Goal: Browse casually: Explore the website without a specific task or goal

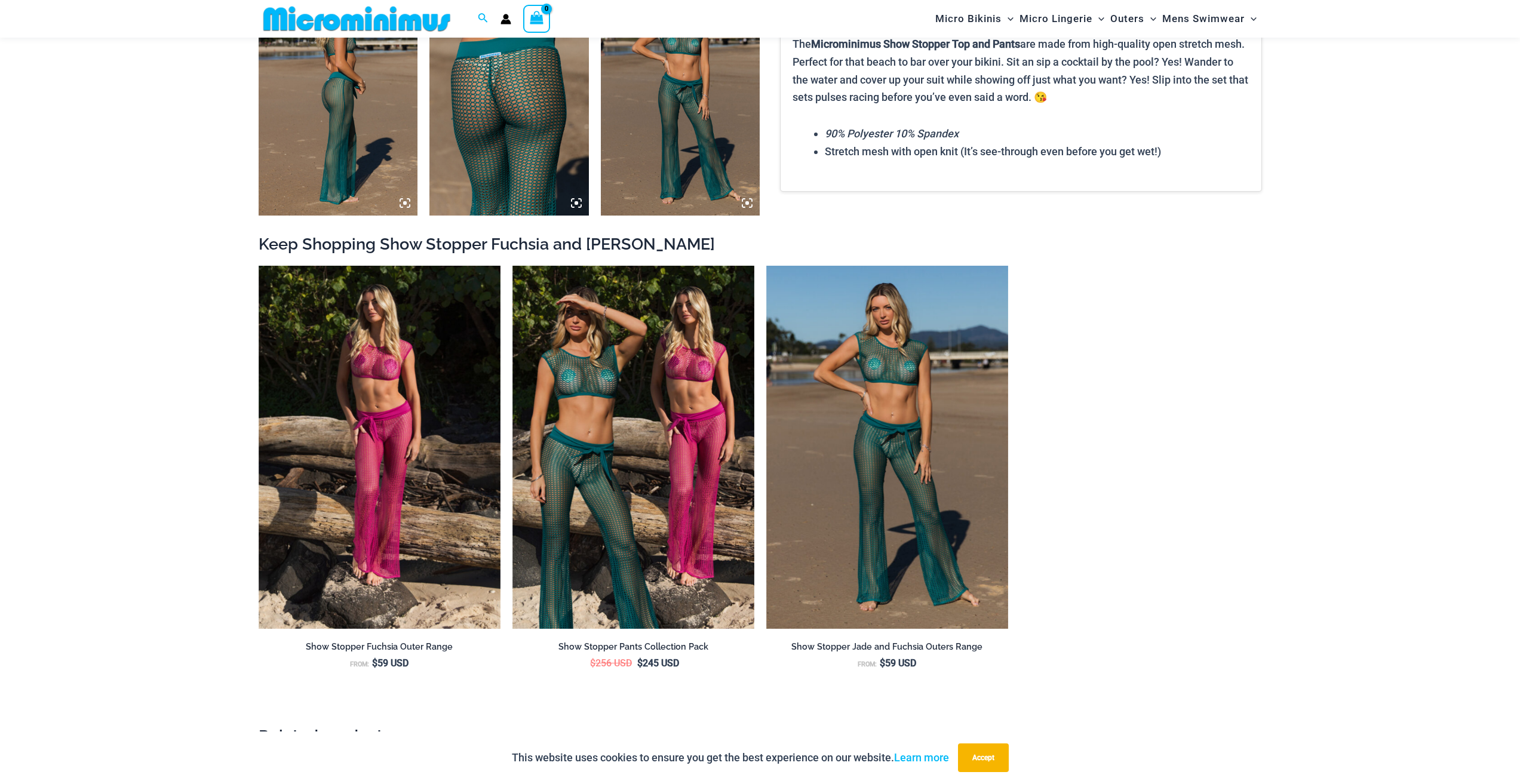
scroll to position [1421, 0]
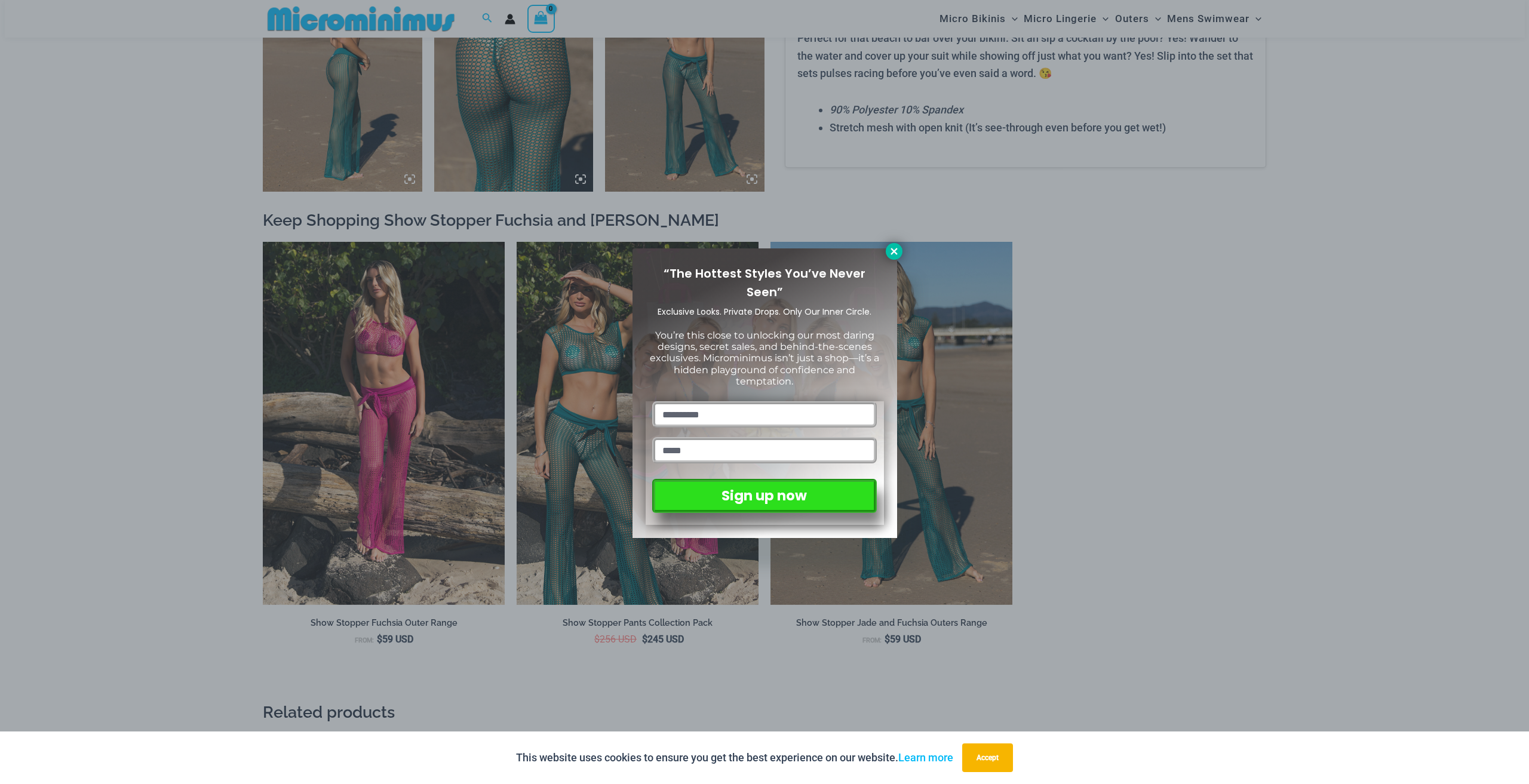
click at [900, 254] on button at bounding box center [894, 252] width 17 height 17
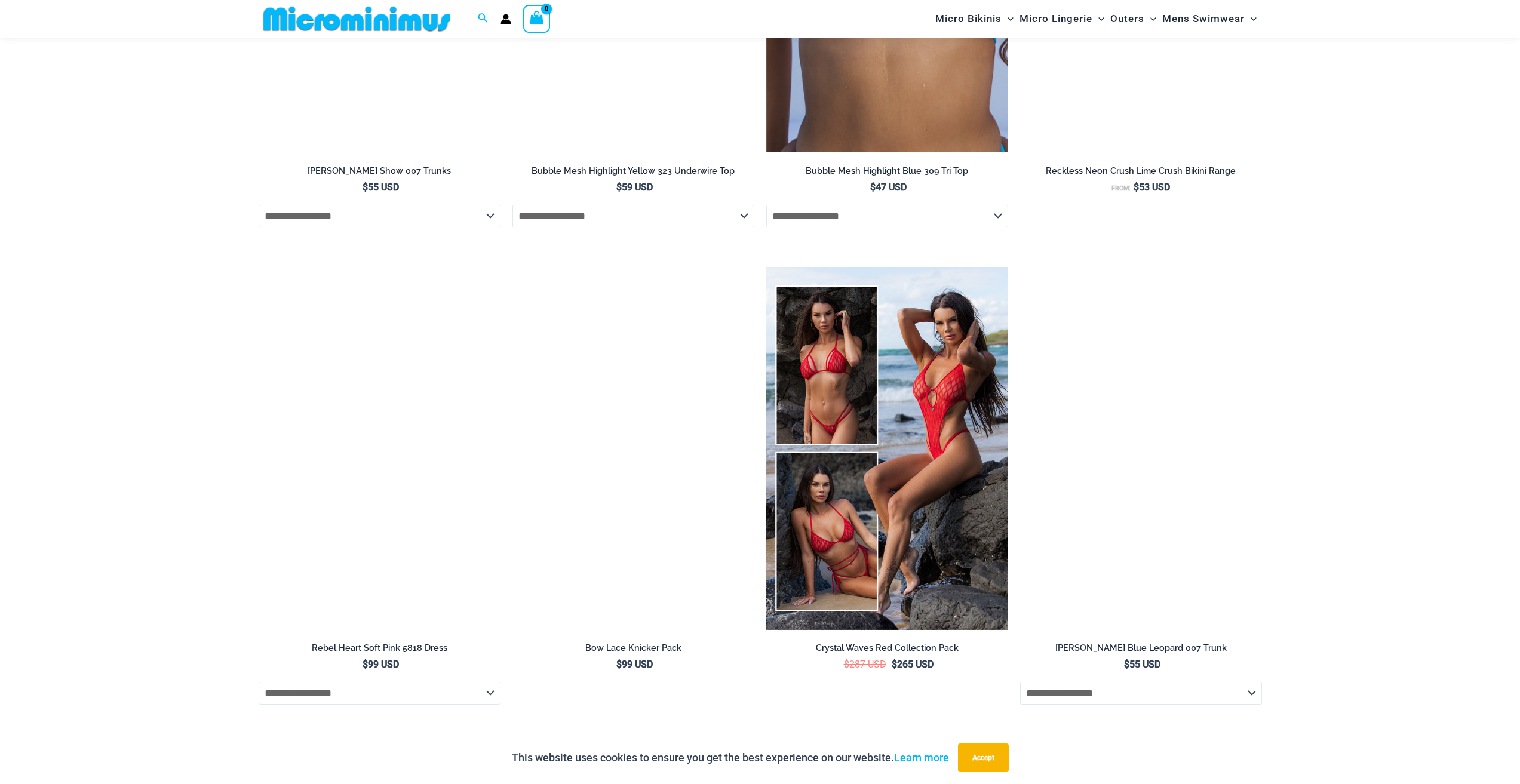
scroll to position [2854, 0]
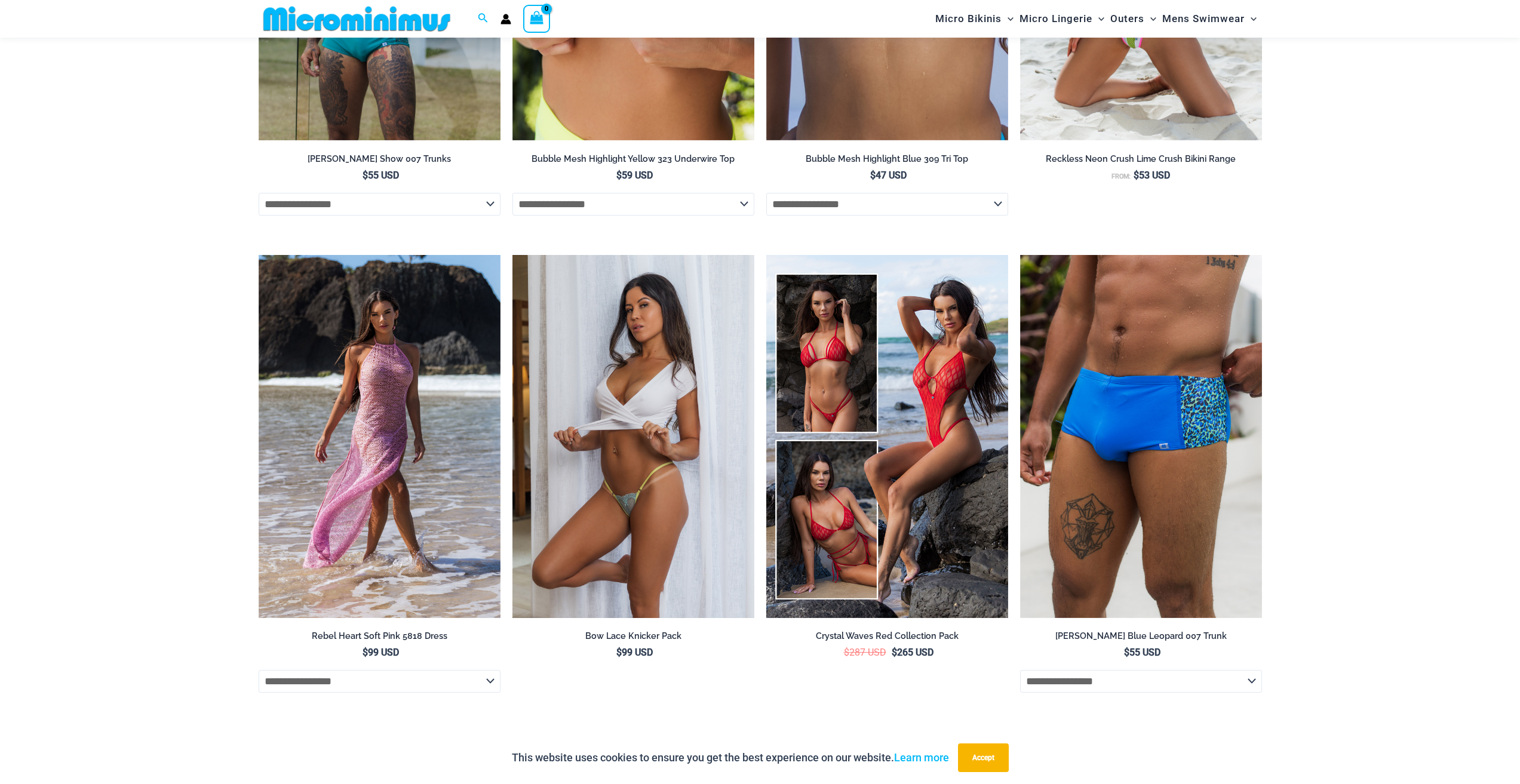
click at [683, 528] on img at bounding box center [633, 436] width 242 height 363
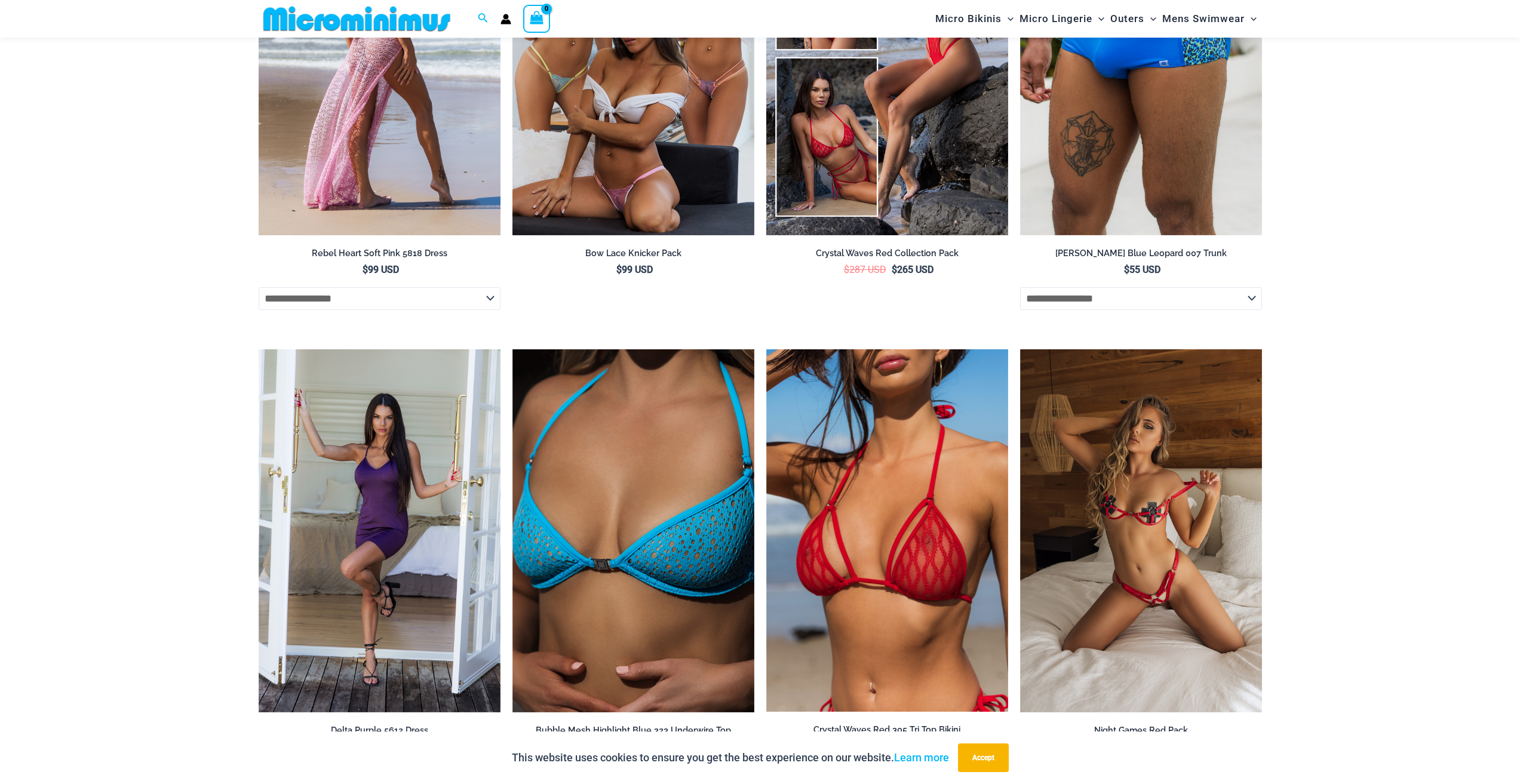
scroll to position [3272, 0]
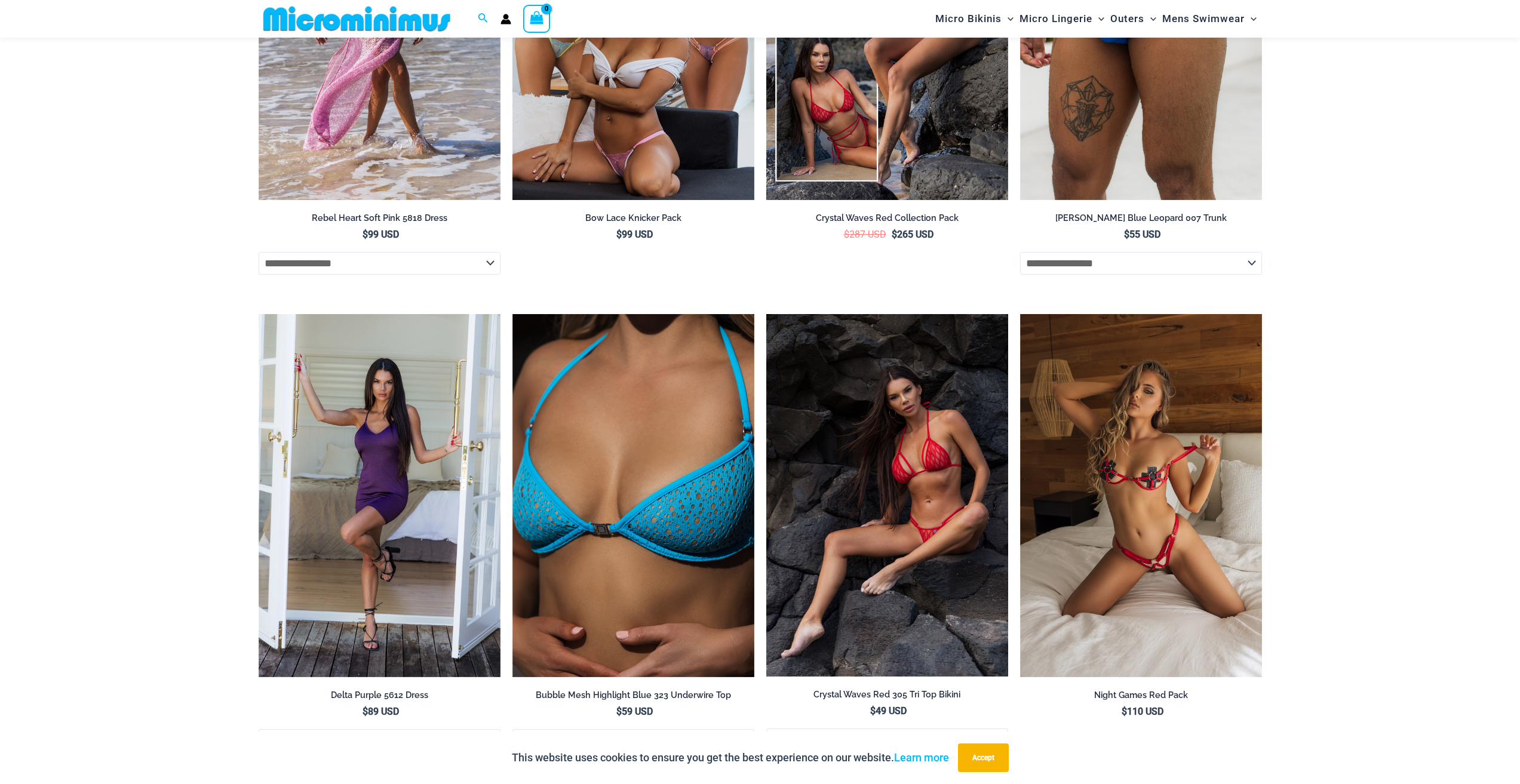
click at [961, 586] on img at bounding box center [887, 494] width 242 height 362
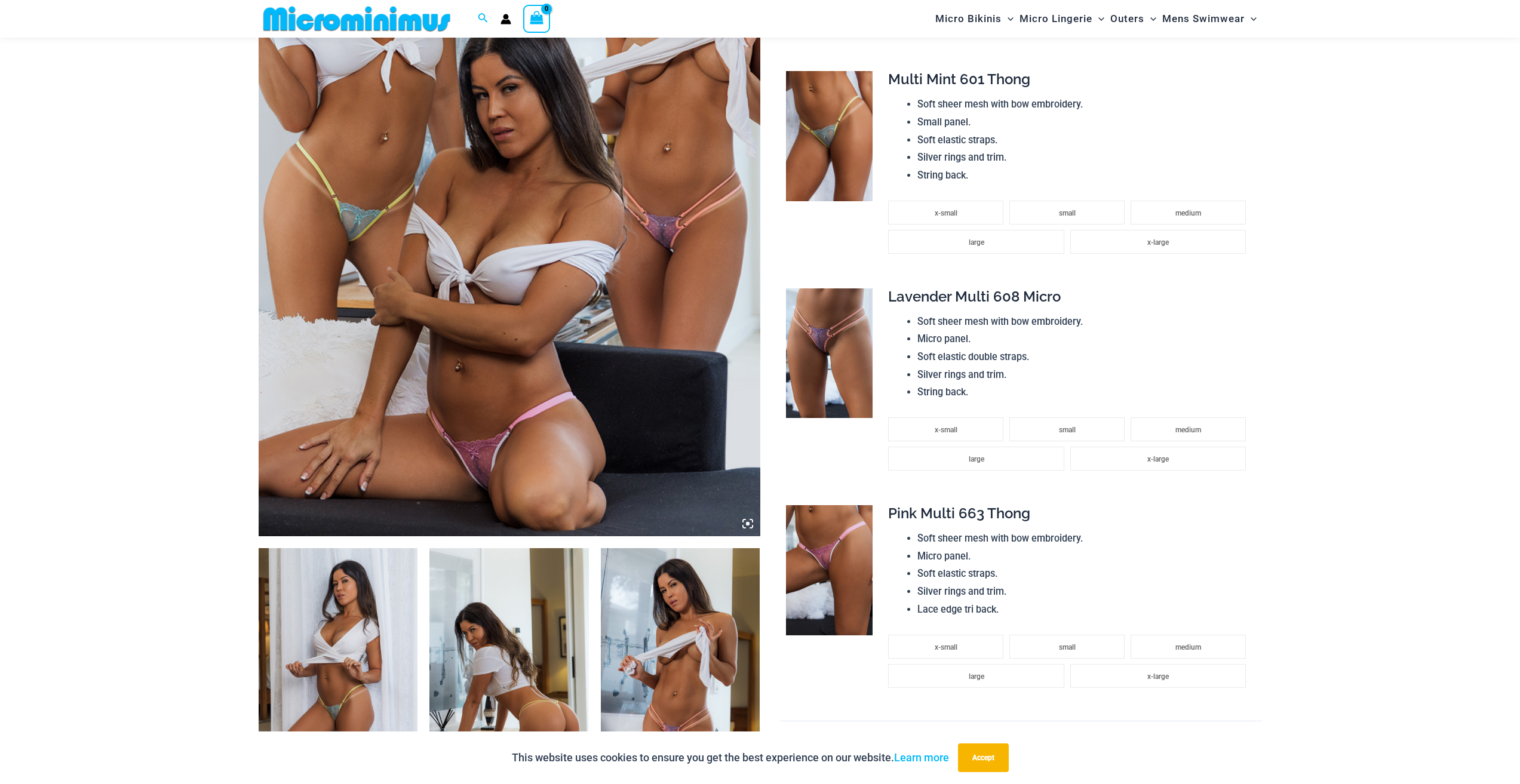
scroll to position [348, 0]
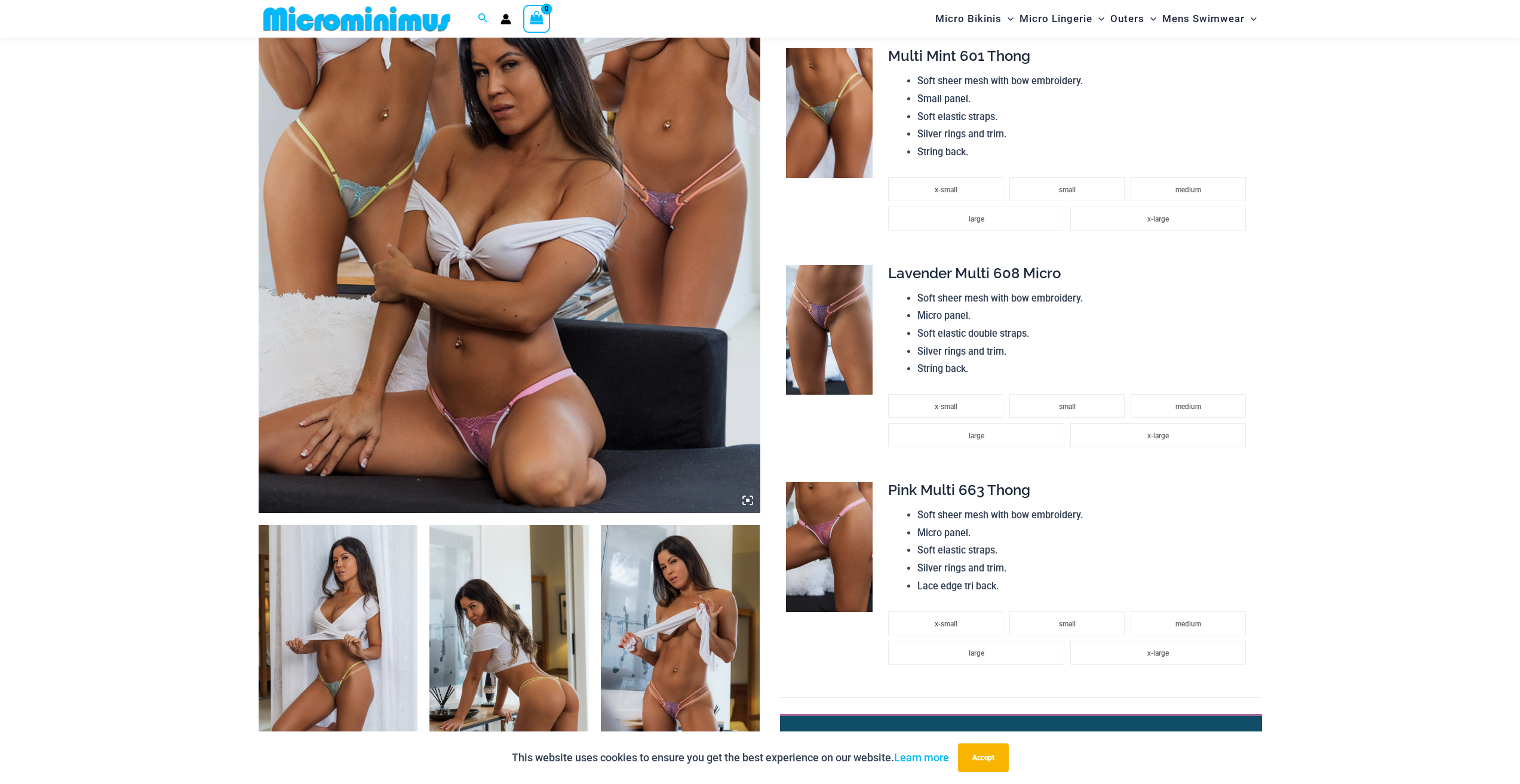
click at [459, 637] on img at bounding box center [509, 645] width 159 height 239
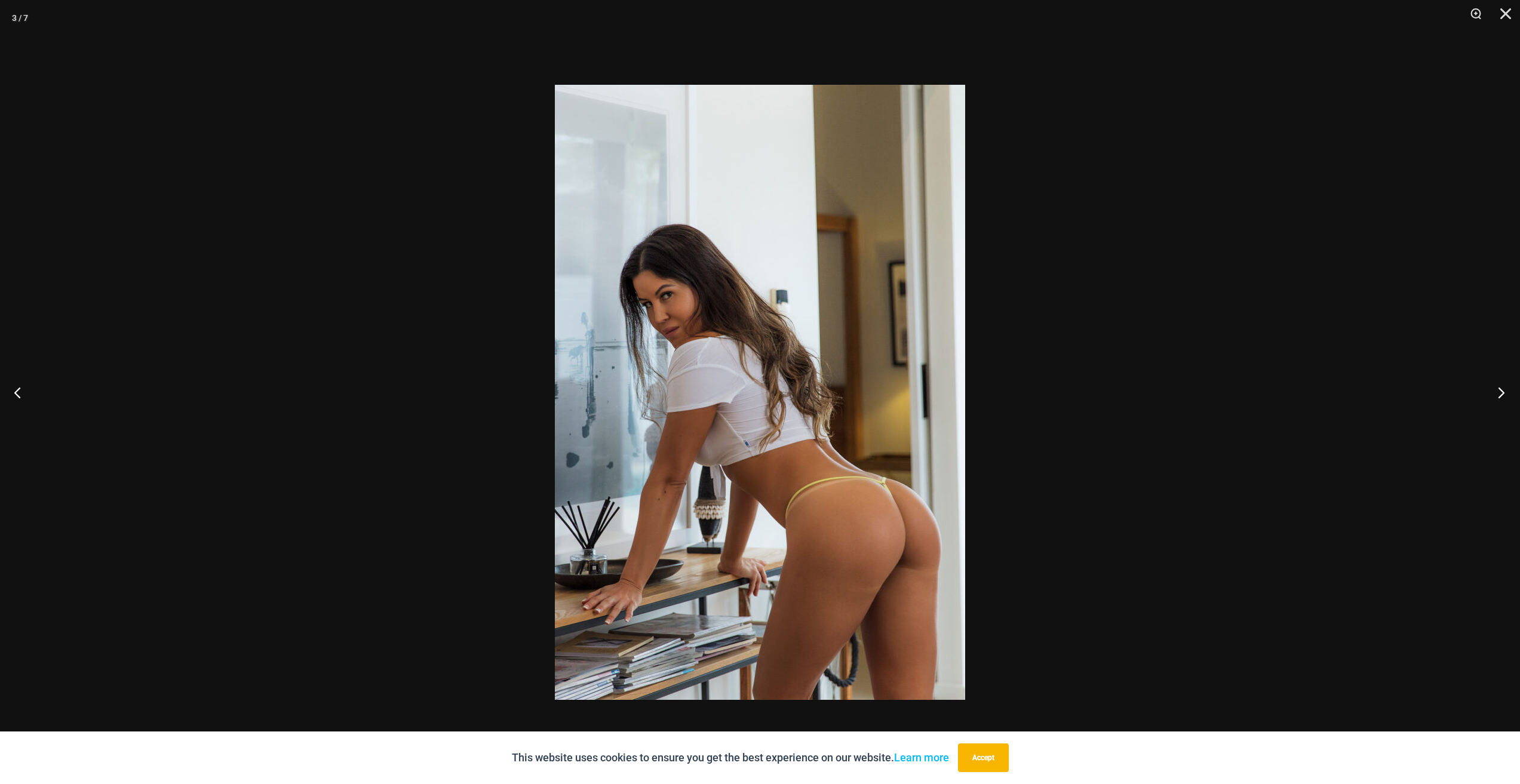
click at [1504, 397] on button "Next" at bounding box center [1497, 392] width 45 height 60
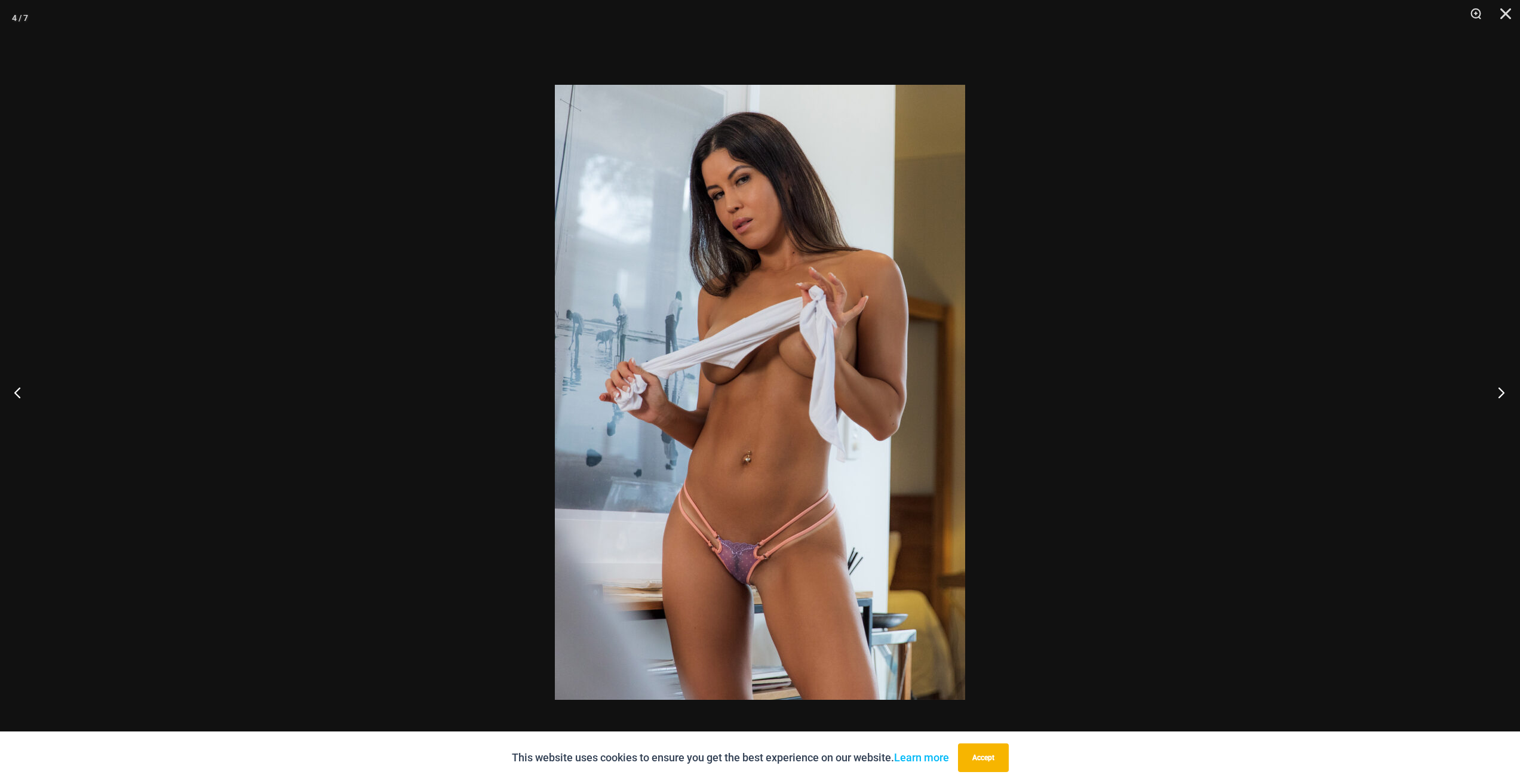
click at [1504, 398] on button "Next" at bounding box center [1497, 392] width 45 height 60
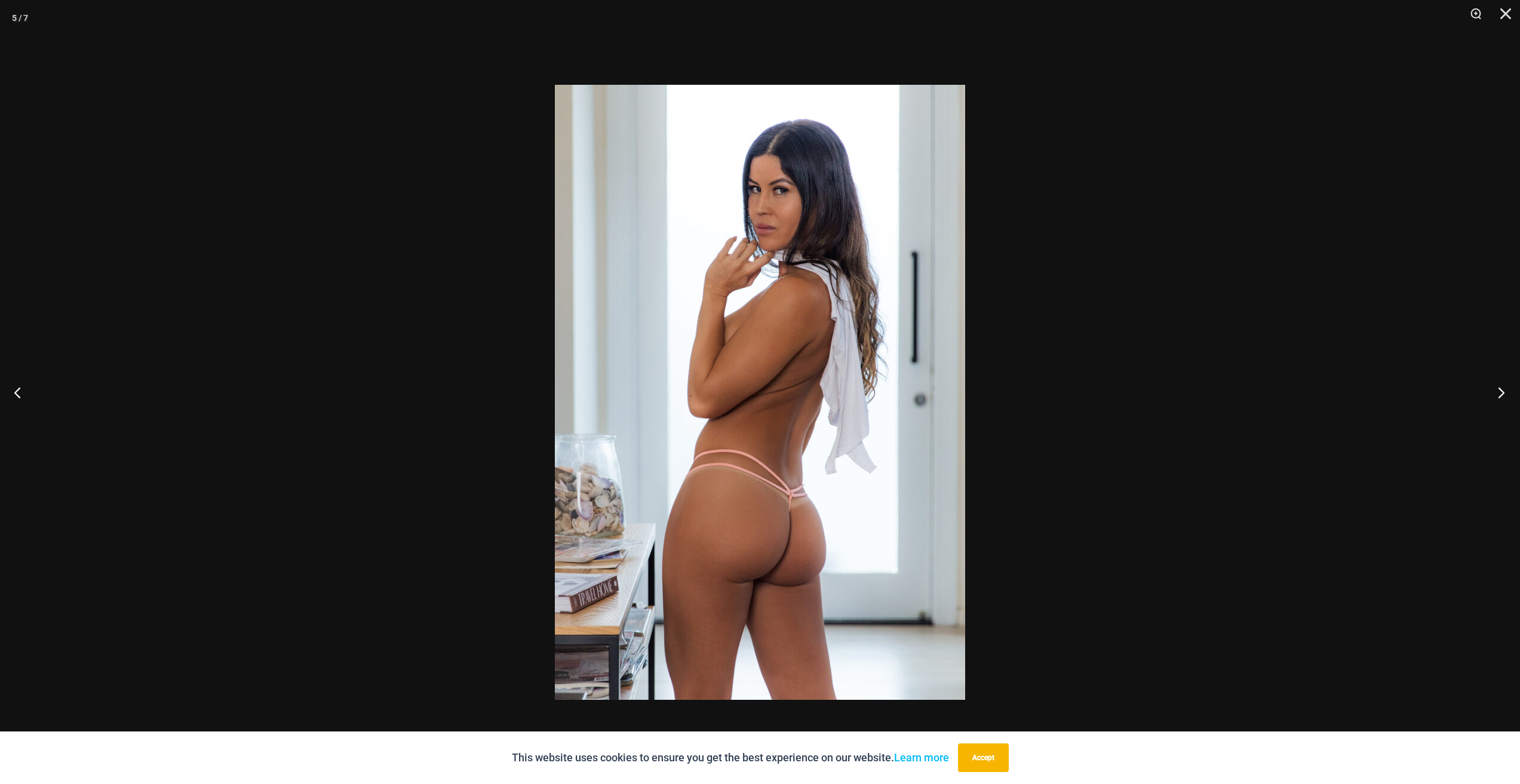
click at [1504, 398] on button "Next" at bounding box center [1497, 392] width 45 height 60
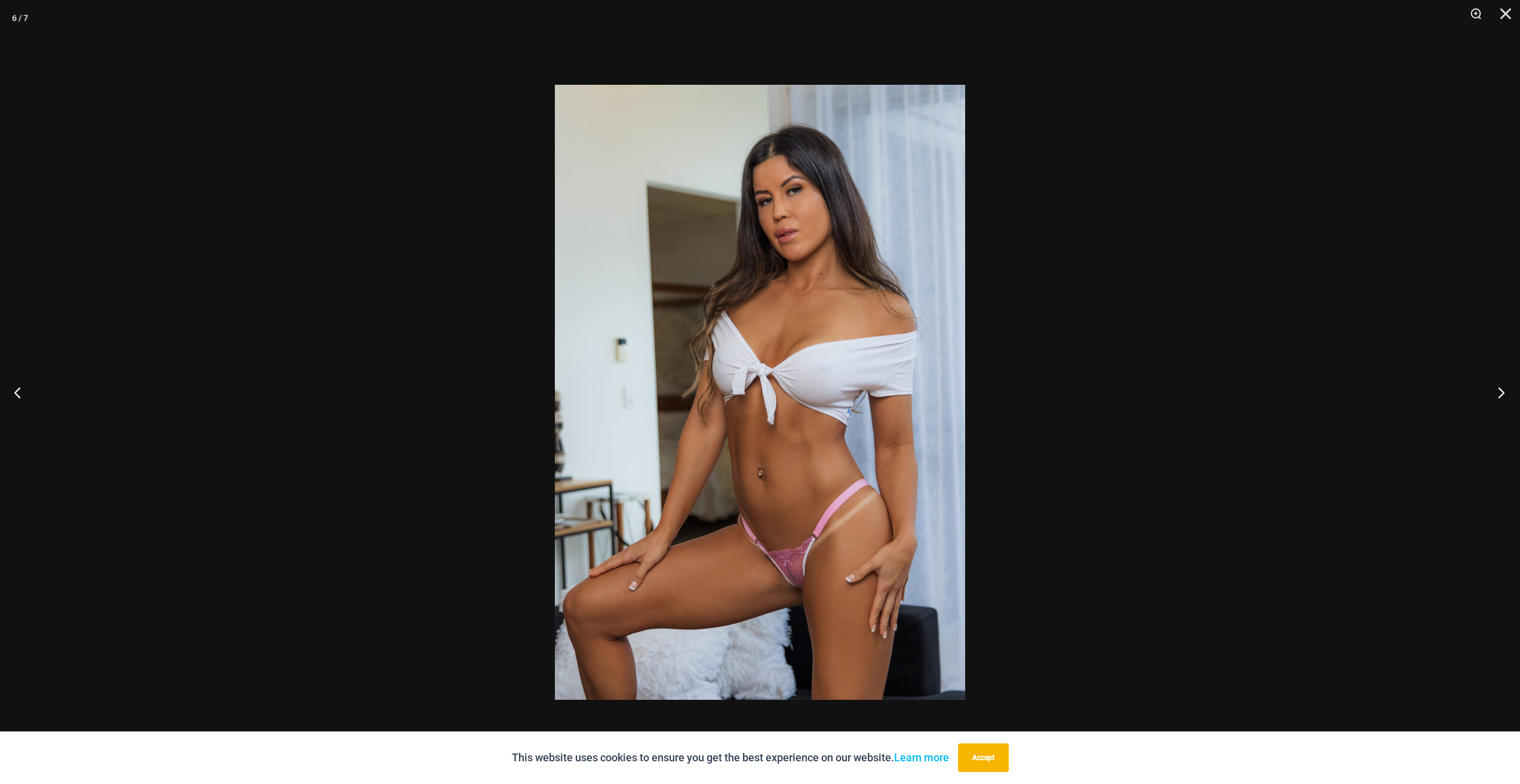
click at [1504, 398] on button "Next" at bounding box center [1497, 392] width 45 height 60
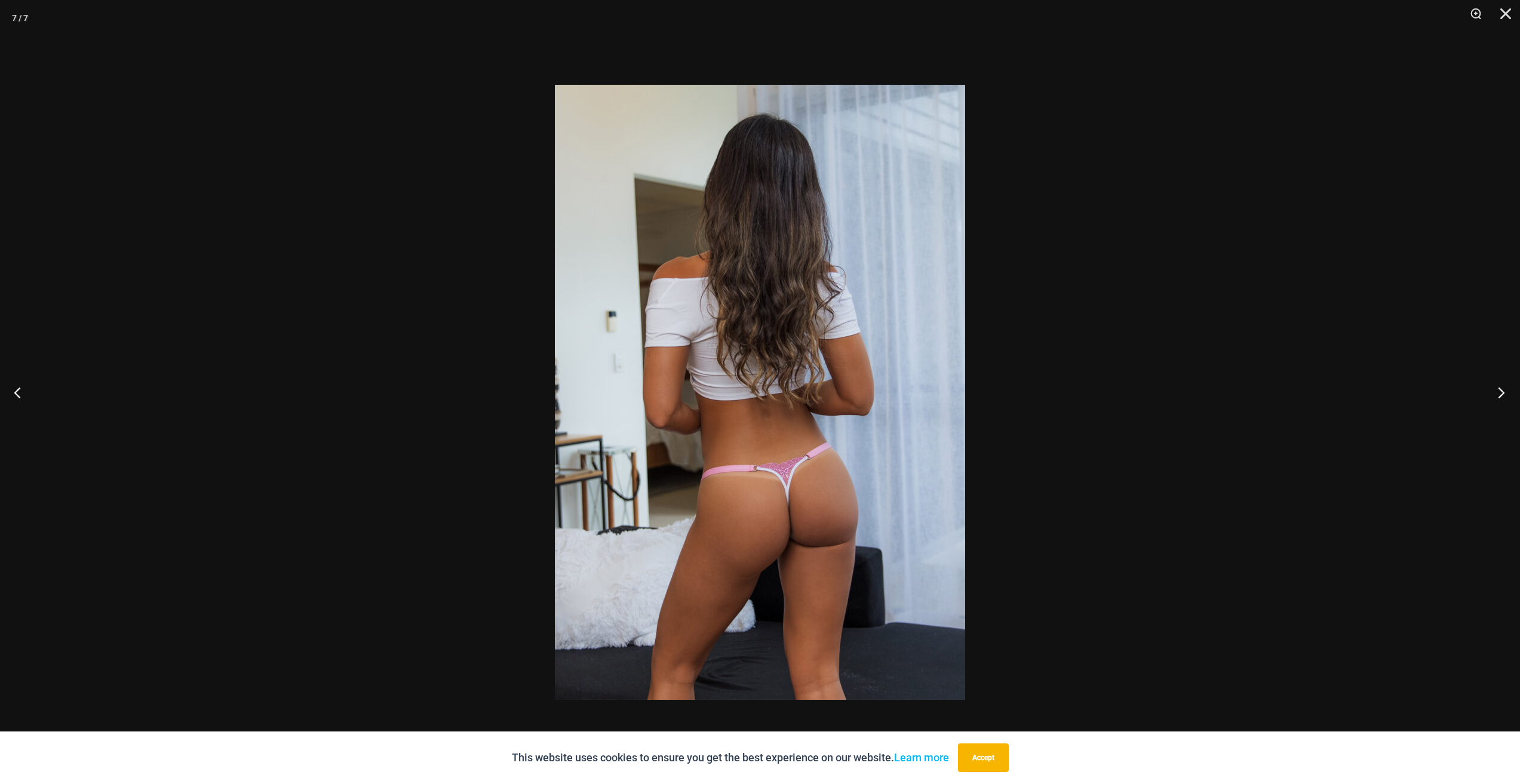
click at [1504, 398] on button "Next" at bounding box center [1497, 392] width 45 height 60
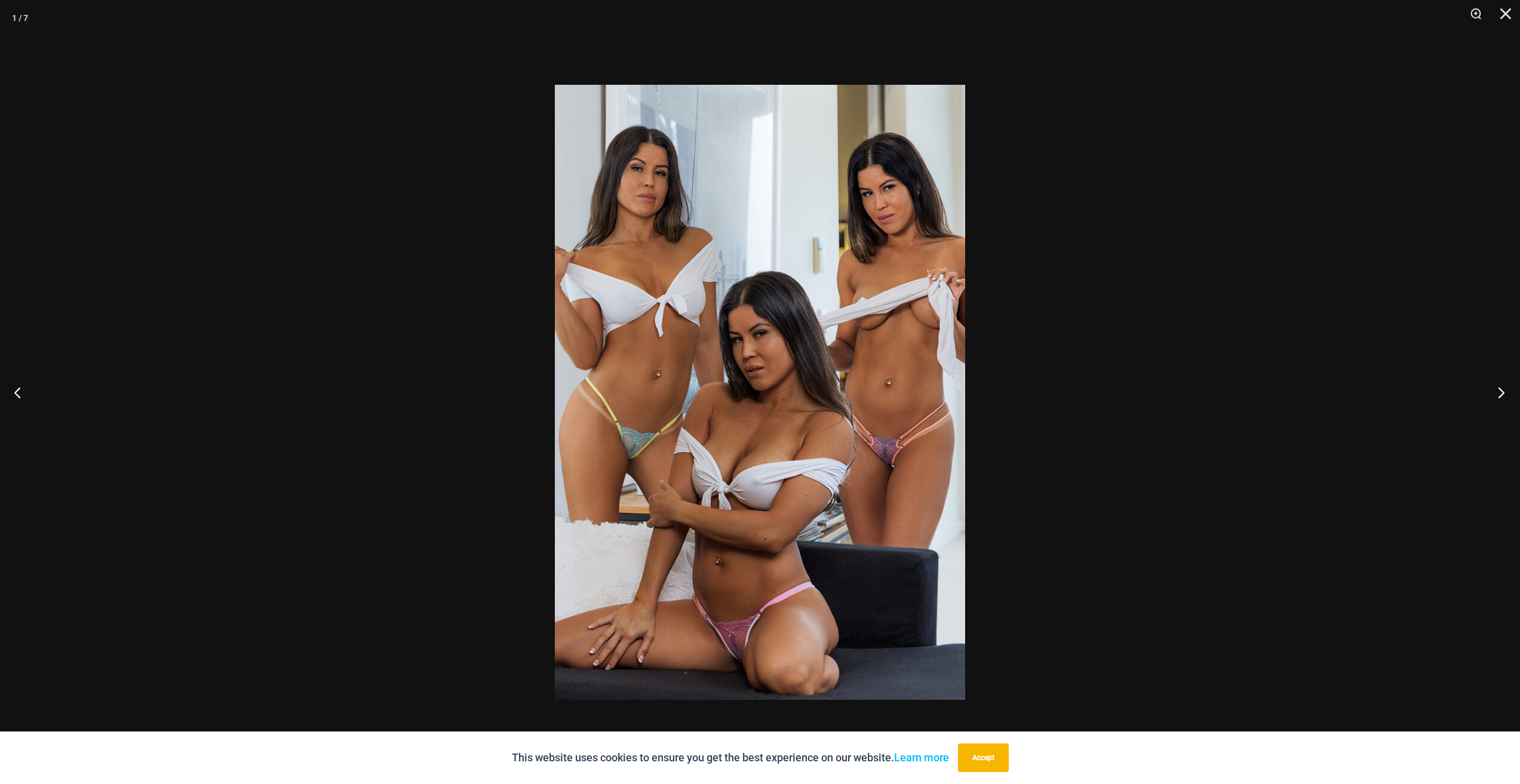
click at [1504, 398] on button "Next" at bounding box center [1497, 392] width 45 height 60
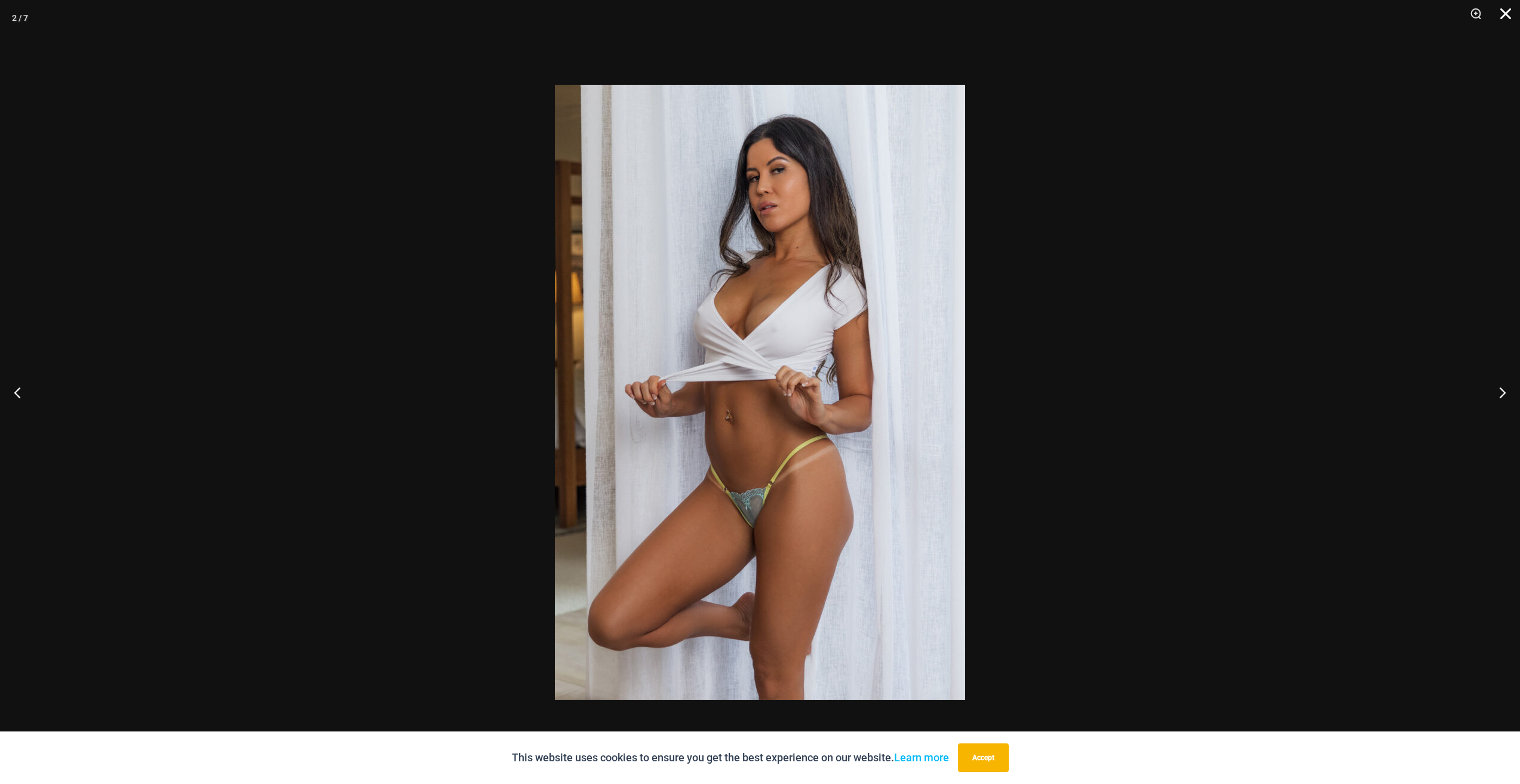
click at [1503, 10] on button "Close" at bounding box center [1501, 18] width 30 height 36
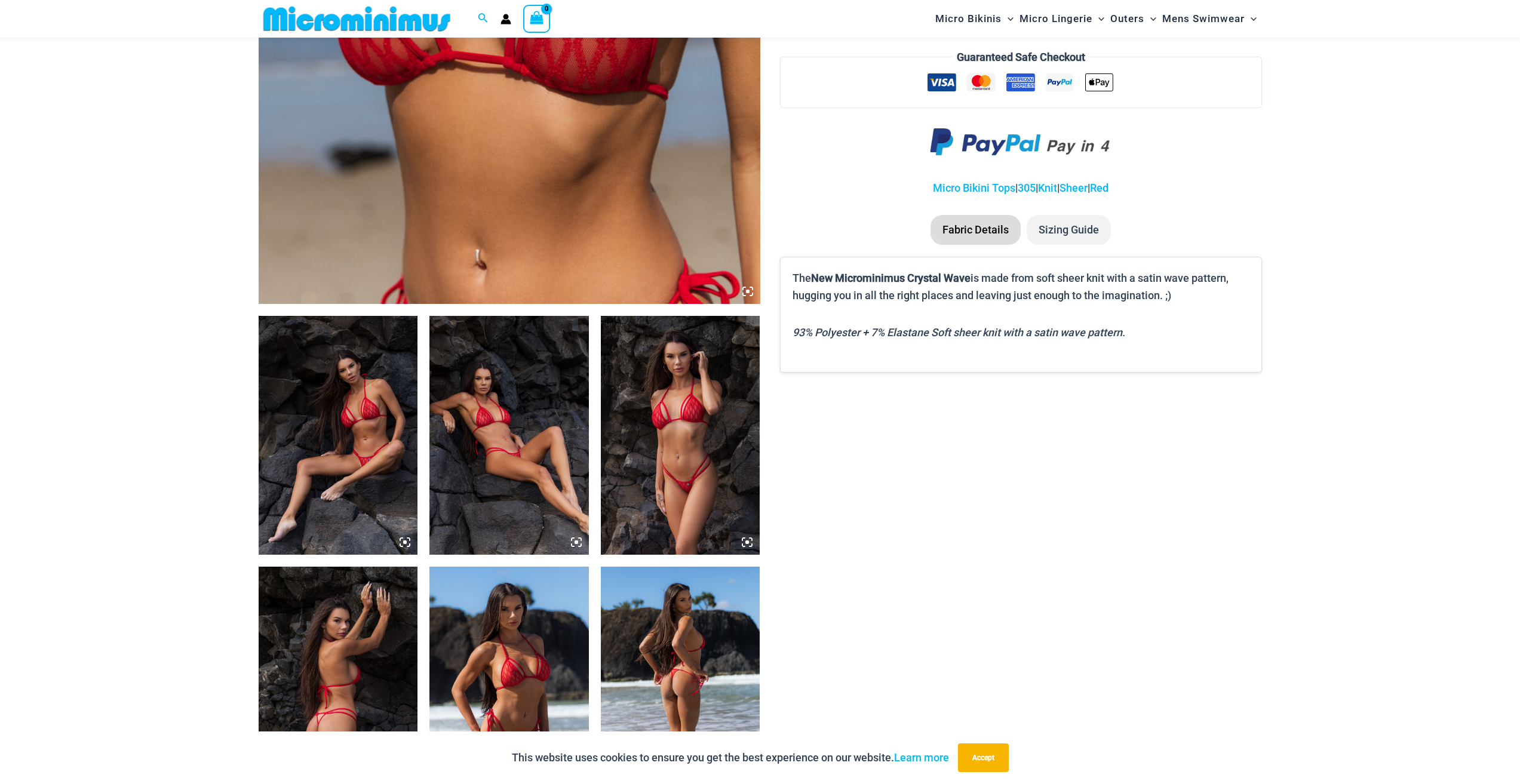
scroll to position [526, 0]
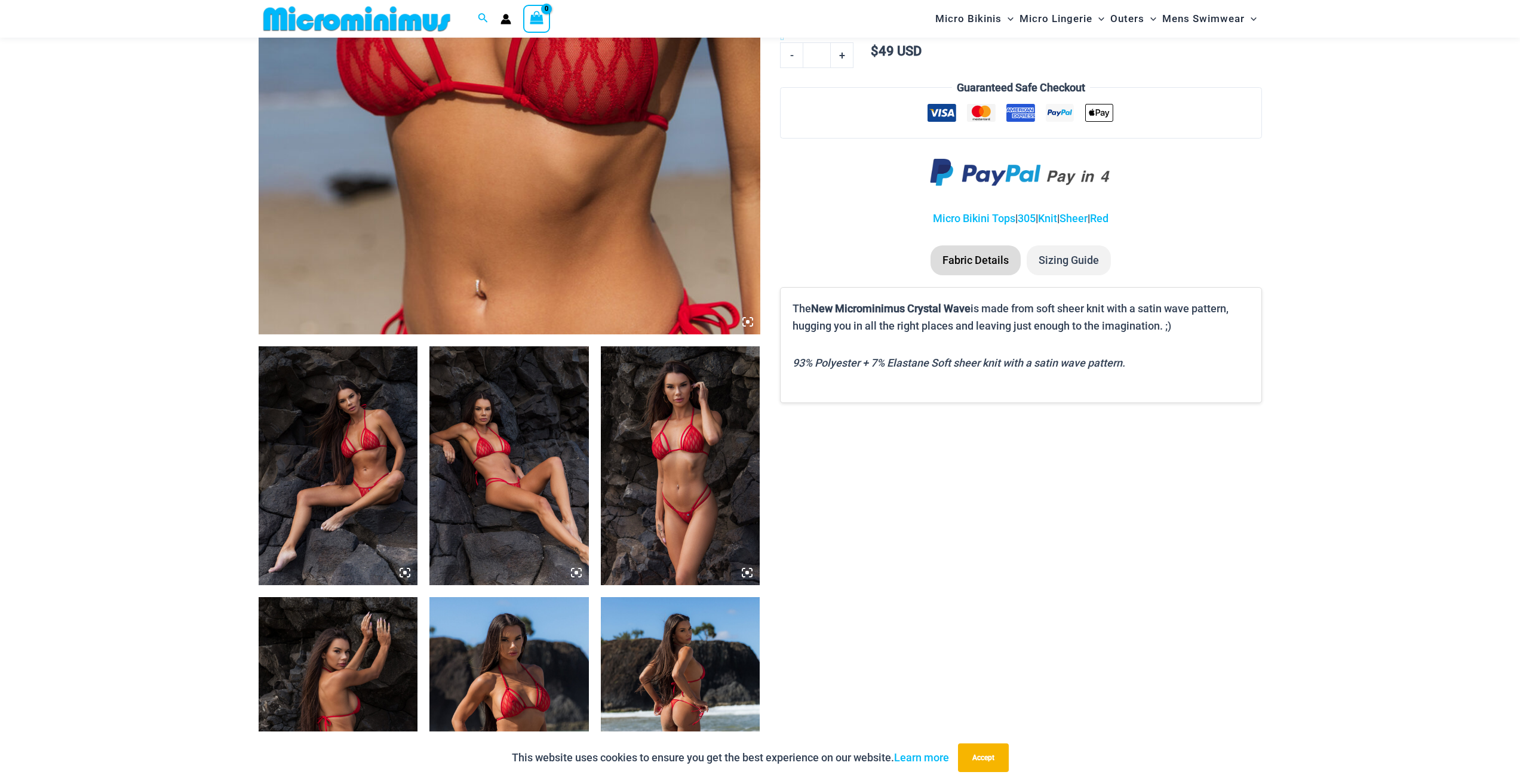
click at [356, 514] on img at bounding box center [338, 466] width 159 height 239
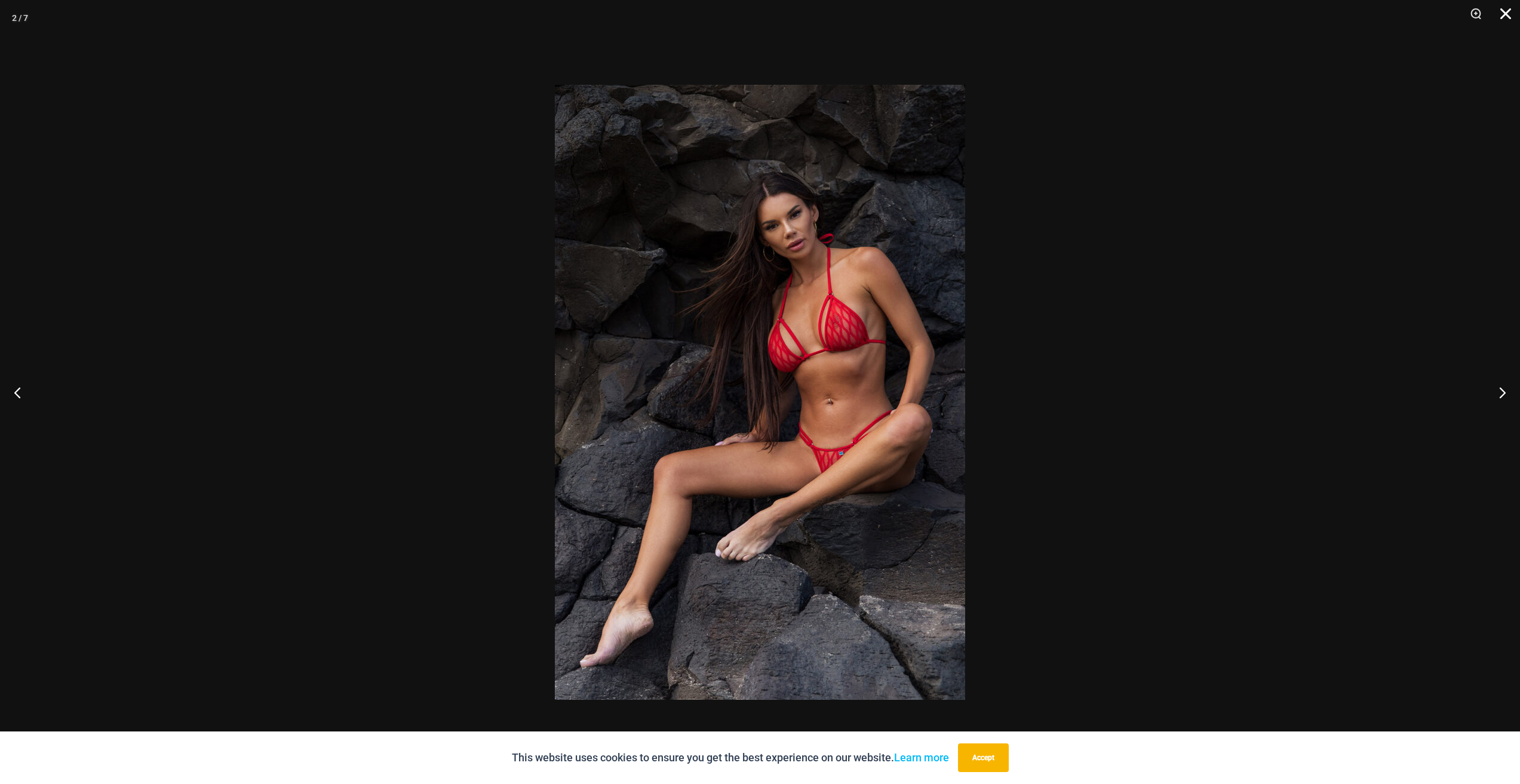
click at [1505, 9] on button "Close" at bounding box center [1501, 18] width 30 height 36
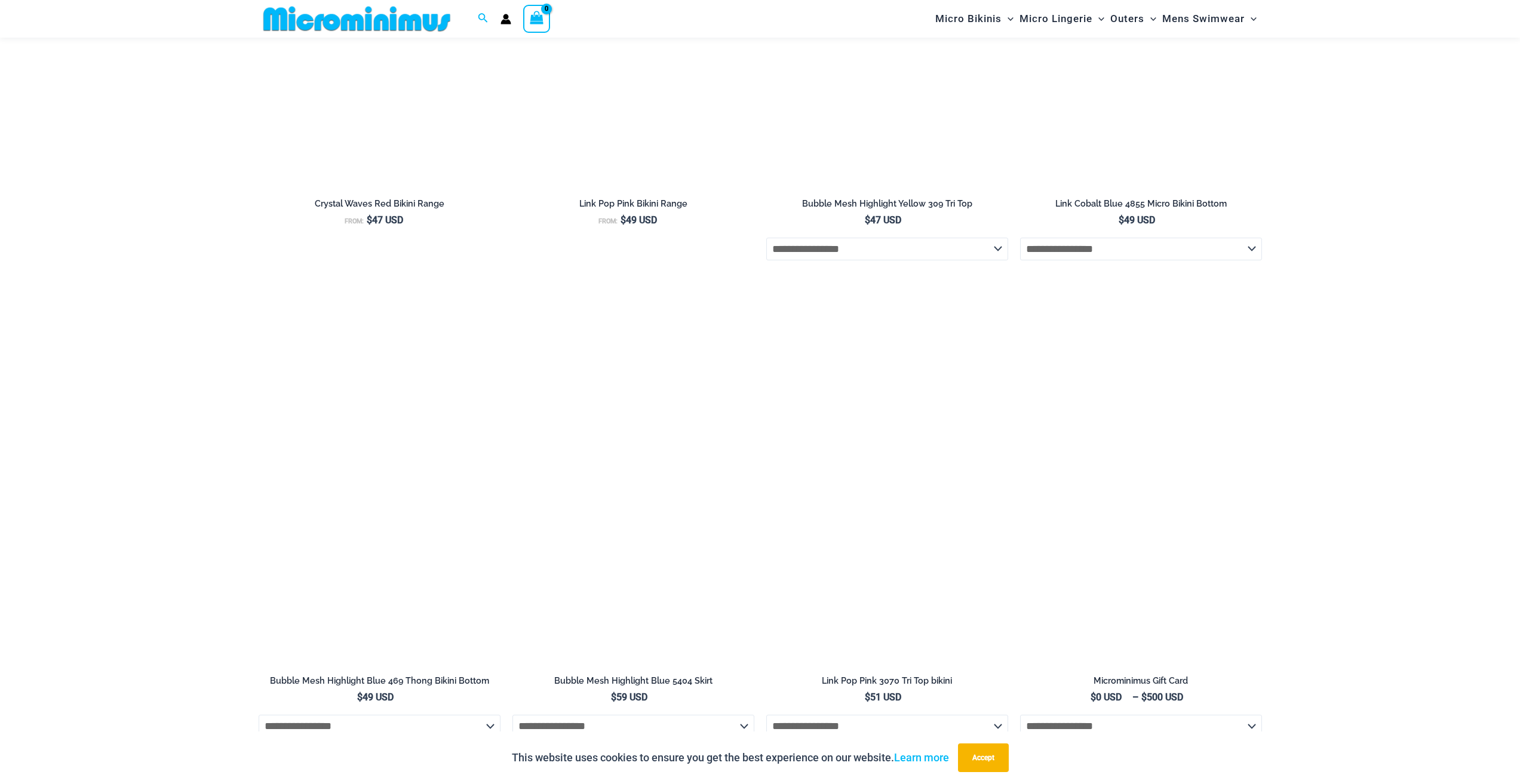
scroll to position [2974, 0]
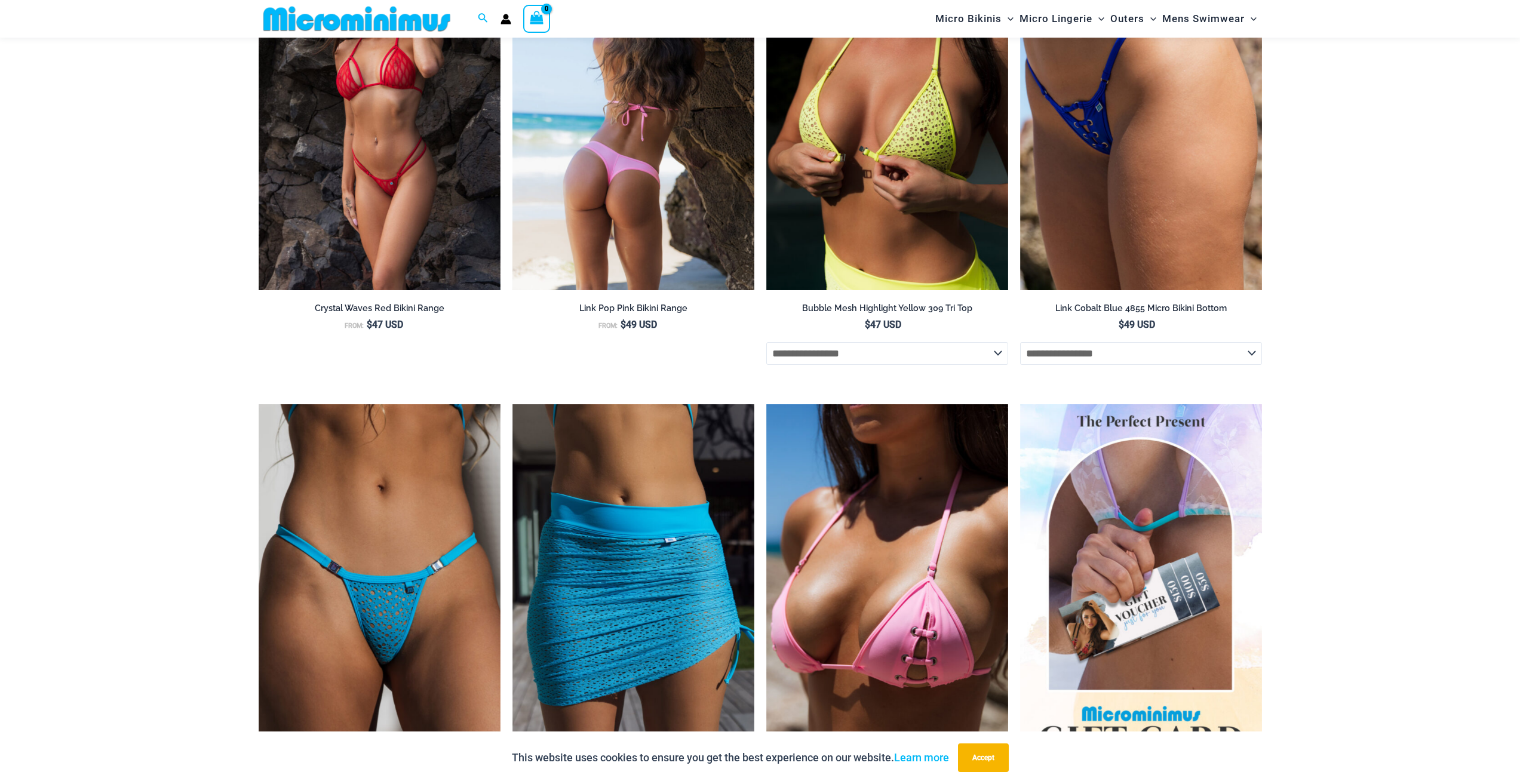
click at [648, 239] on img at bounding box center [633, 108] width 242 height 363
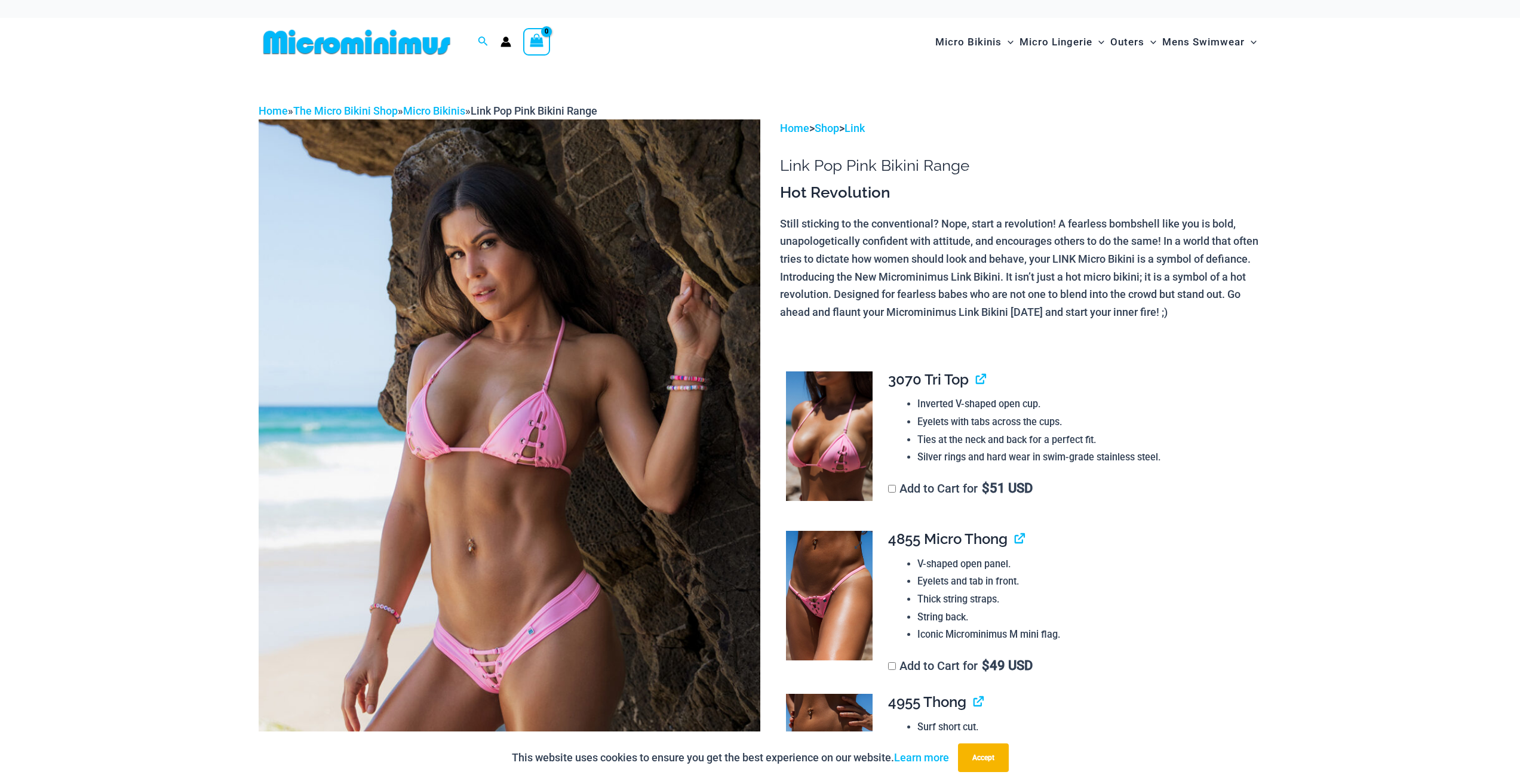
click at [838, 617] on img at bounding box center [829, 596] width 86 height 130
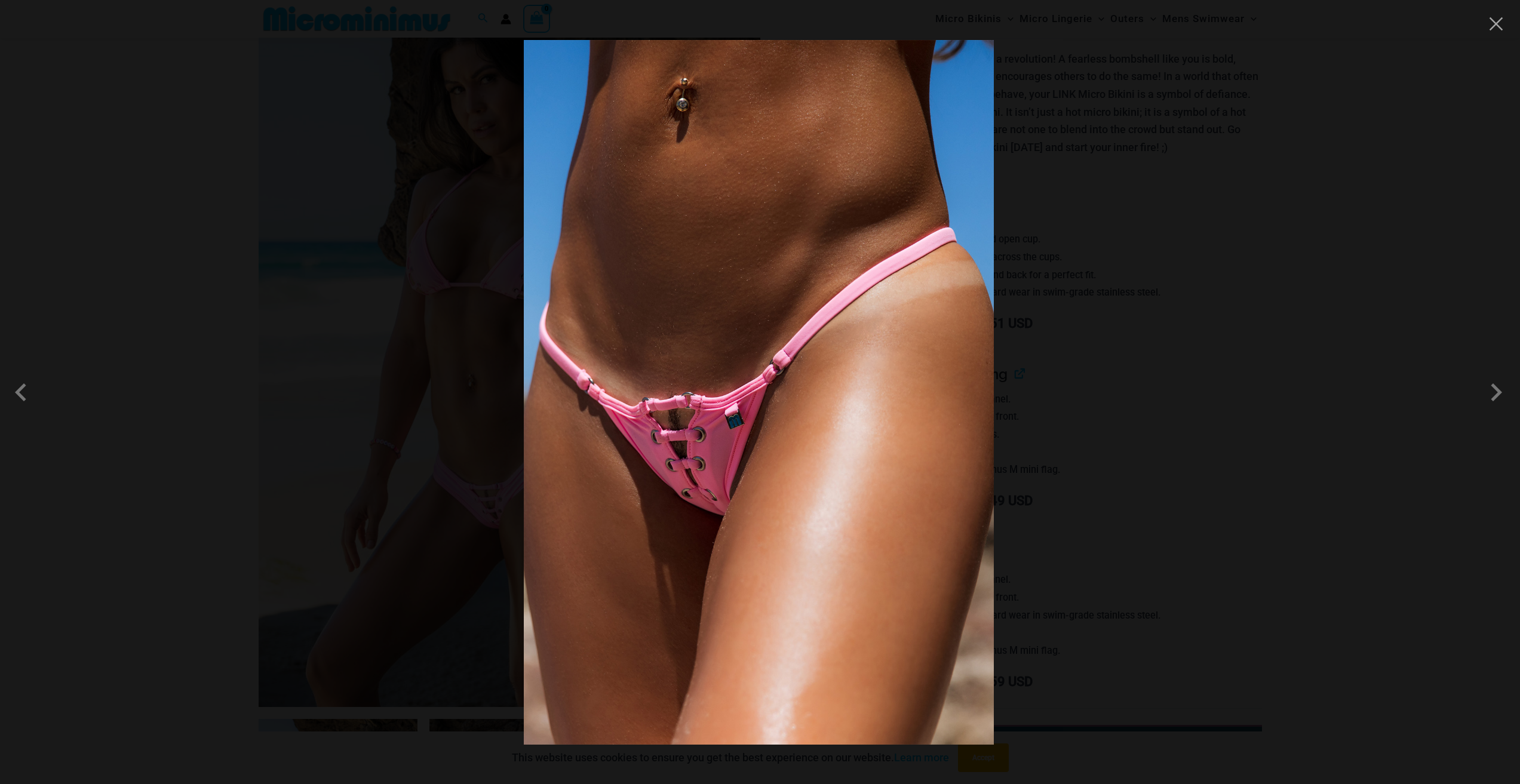
scroll to position [170, 0]
click at [1499, 393] on span at bounding box center [1495, 392] width 36 height 36
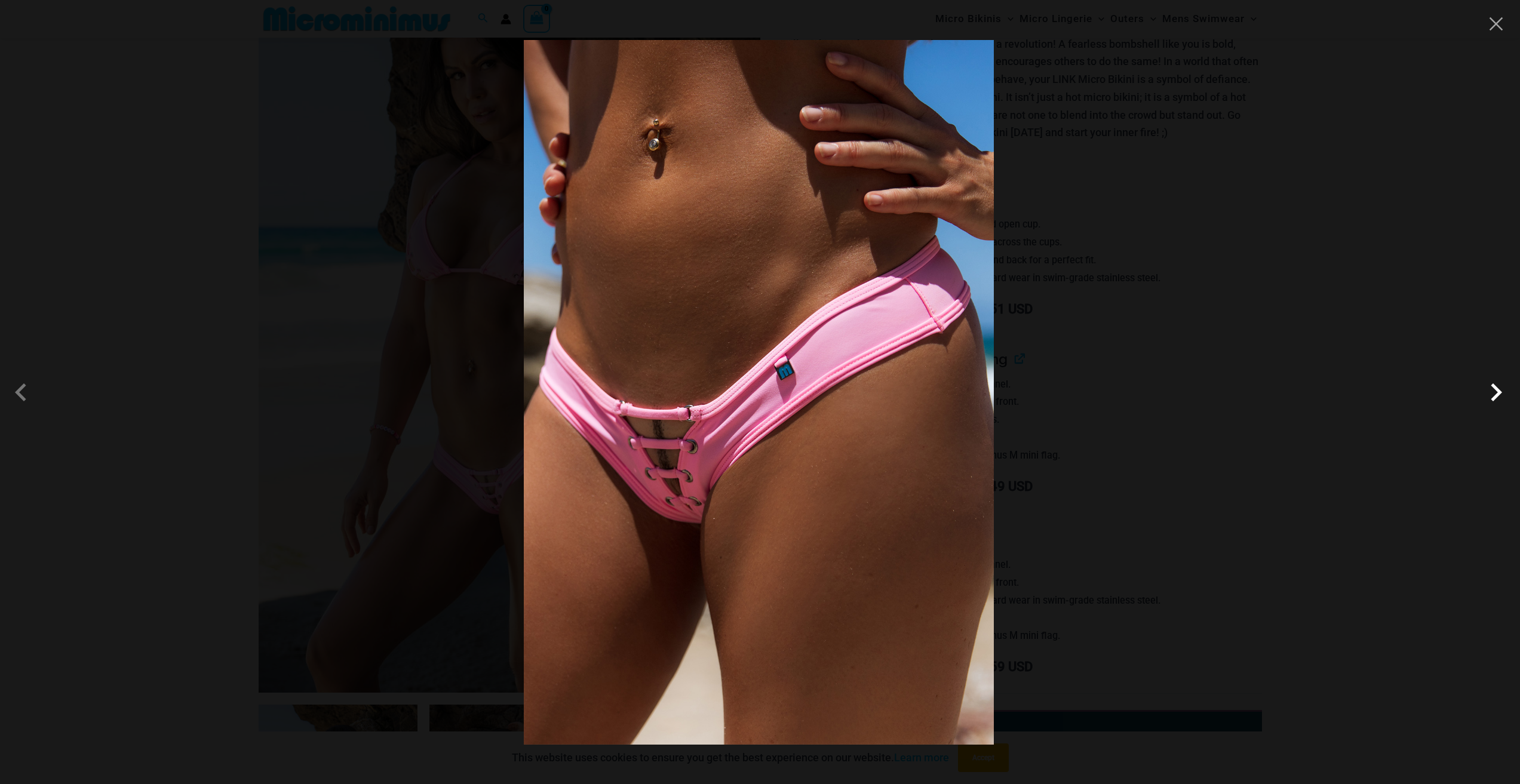
click at [1499, 393] on span at bounding box center [1495, 392] width 36 height 36
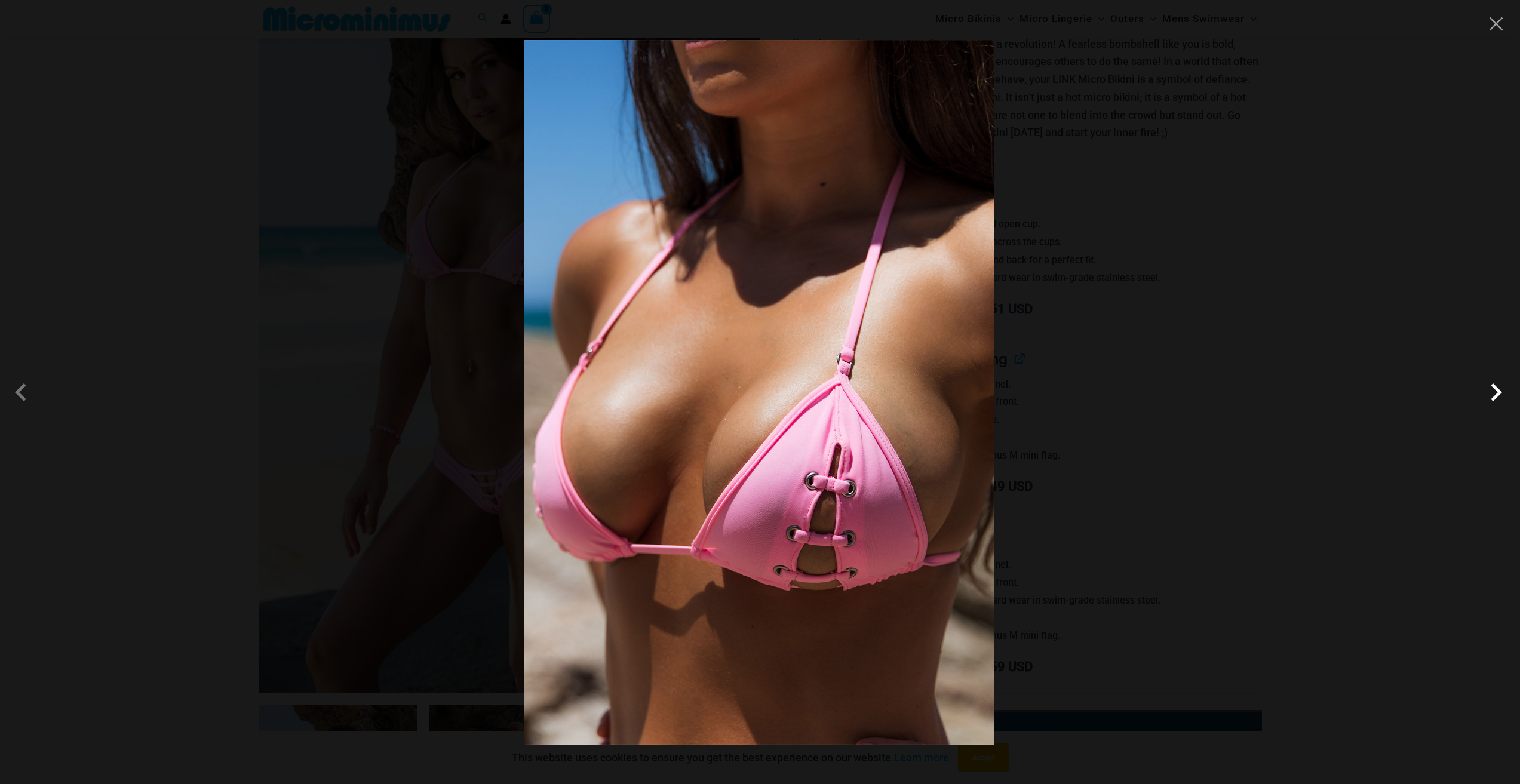
click at [1499, 393] on span at bounding box center [1495, 392] width 36 height 36
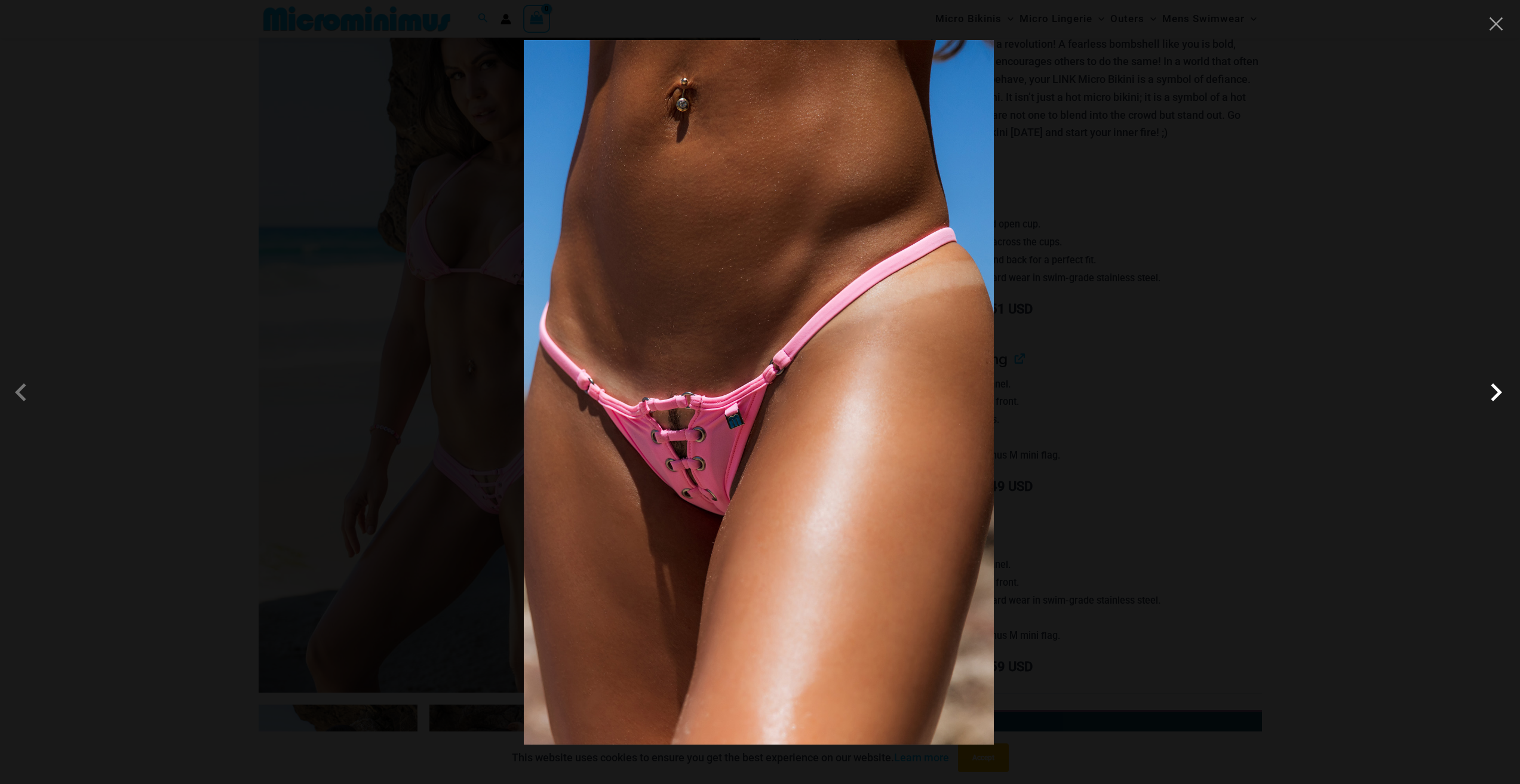
click at [1499, 393] on span at bounding box center [1495, 392] width 36 height 36
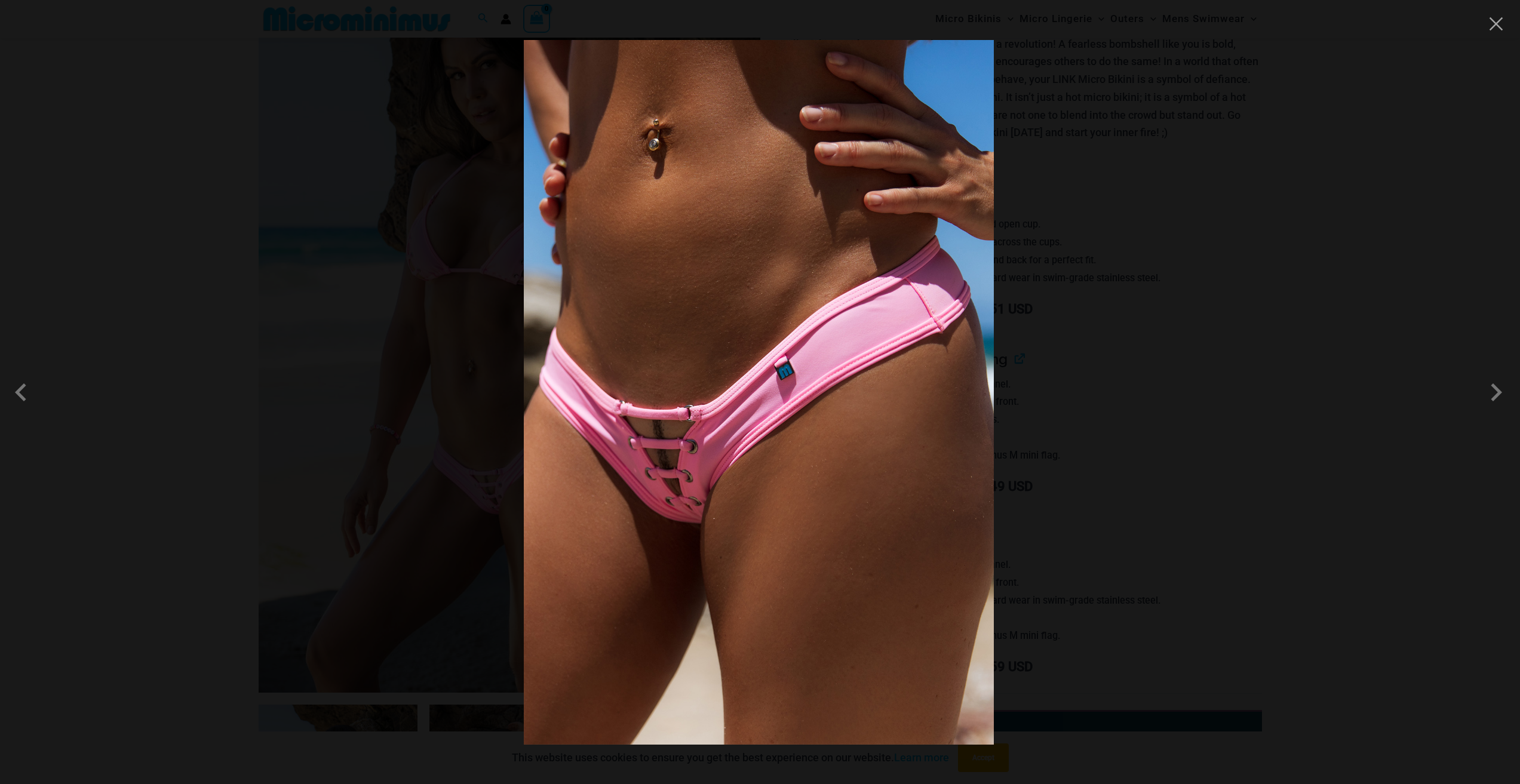
click at [1365, 406] on div at bounding box center [760, 392] width 1520 height 784
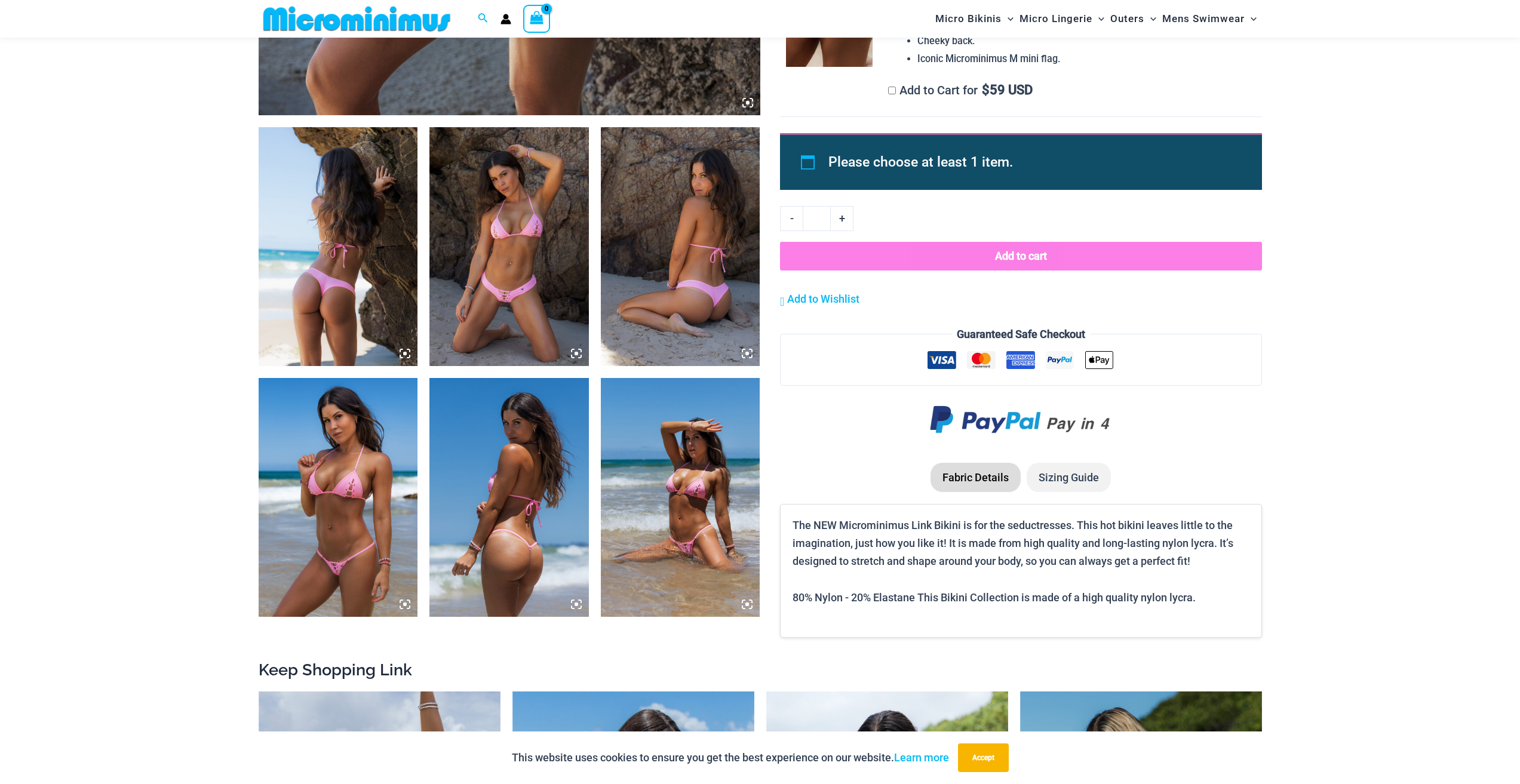
scroll to position [765, 0]
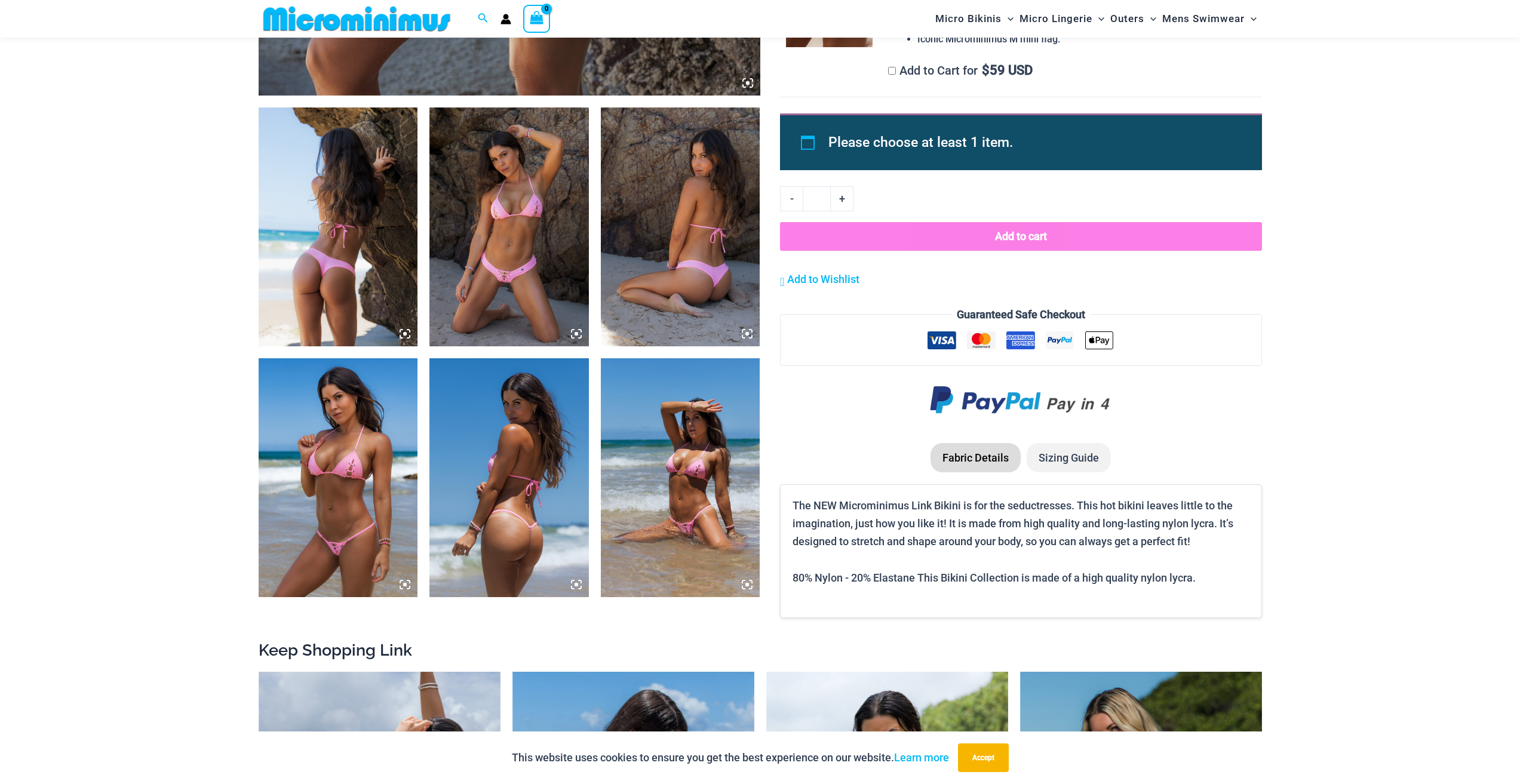
click at [690, 480] on img at bounding box center [680, 478] width 159 height 239
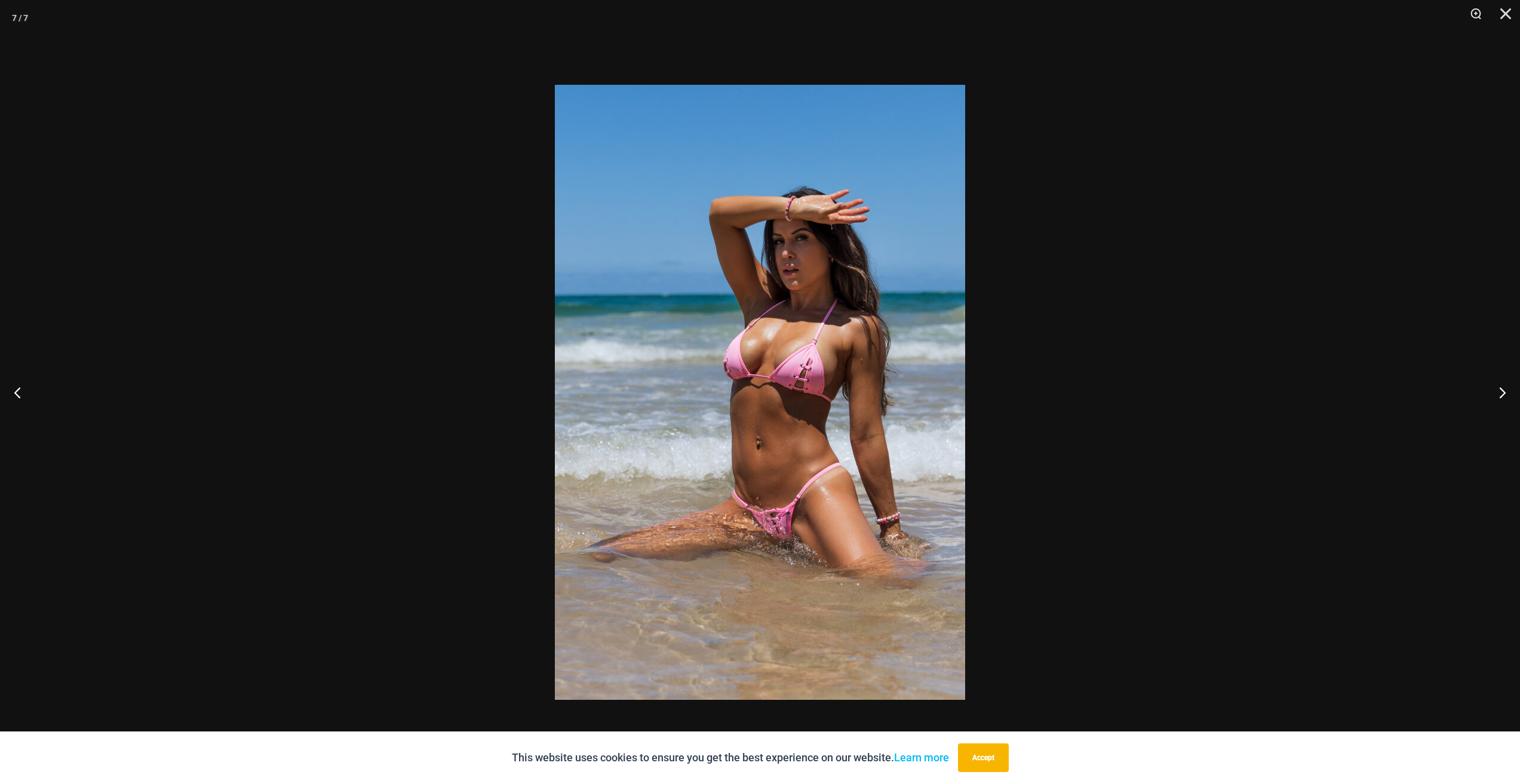
click at [690, 480] on img at bounding box center [760, 392] width 410 height 615
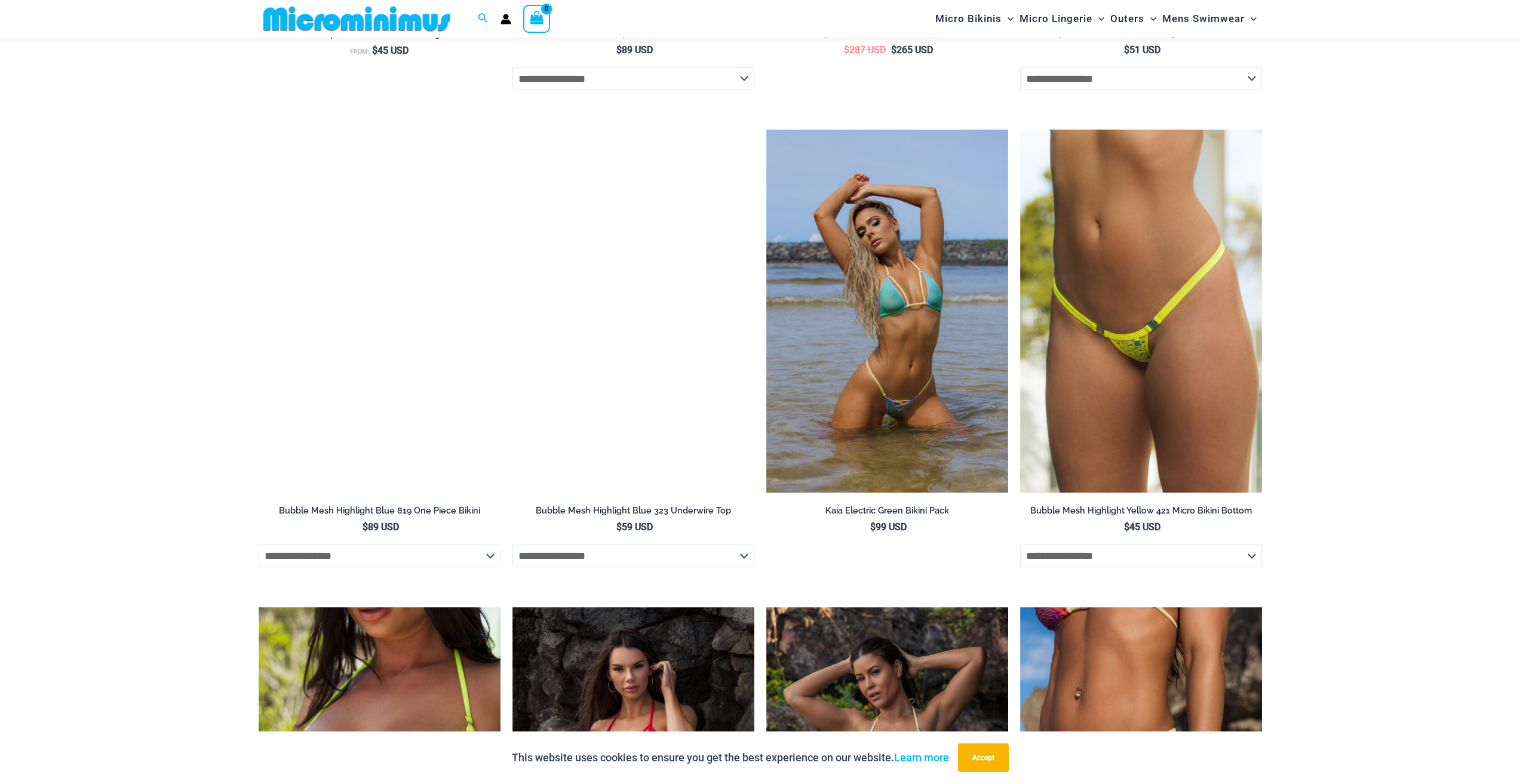
scroll to position [4288, 0]
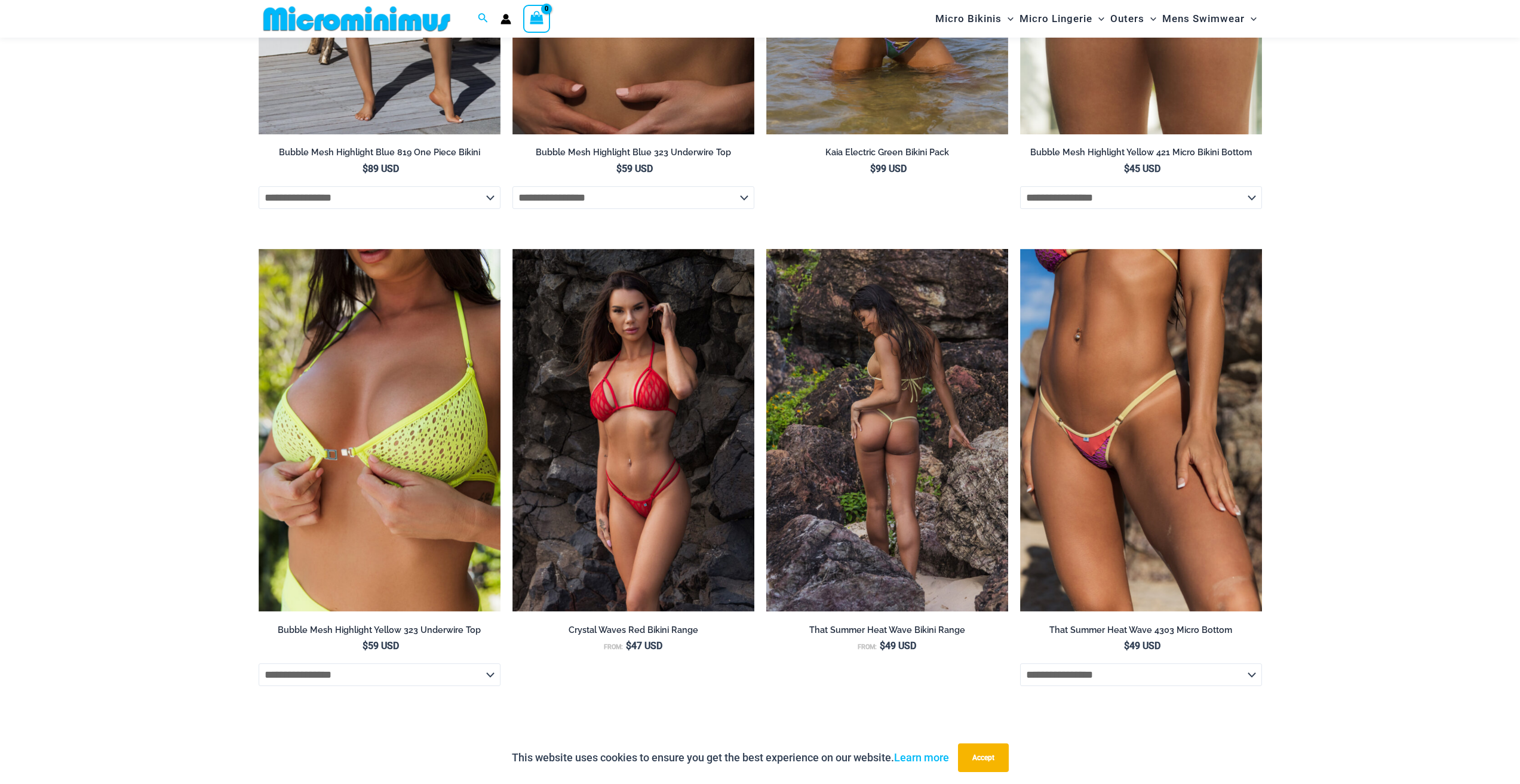
click at [928, 491] on img at bounding box center [887, 430] width 242 height 363
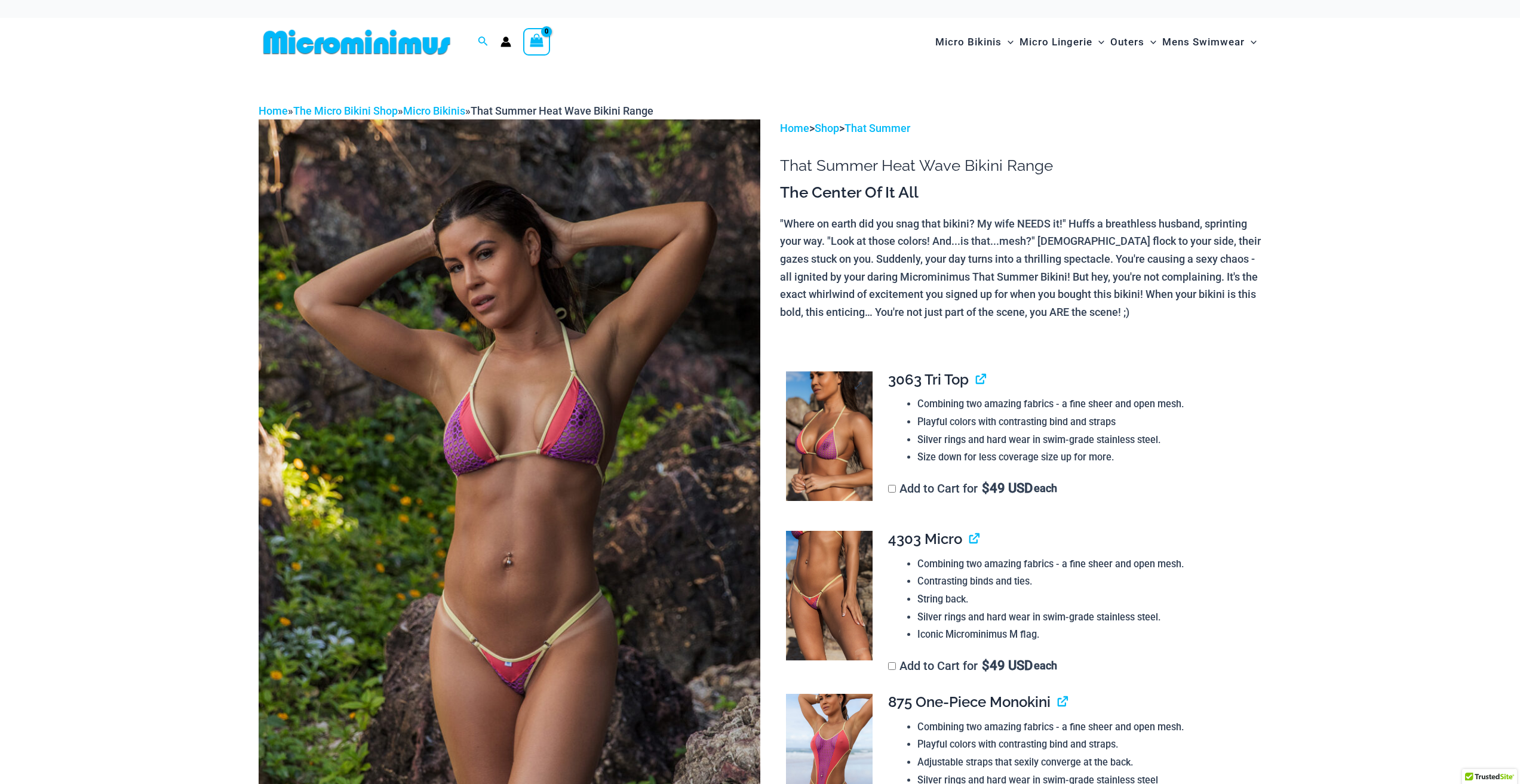
click at [832, 456] on img at bounding box center [829, 436] width 86 height 130
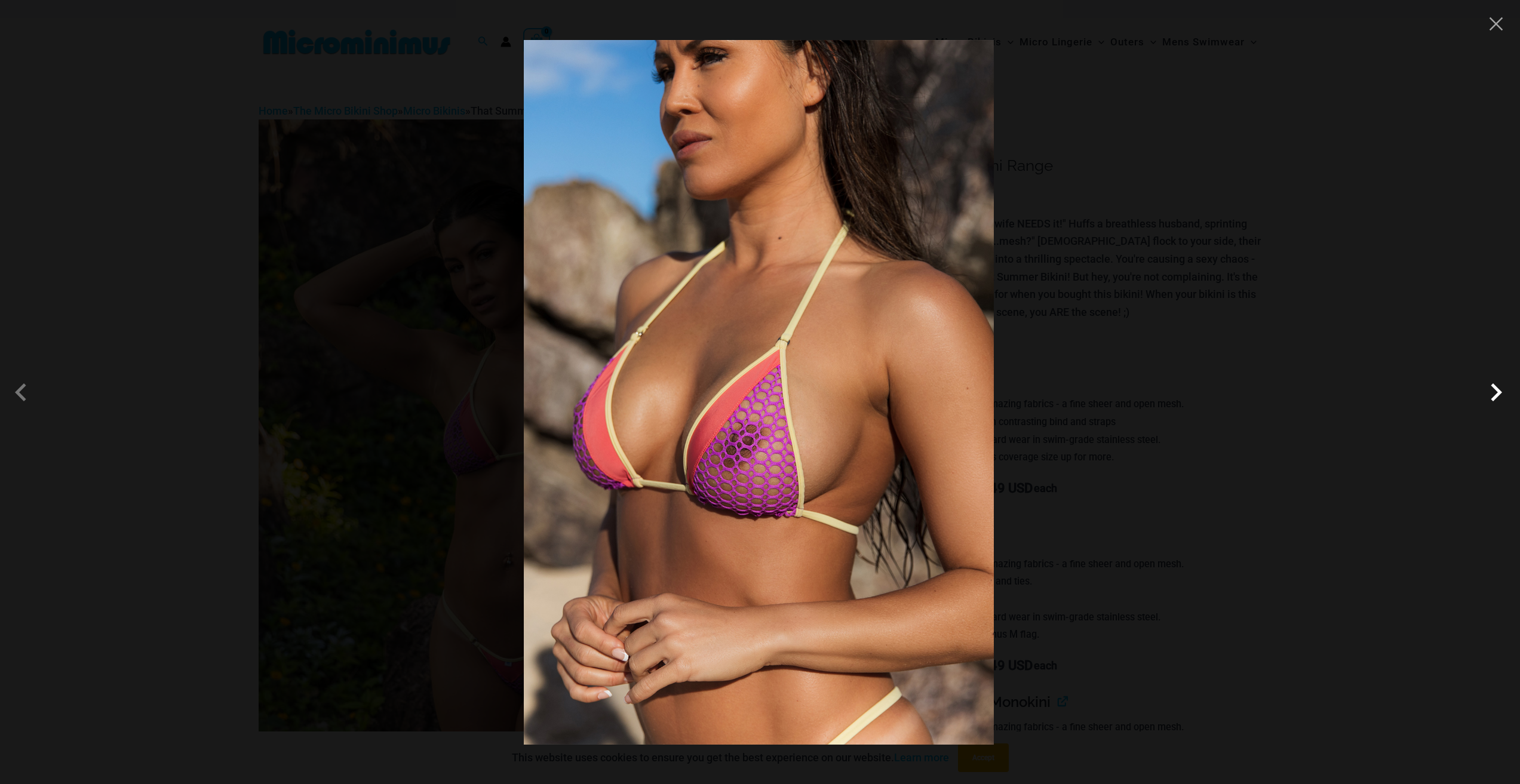
click at [1496, 400] on span at bounding box center [1495, 392] width 36 height 36
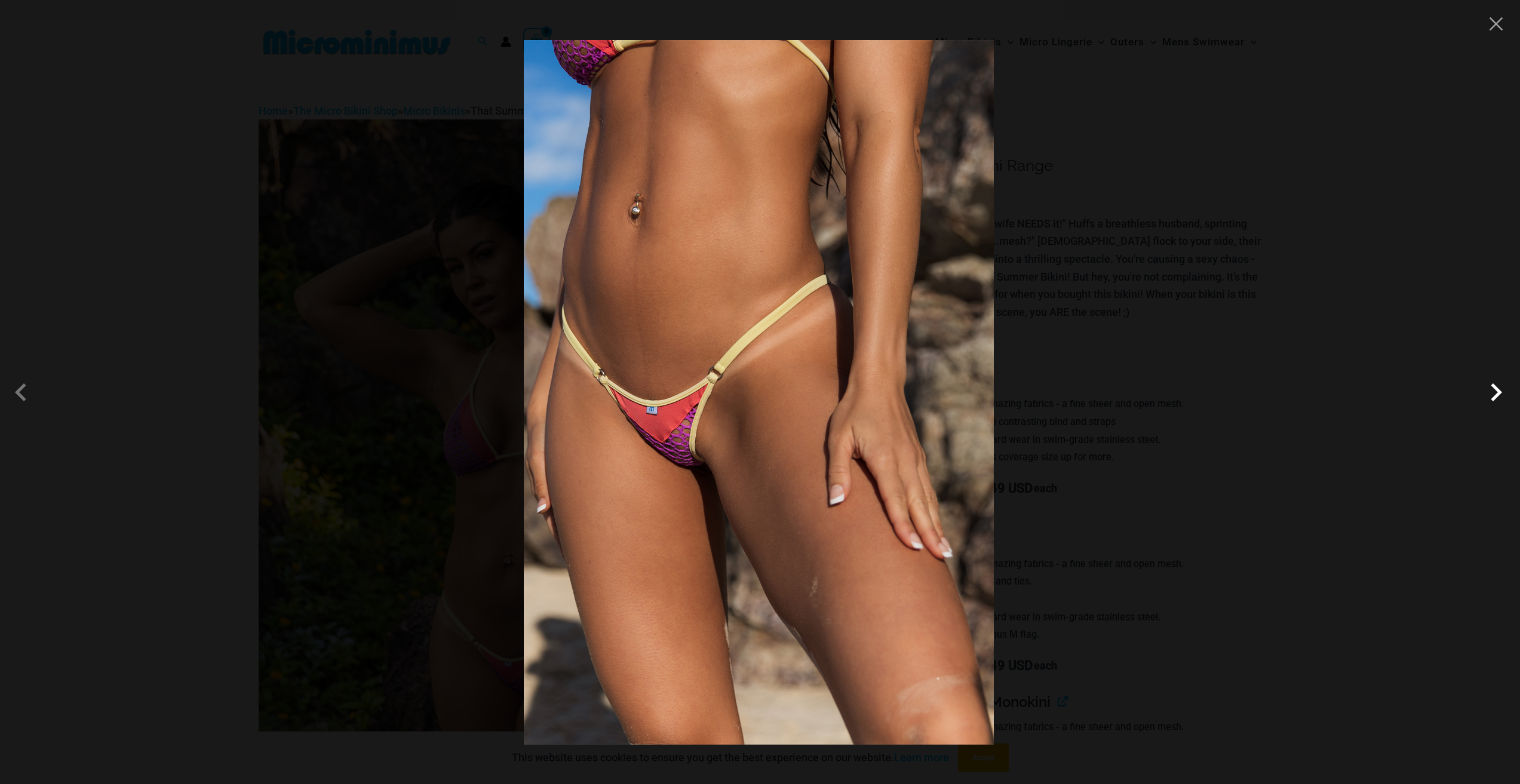
click at [1496, 400] on span at bounding box center [1495, 392] width 36 height 36
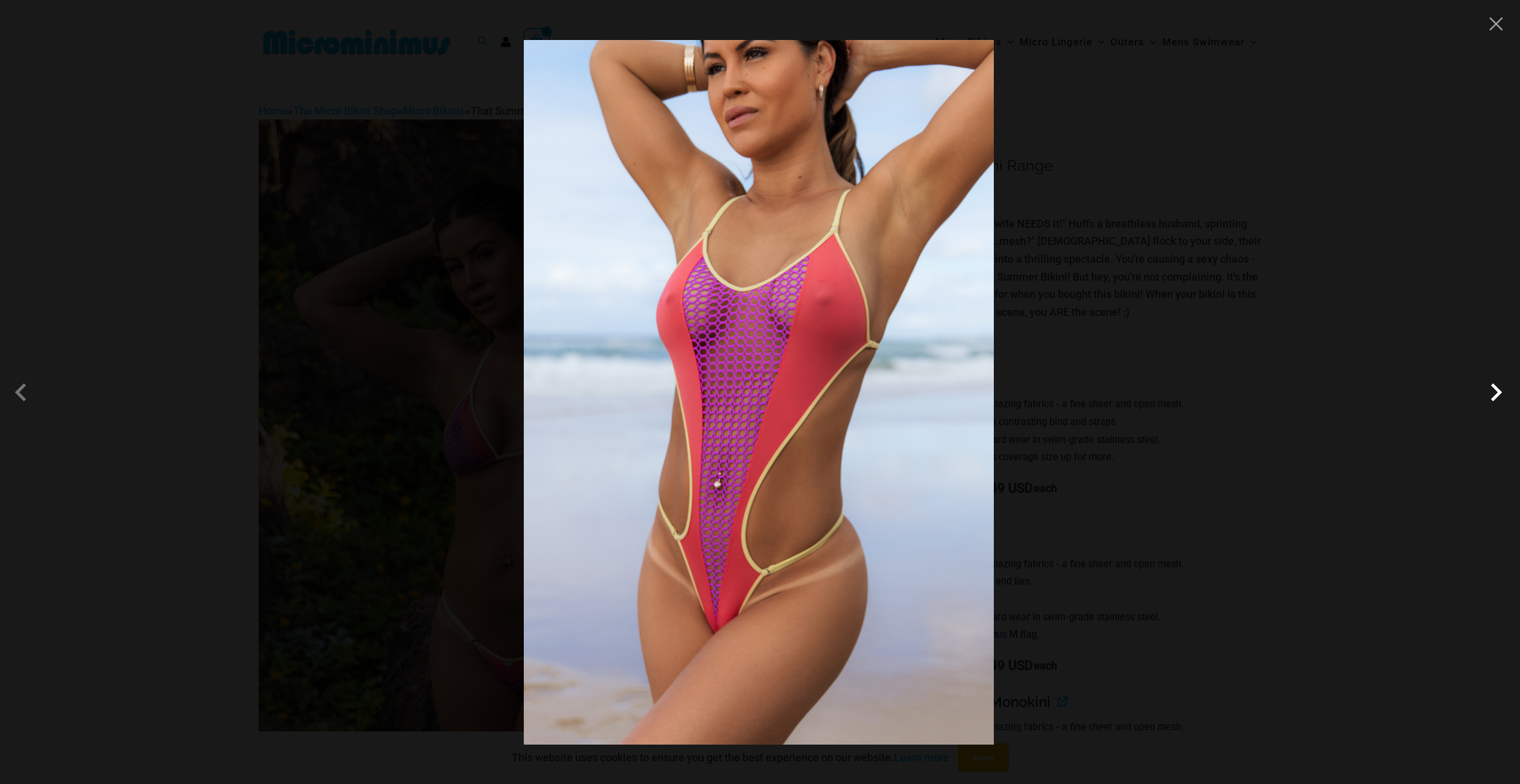
click at [1496, 400] on span at bounding box center [1495, 392] width 36 height 36
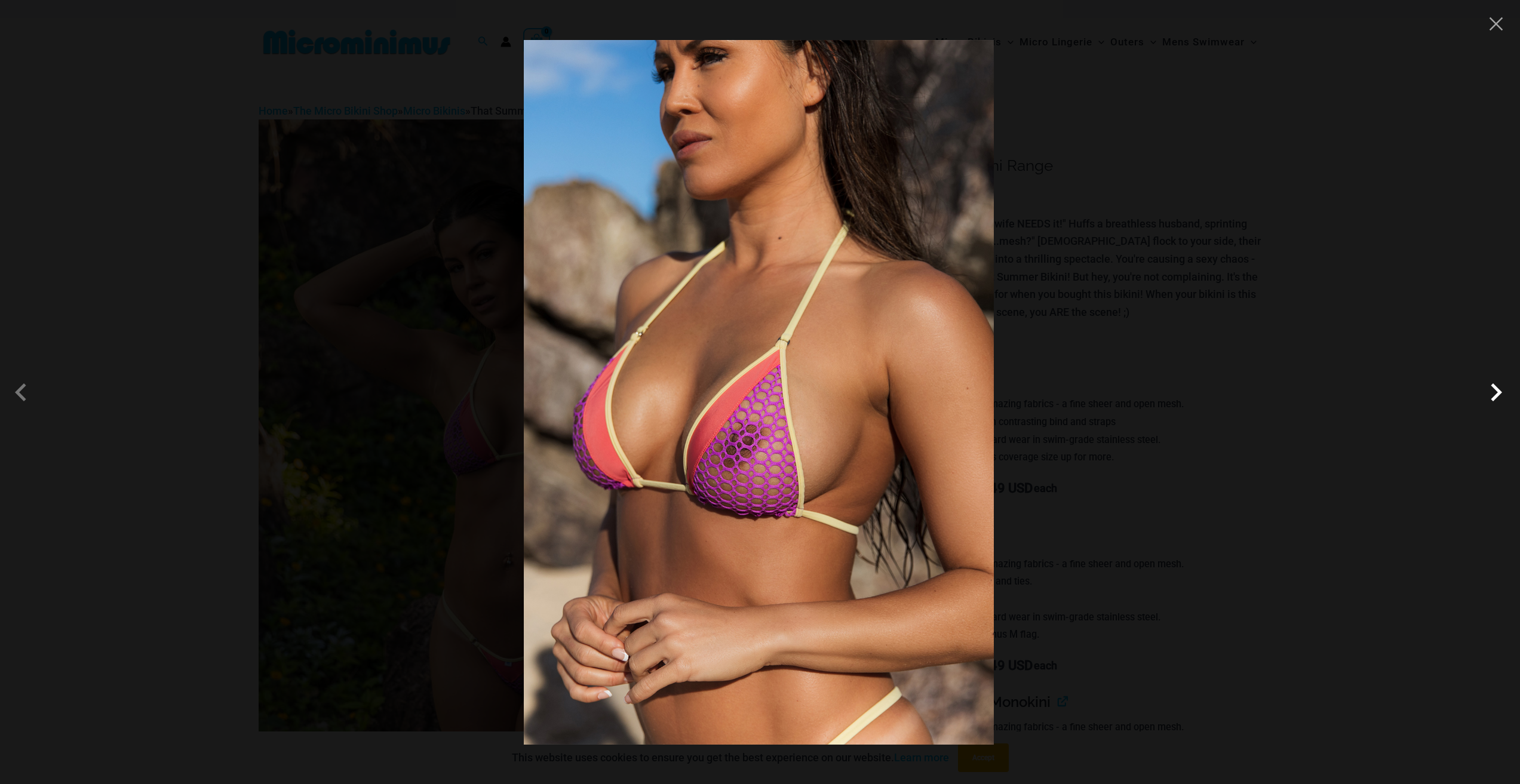
click at [1496, 400] on span at bounding box center [1495, 392] width 36 height 36
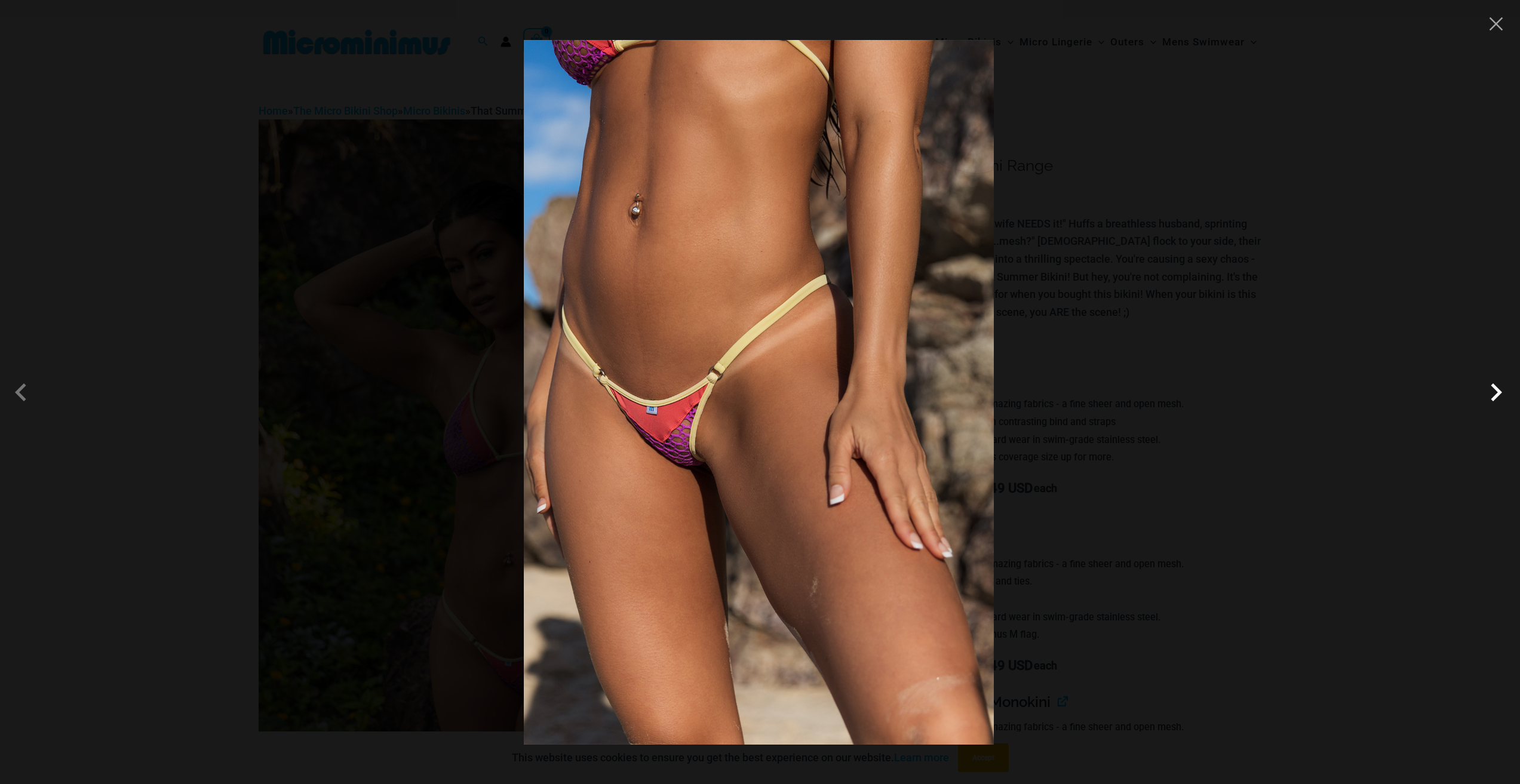
click at [1496, 400] on span at bounding box center [1495, 392] width 36 height 36
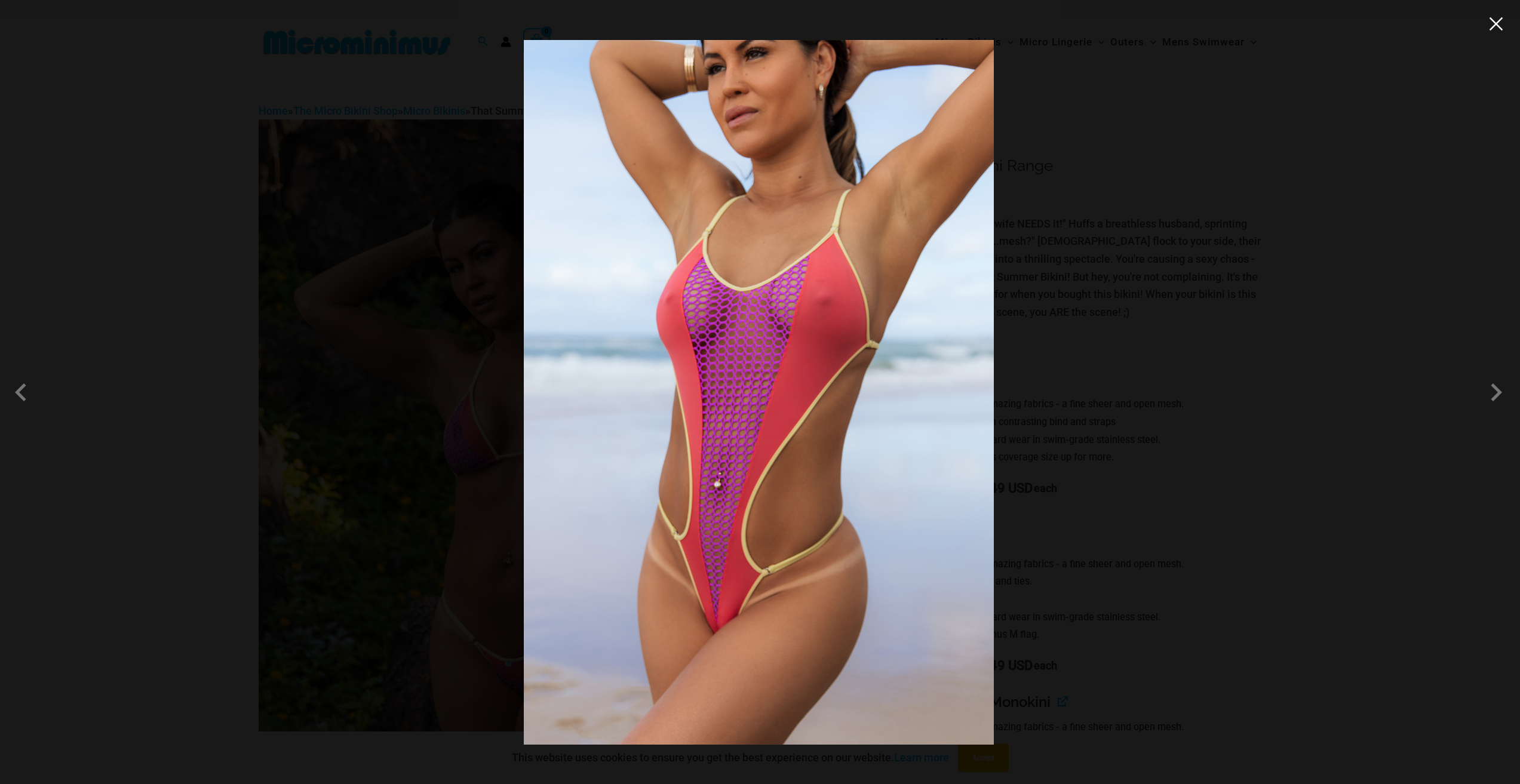
drag, startPoint x: 1502, startPoint y: 31, endPoint x: 1440, endPoint y: 107, distance: 98.1
click at [1501, 32] on button "Close" at bounding box center [1496, 24] width 18 height 18
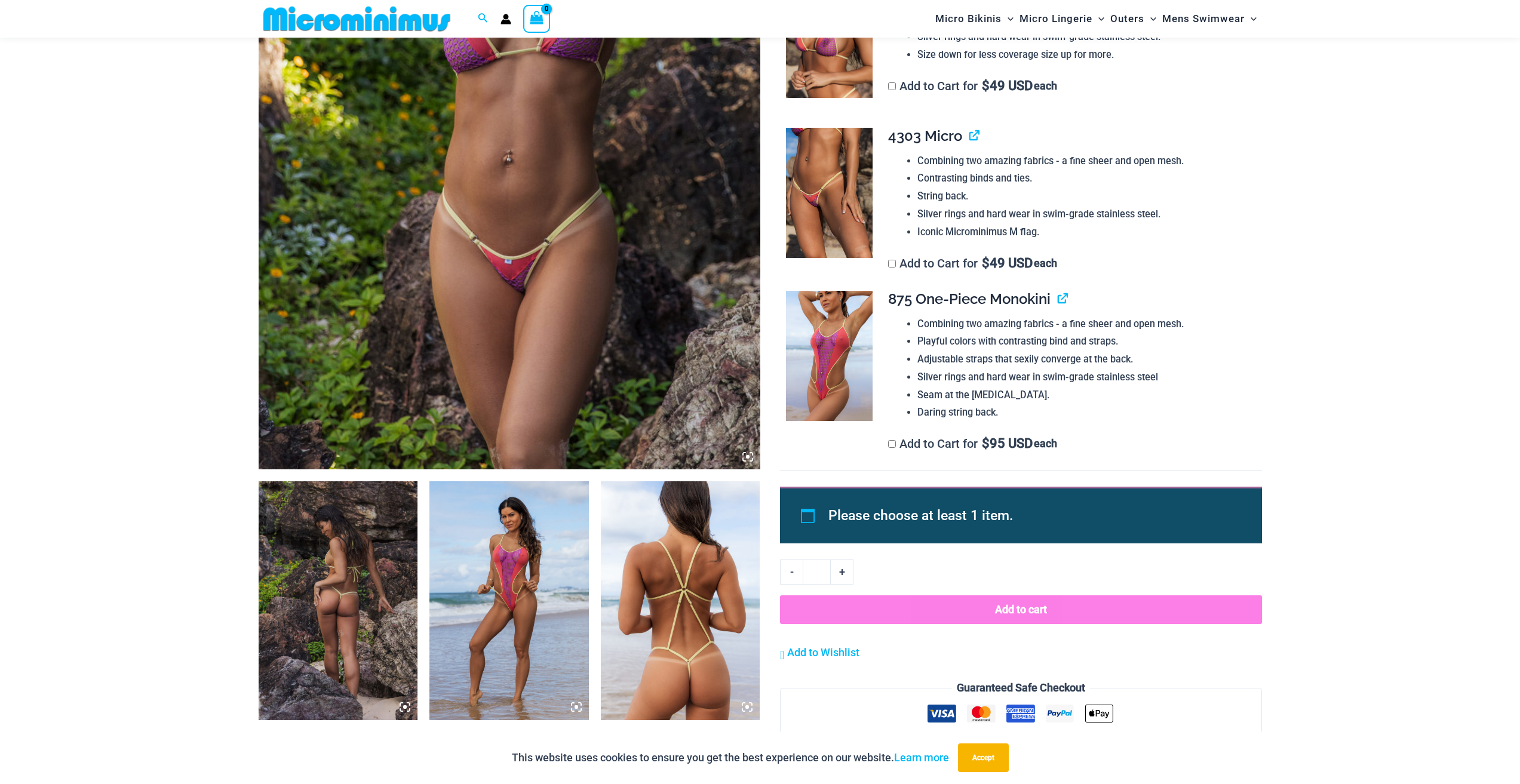
scroll to position [646, 0]
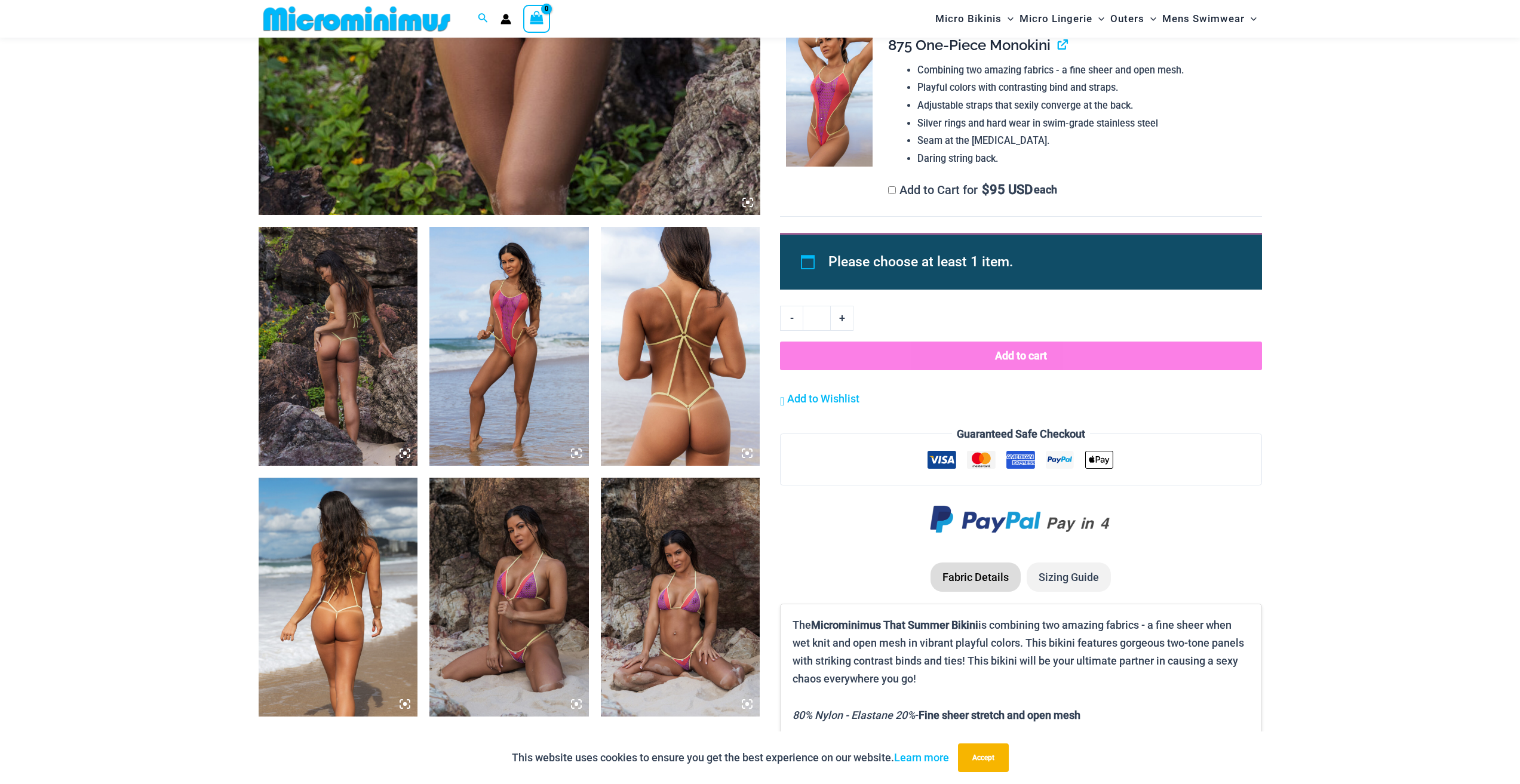
click at [679, 614] on img at bounding box center [680, 597] width 159 height 239
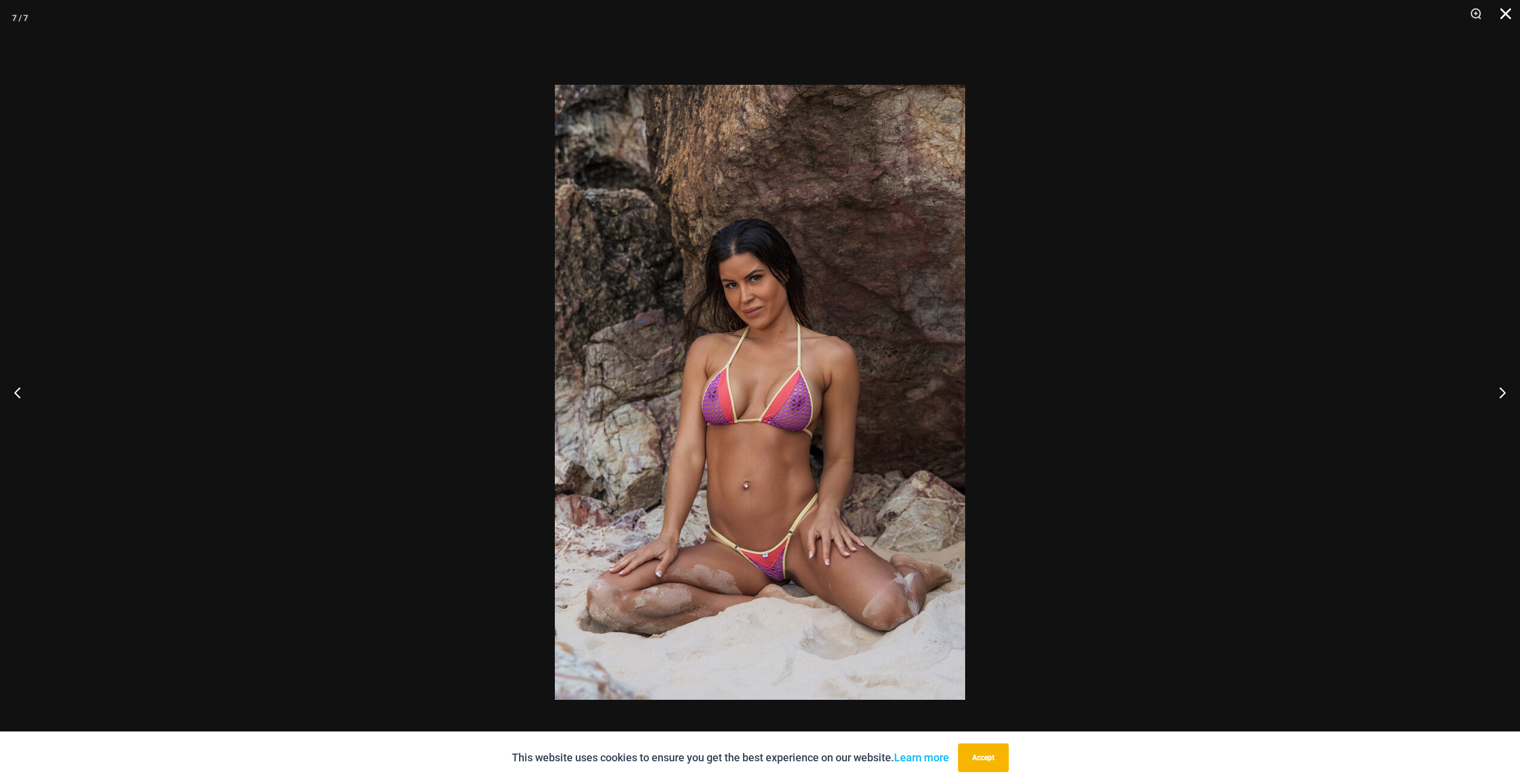
click at [1507, 16] on button "Close" at bounding box center [1501, 18] width 30 height 36
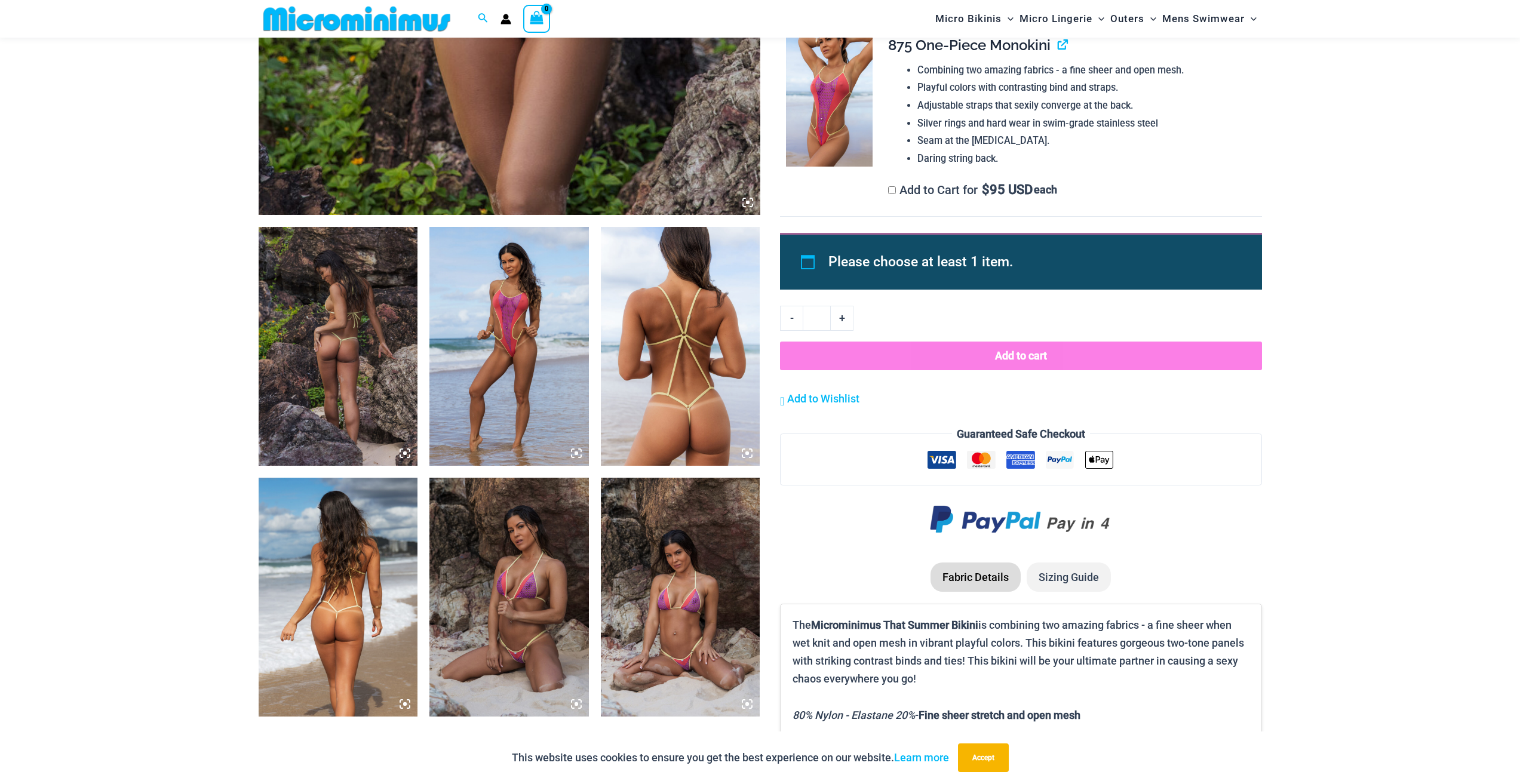
click at [522, 544] on img at bounding box center [509, 597] width 159 height 239
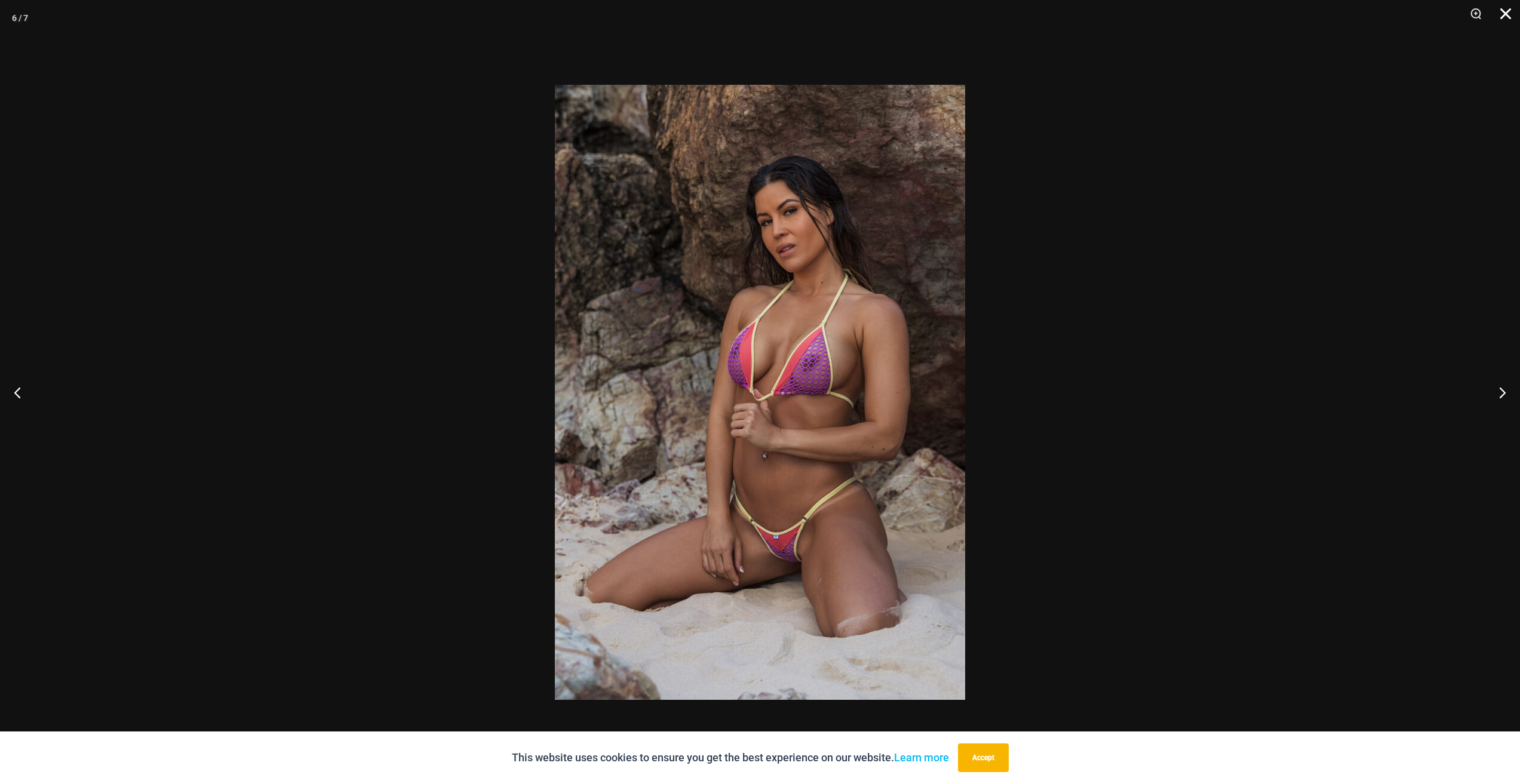
click at [1504, 15] on button "Close" at bounding box center [1501, 18] width 30 height 36
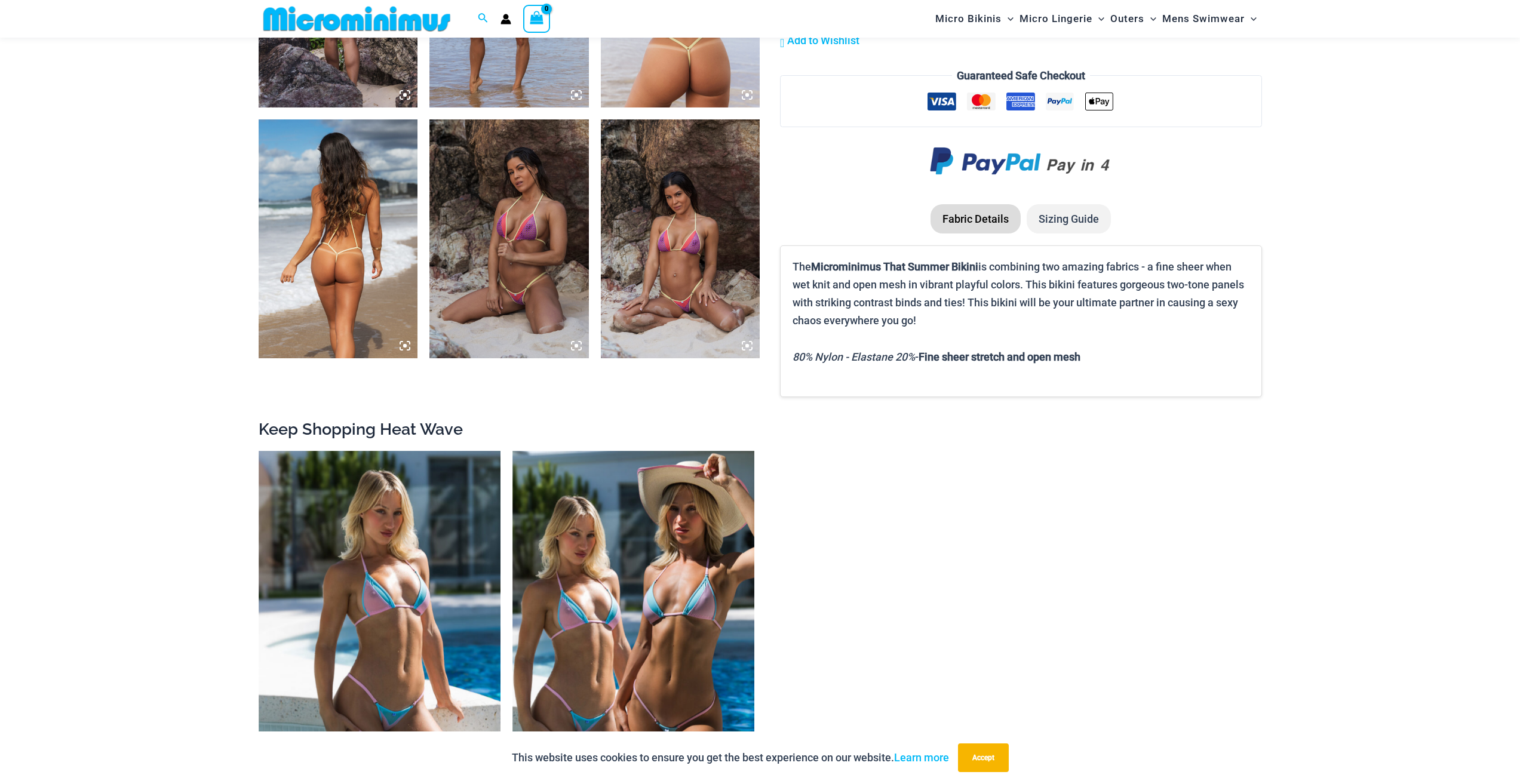
scroll to position [1422, 0]
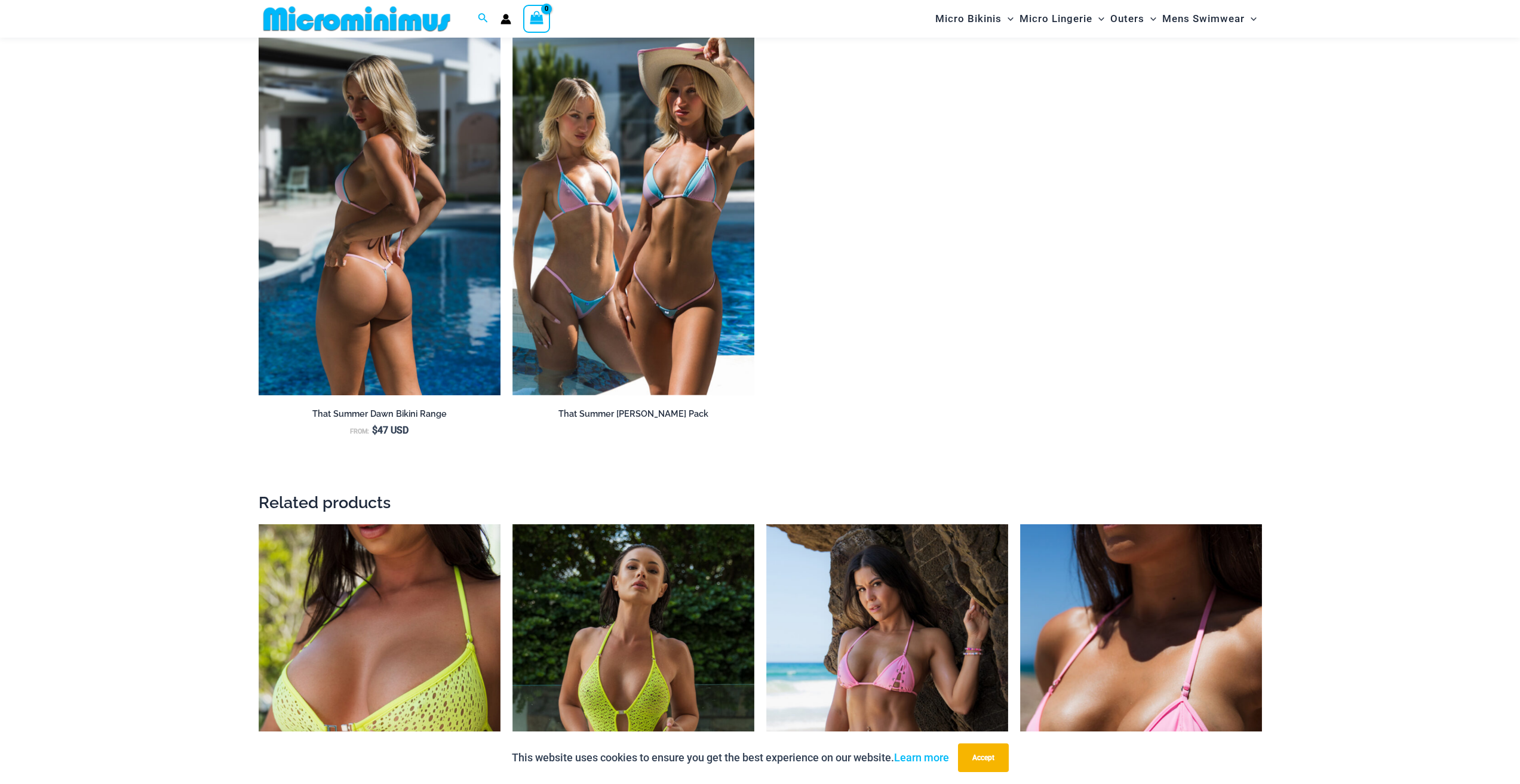
click at [473, 285] on img at bounding box center [379, 214] width 242 height 363
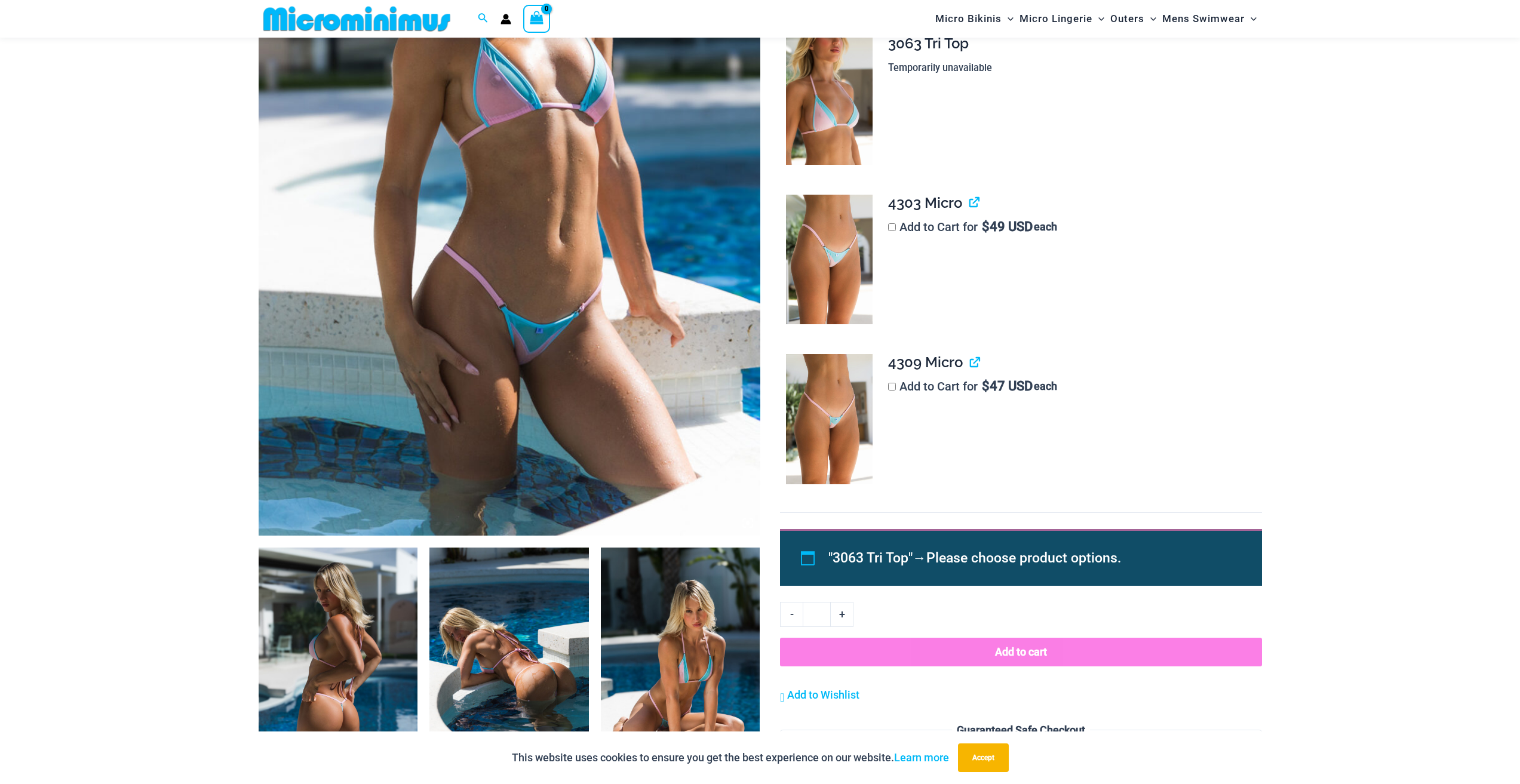
scroll to position [407, 0]
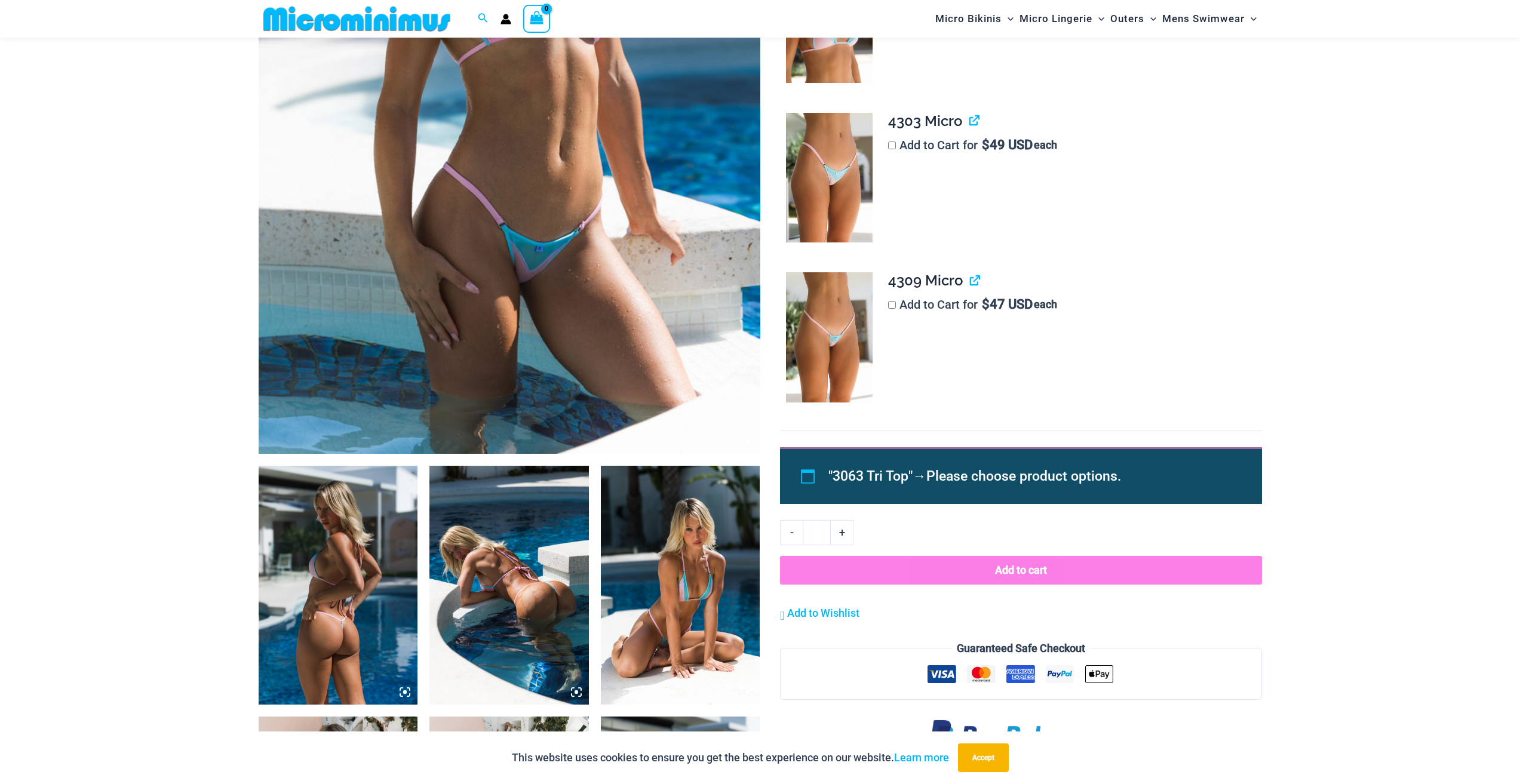
click at [531, 563] on img at bounding box center [509, 585] width 159 height 239
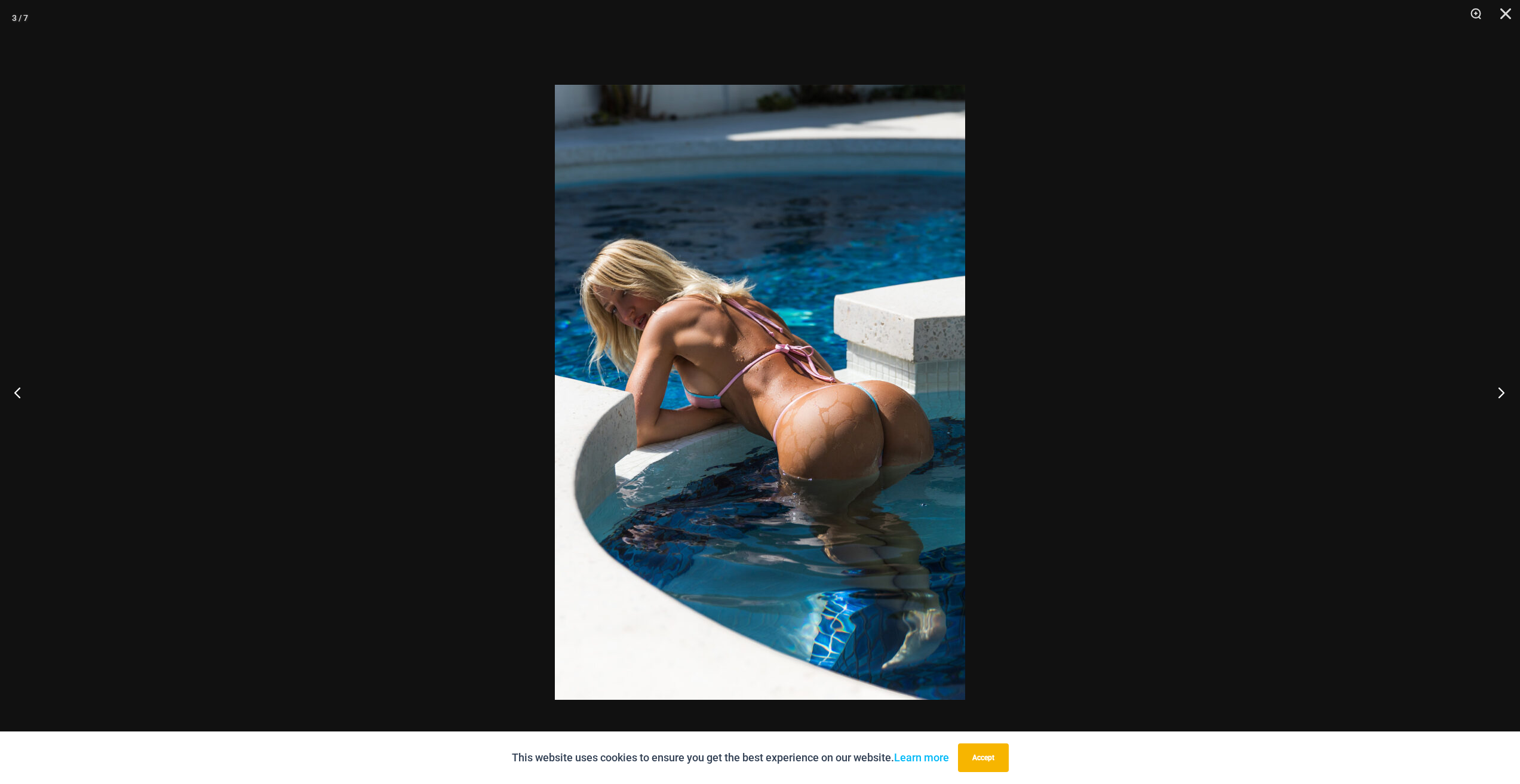
click at [1500, 395] on button "Next" at bounding box center [1497, 392] width 45 height 60
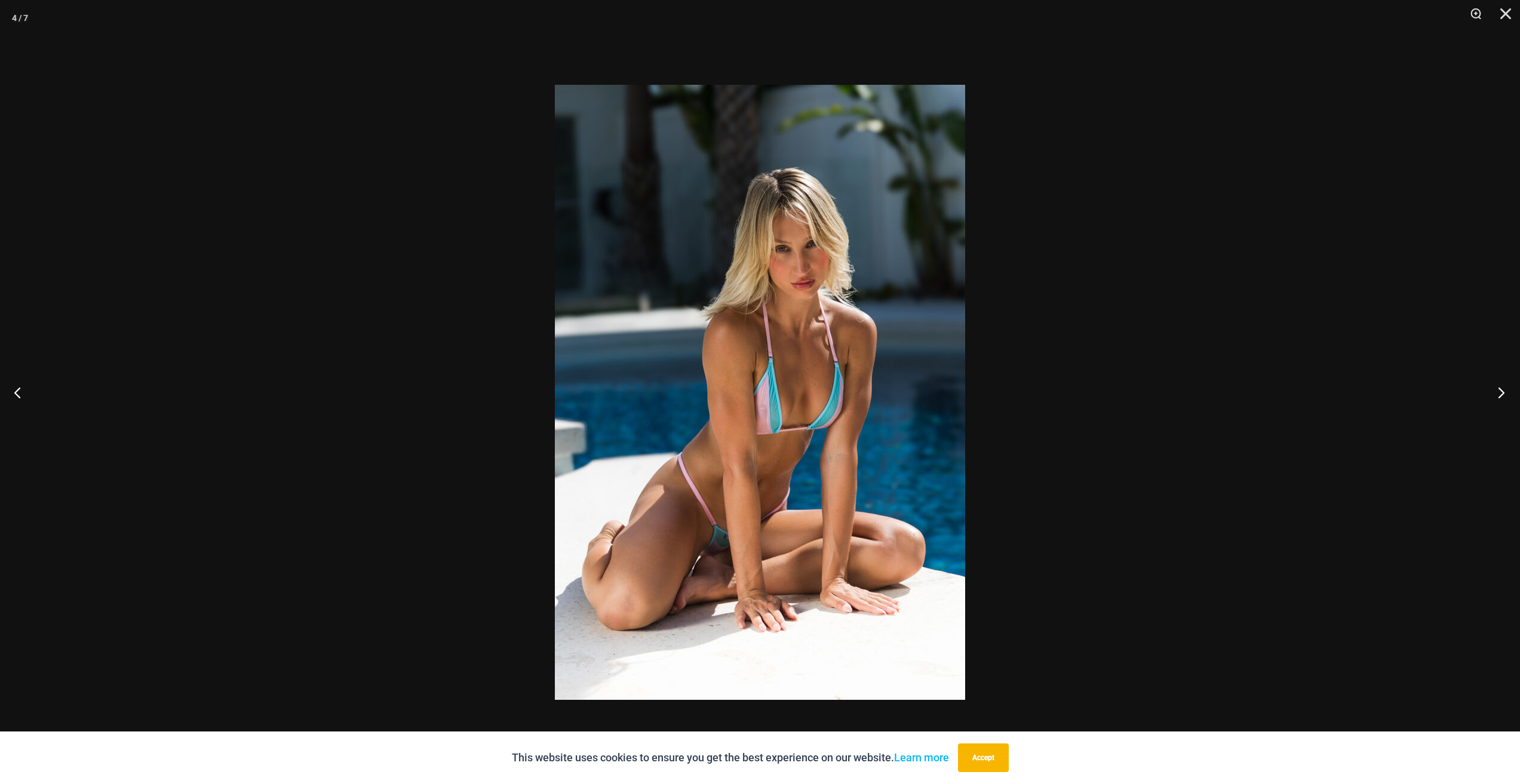
click at [1500, 395] on button "Next" at bounding box center [1497, 392] width 45 height 60
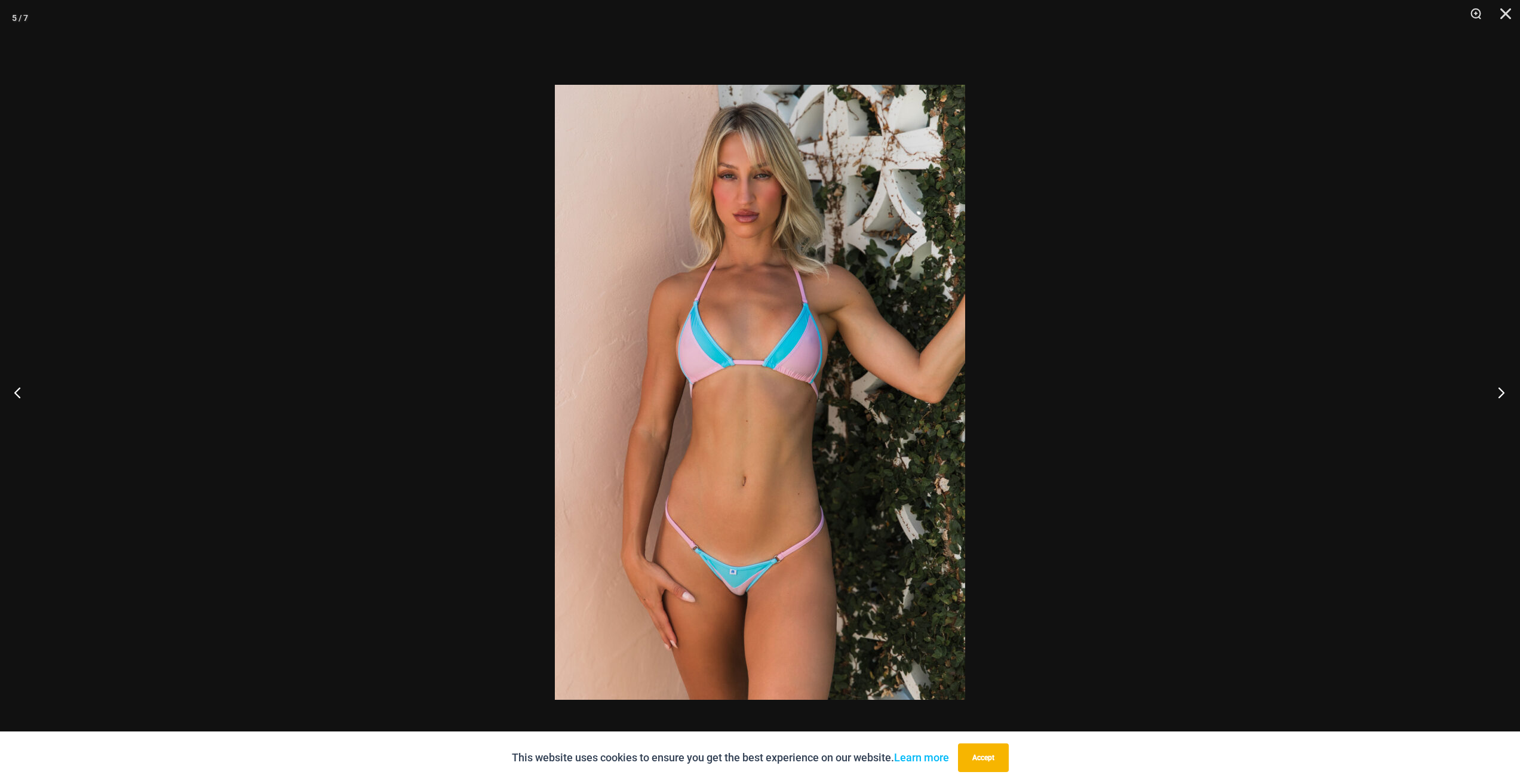
click at [1500, 395] on button "Next" at bounding box center [1497, 392] width 45 height 60
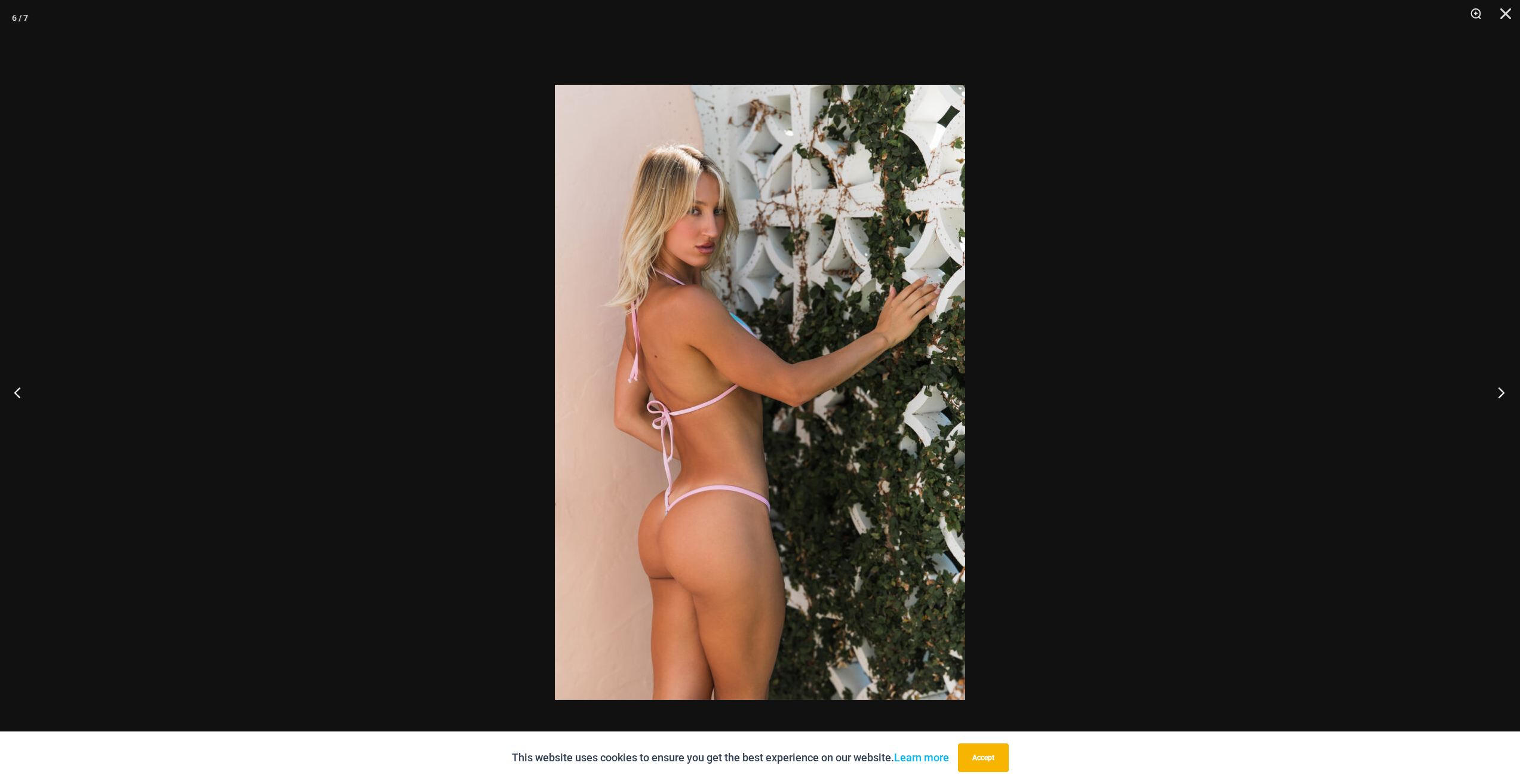
click at [1500, 395] on button "Next" at bounding box center [1497, 392] width 45 height 60
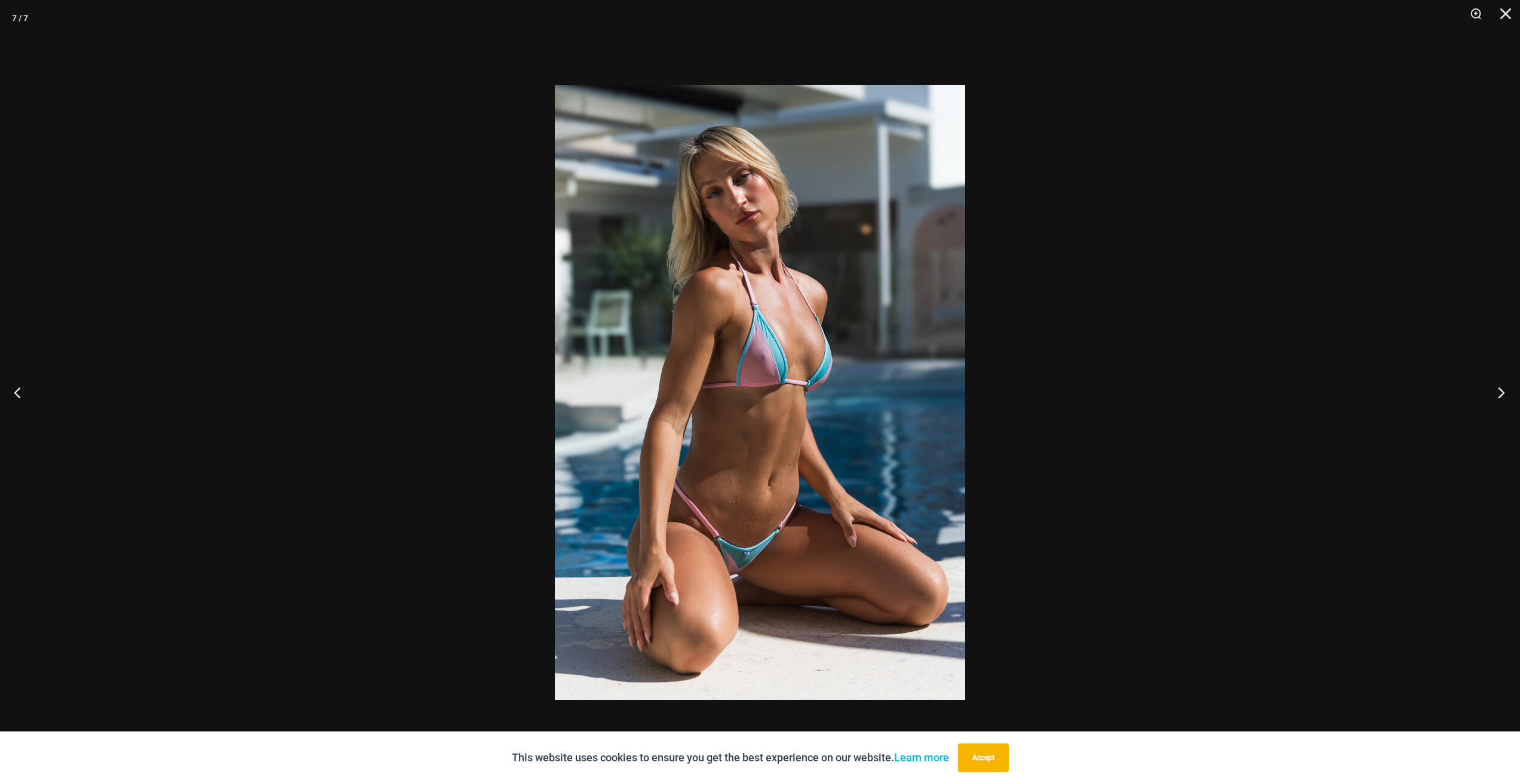
click at [1500, 395] on button "Next" at bounding box center [1497, 392] width 45 height 60
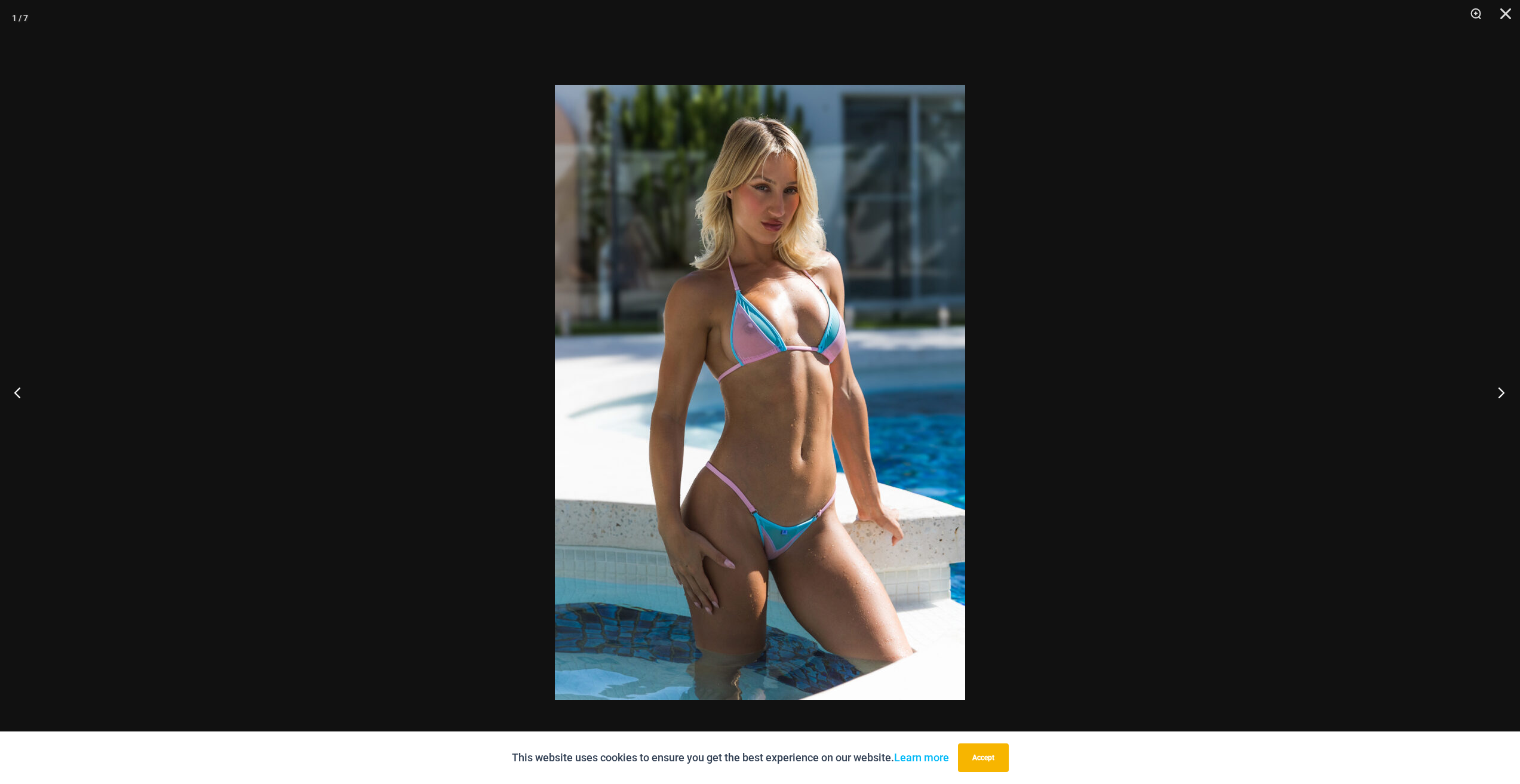
click at [1500, 395] on button "Next" at bounding box center [1497, 392] width 45 height 60
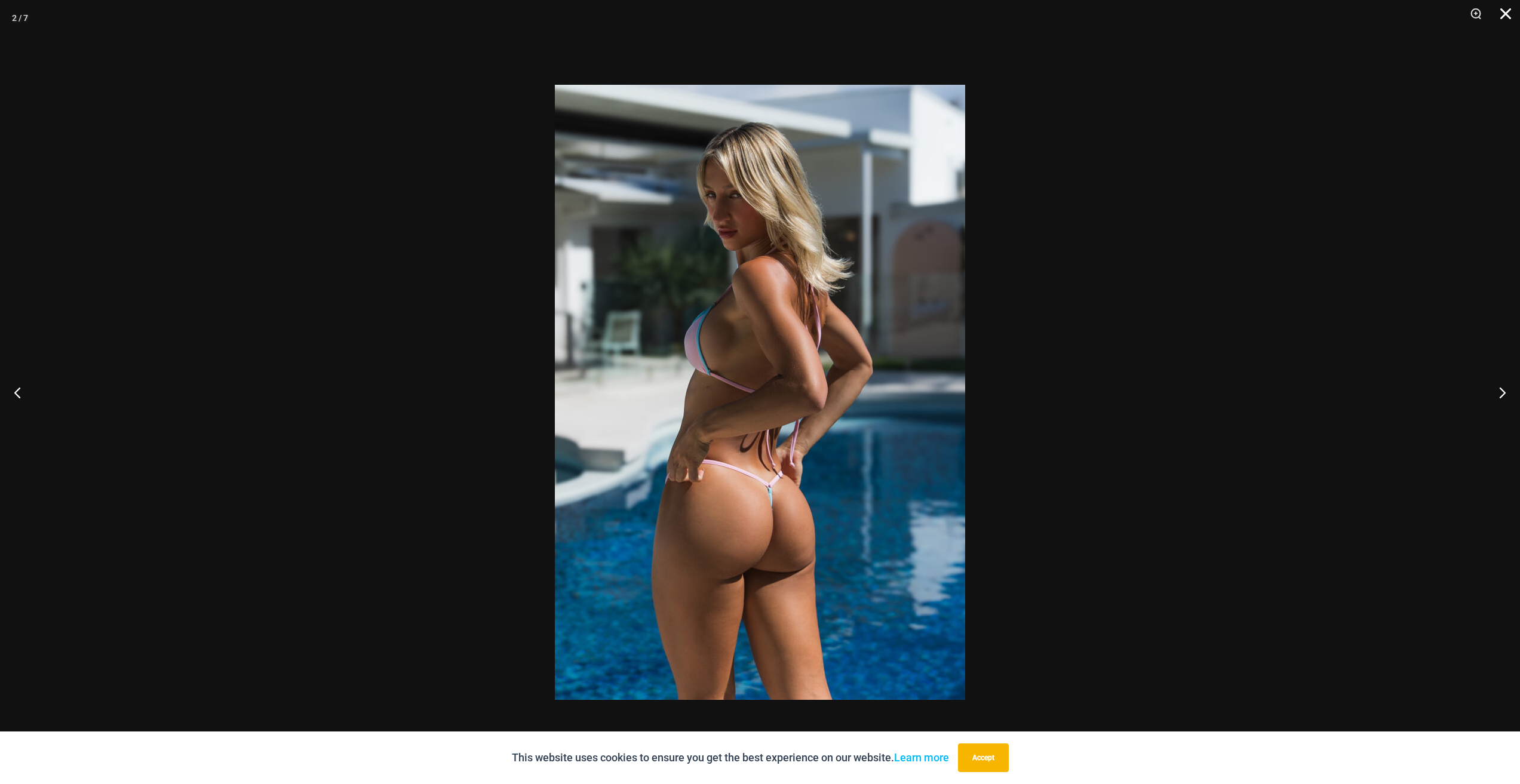
click at [1502, 19] on button "Close" at bounding box center [1501, 18] width 30 height 36
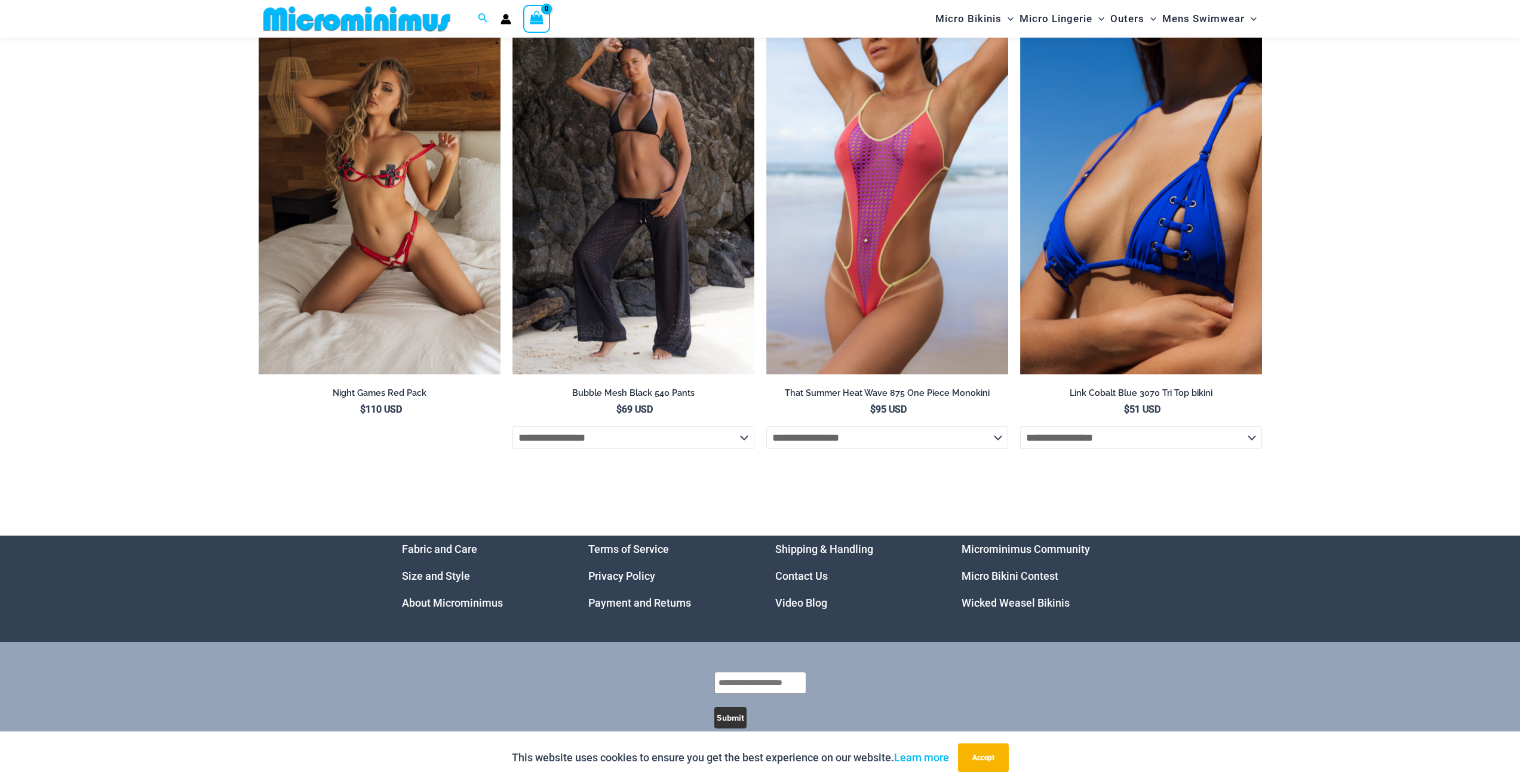
scroll to position [3834, 0]
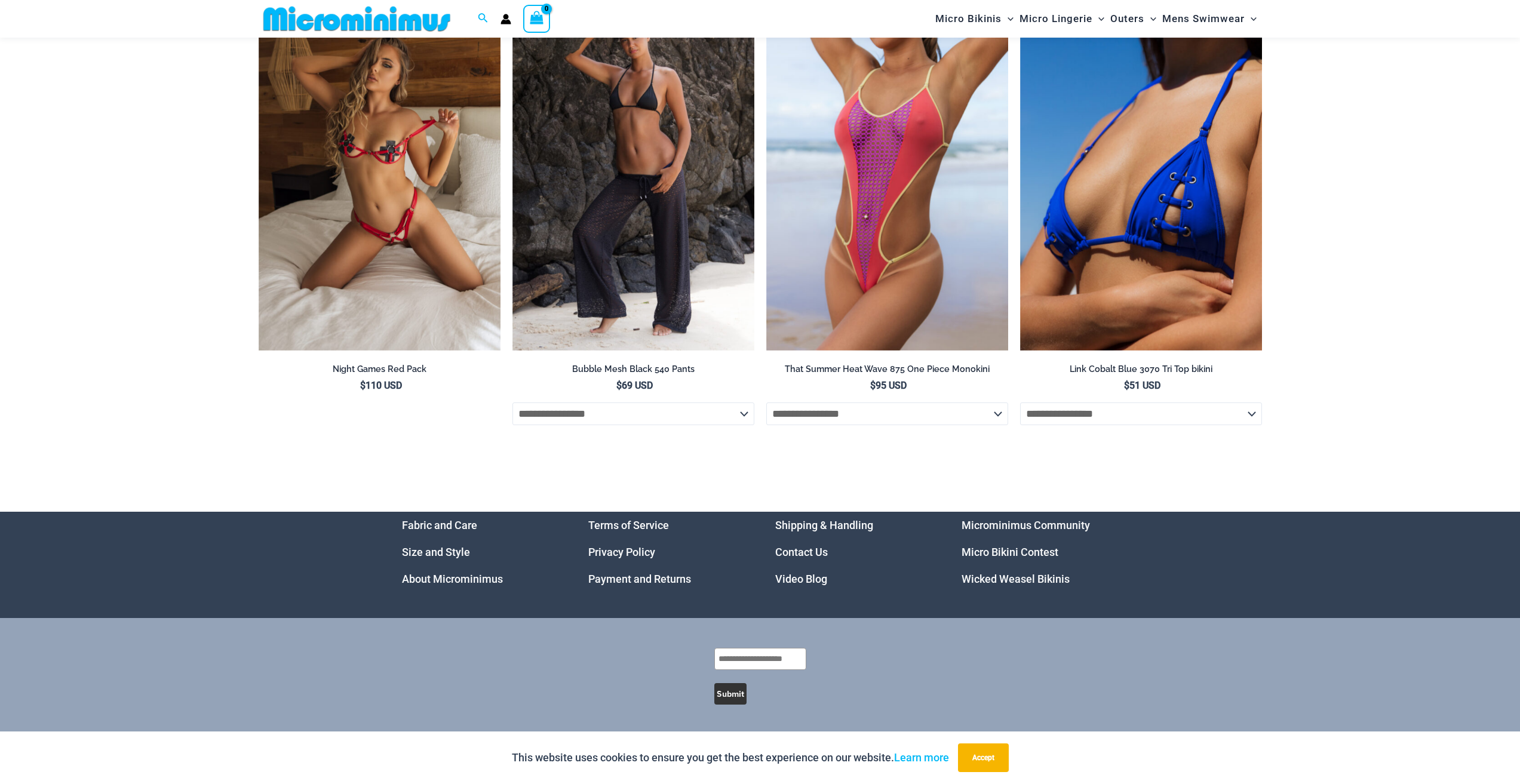
click at [1017, 556] on link "Micro Bikini Contest" at bounding box center [1010, 552] width 97 height 13
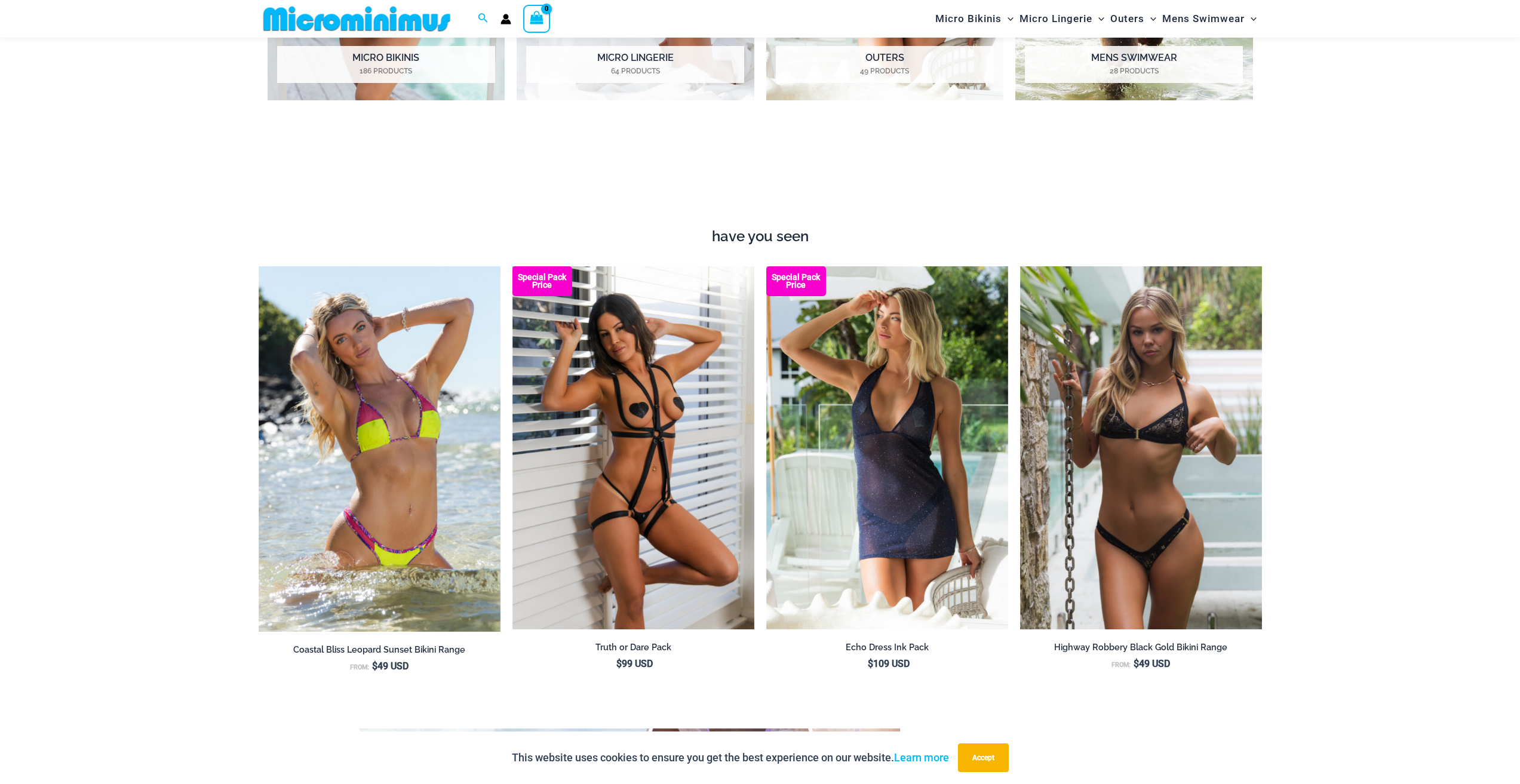
scroll to position [1663, 0]
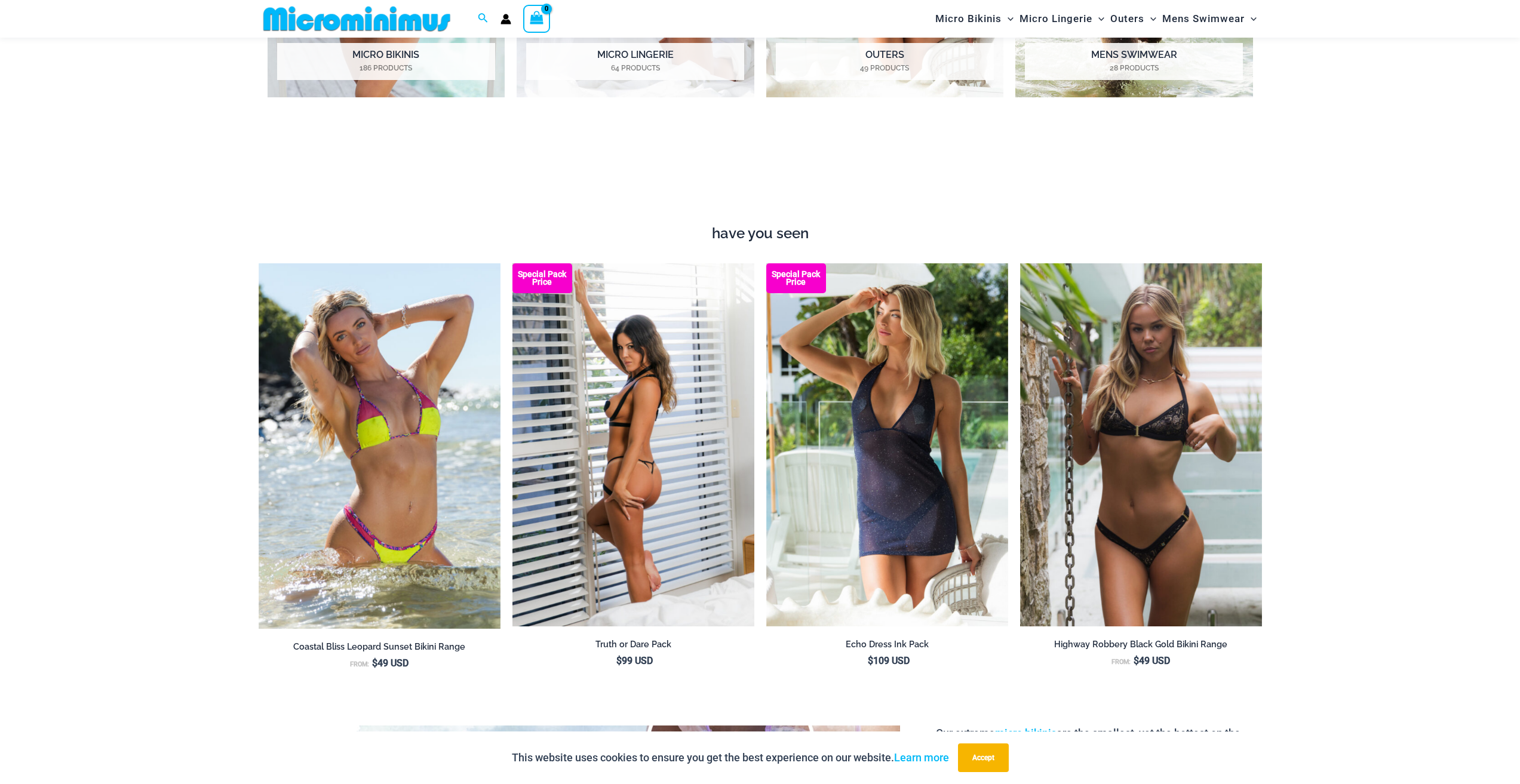
click at [584, 458] on img at bounding box center [633, 444] width 242 height 363
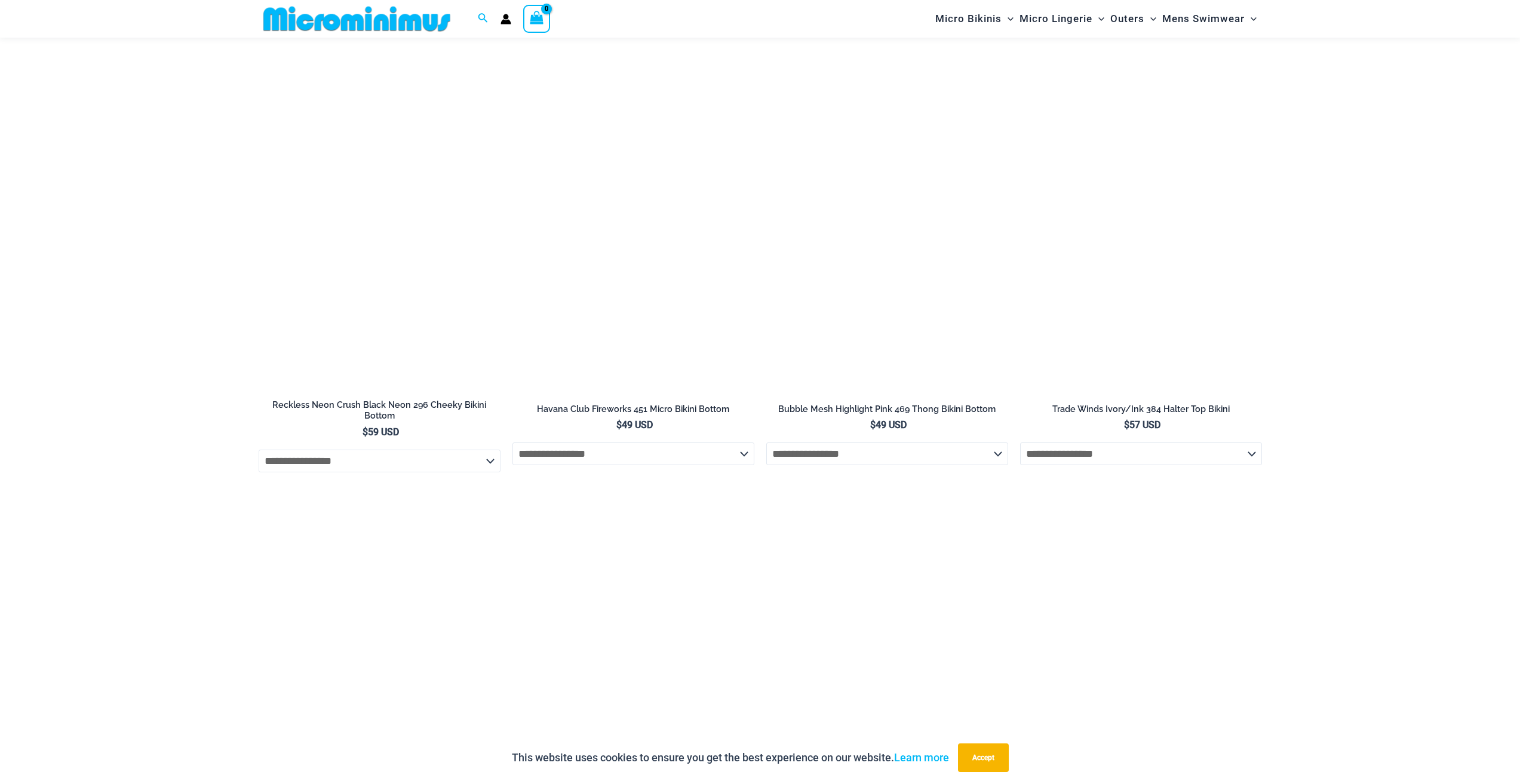
scroll to position [3454, 0]
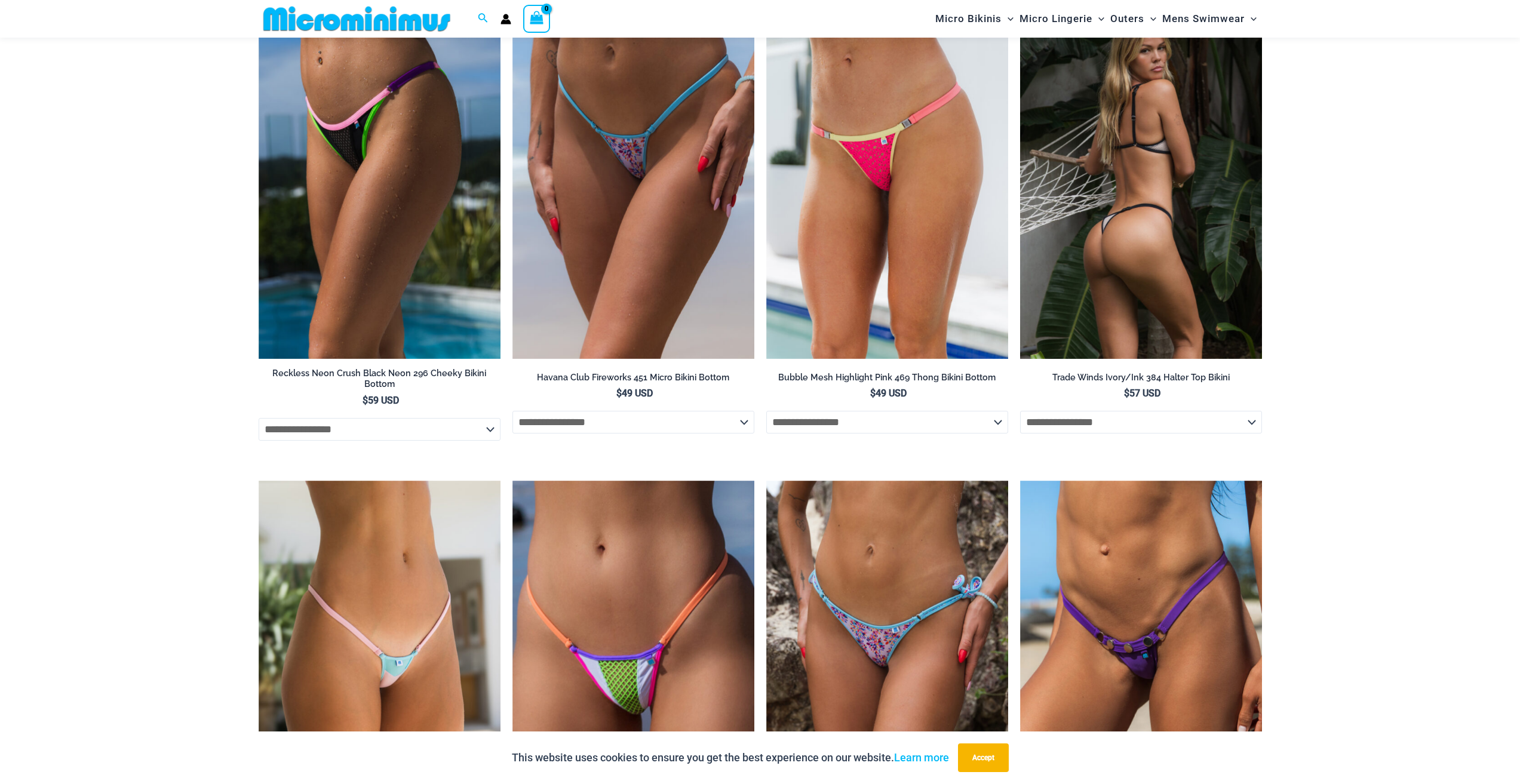
click at [1100, 307] on img at bounding box center [1141, 177] width 242 height 363
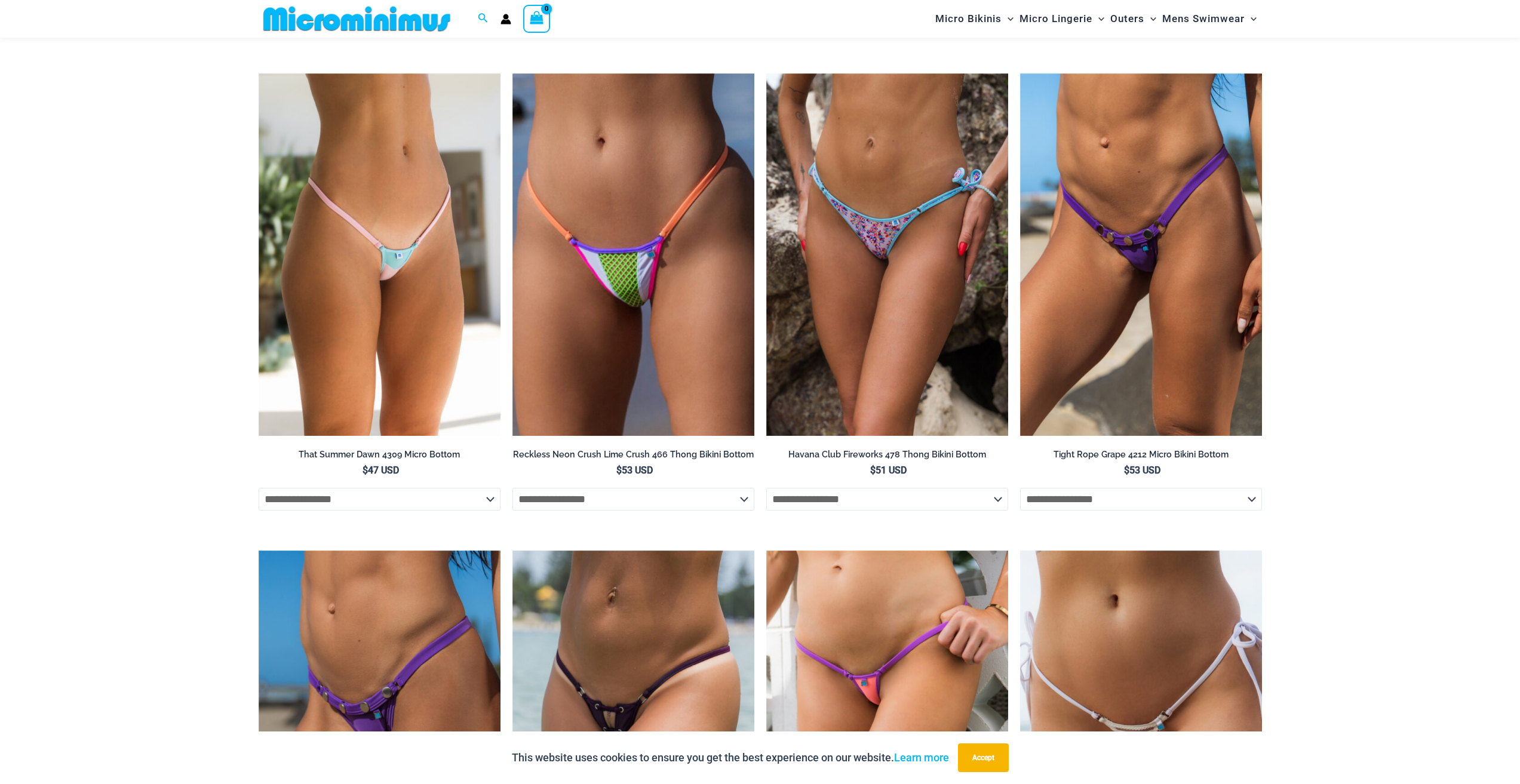
scroll to position [4170, 0]
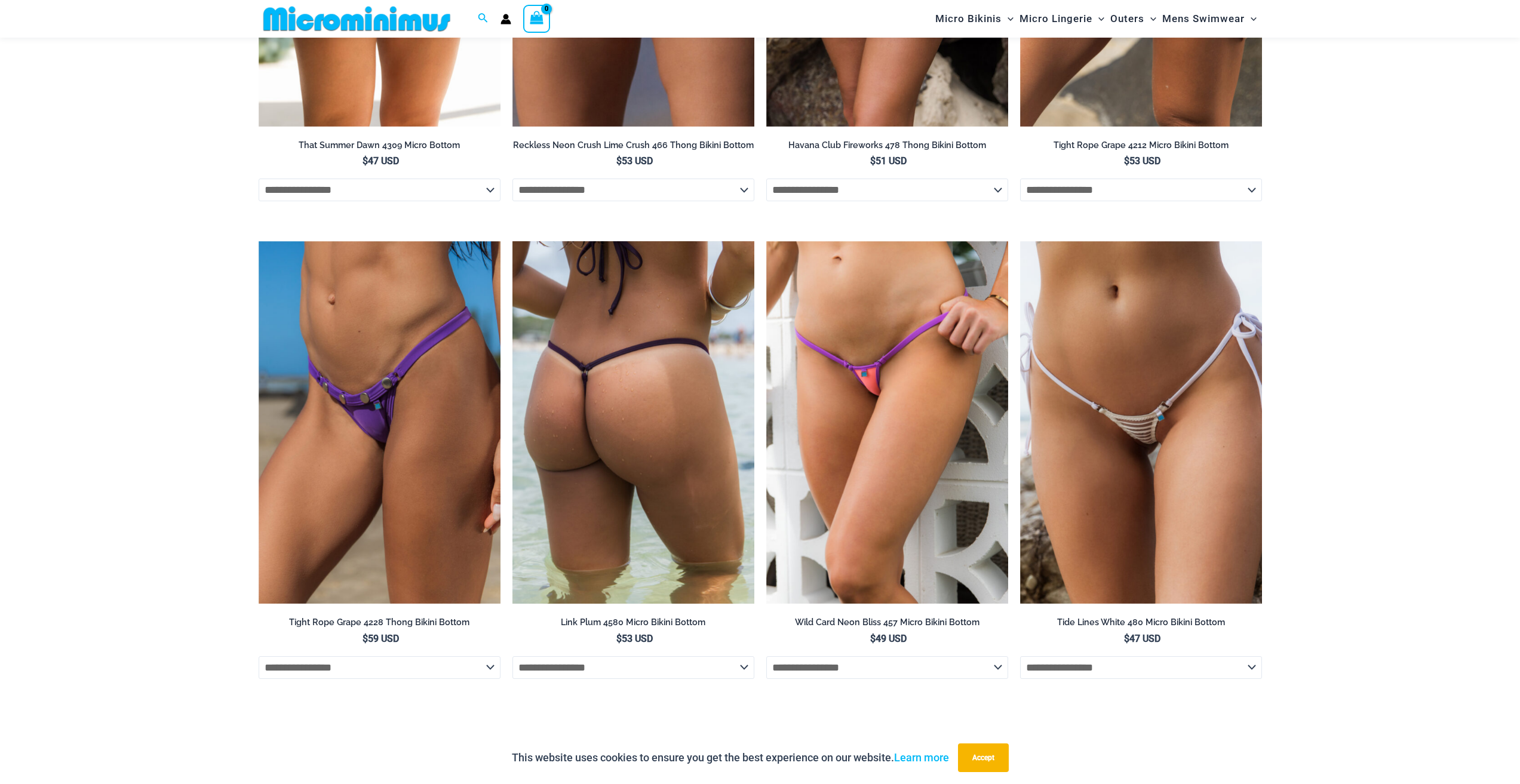
click at [675, 462] on img at bounding box center [633, 422] width 242 height 363
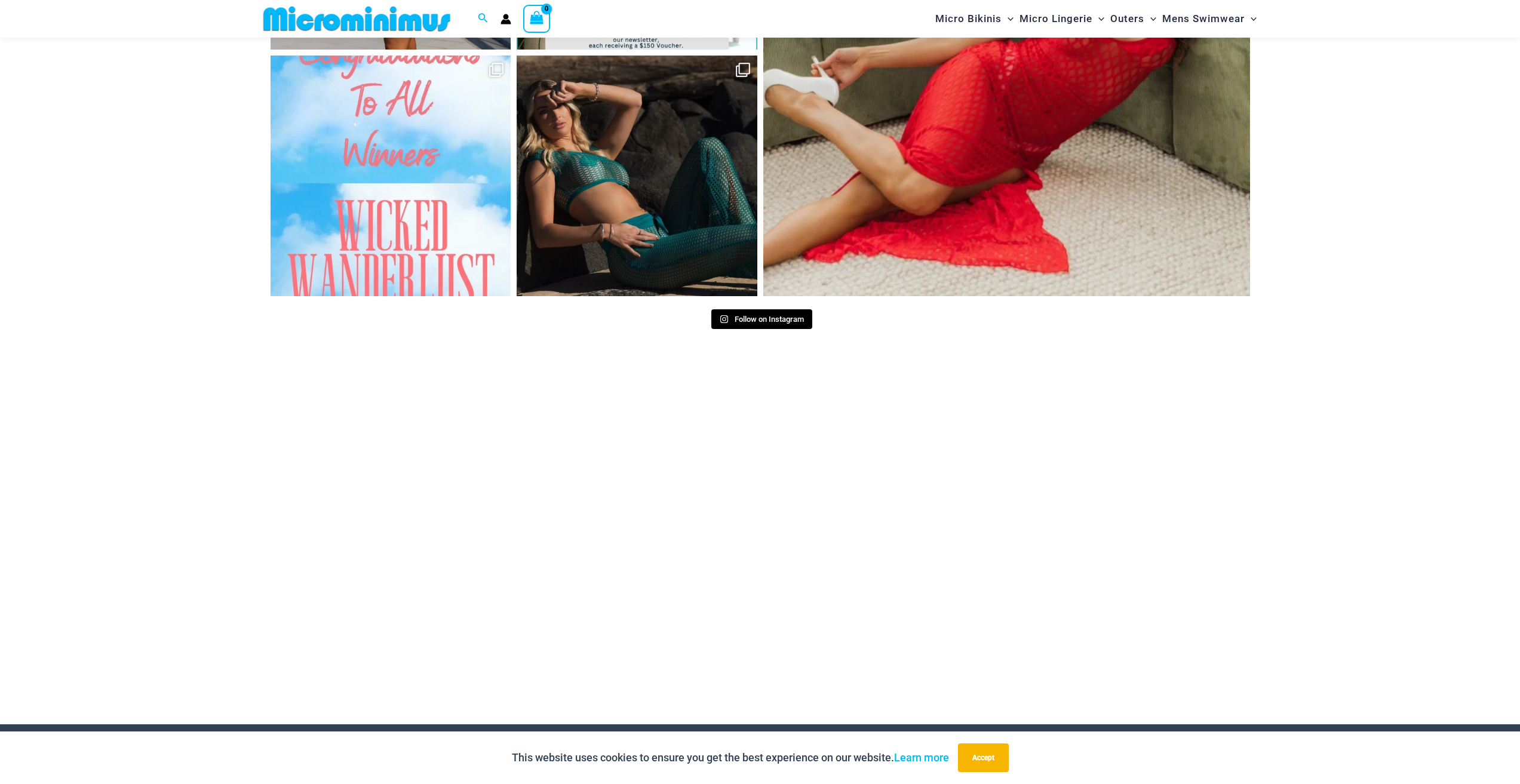
scroll to position [5723, 0]
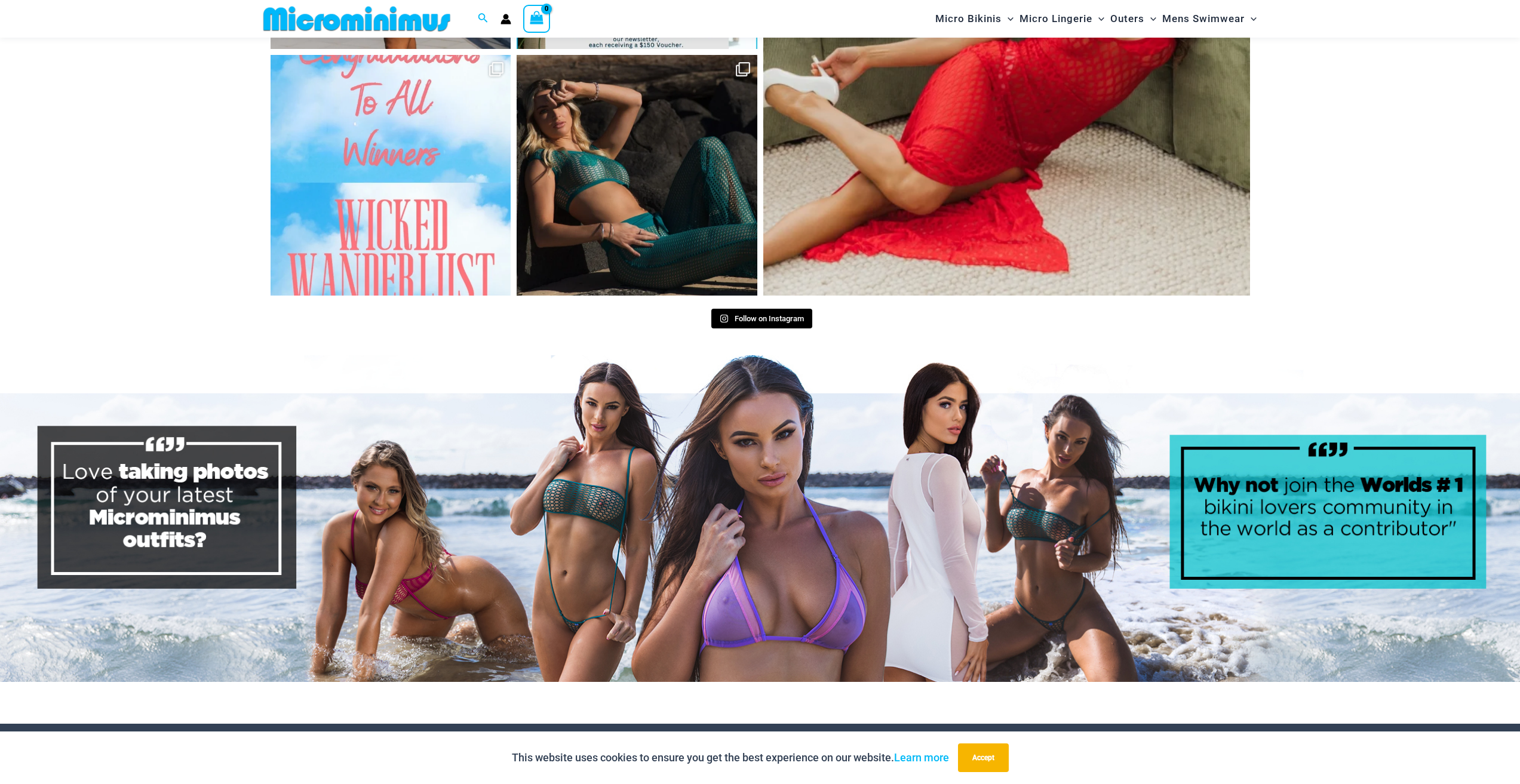
click at [581, 518] on img at bounding box center [760, 518] width 1520 height 327
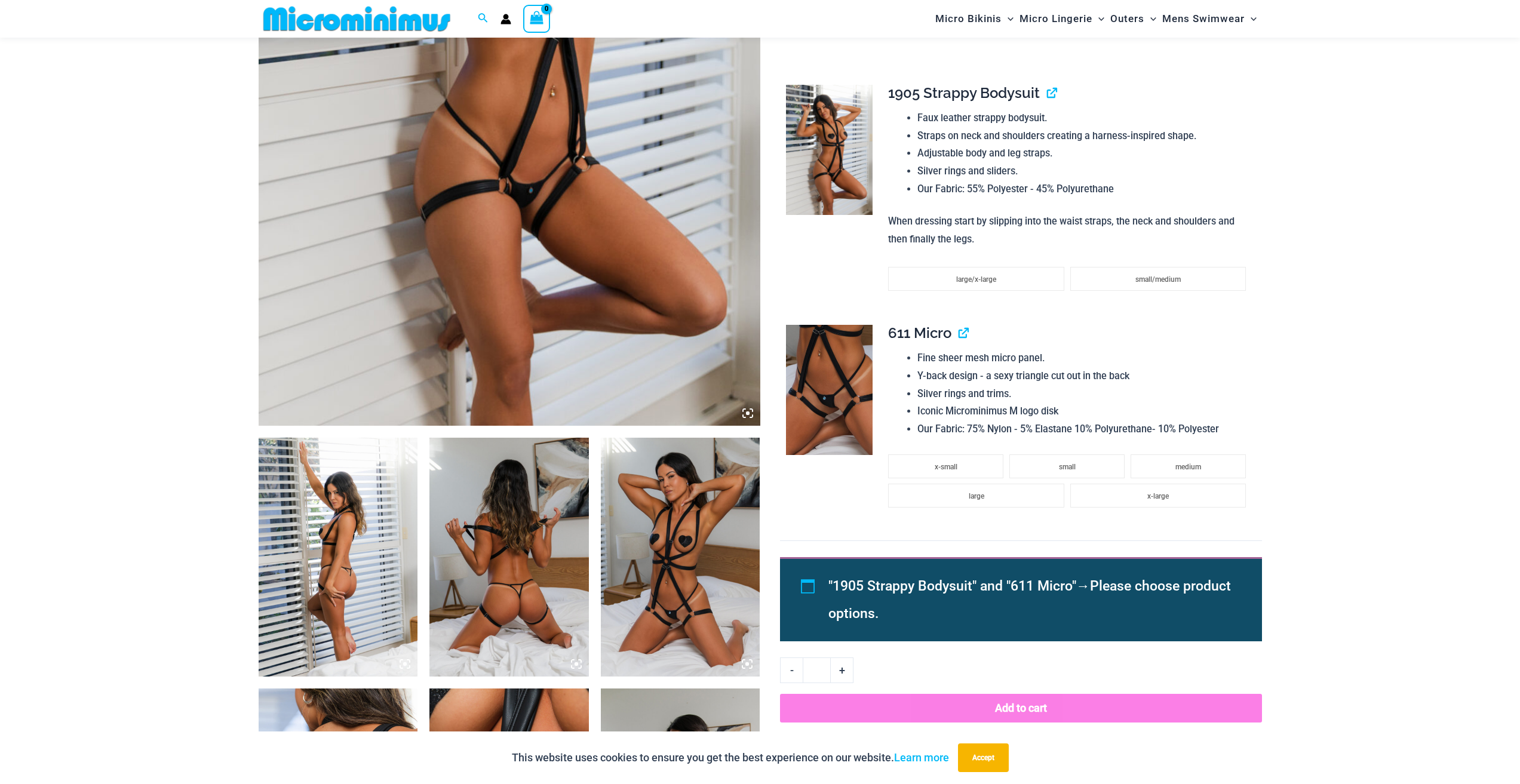
scroll to position [467, 0]
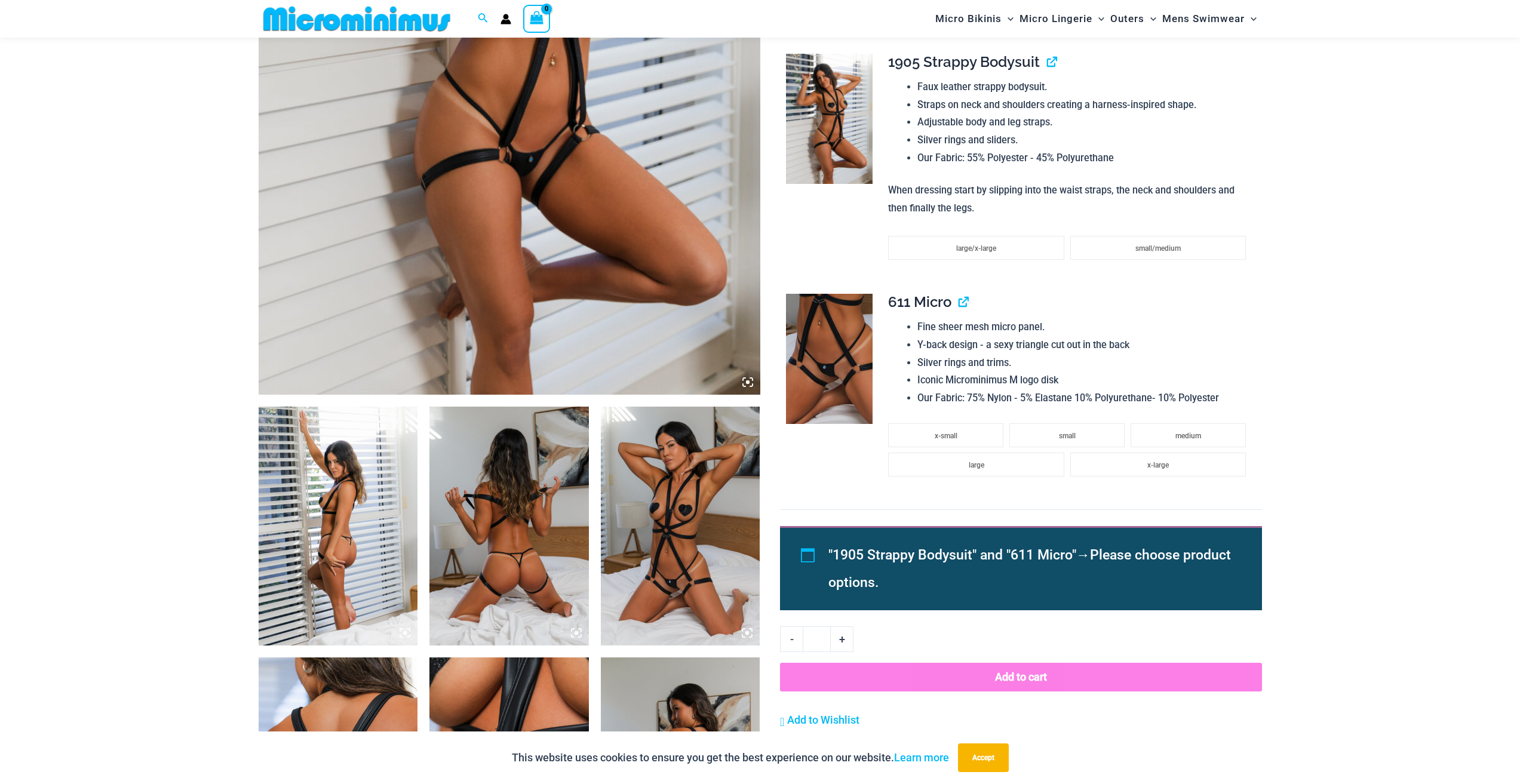
click at [524, 534] on img at bounding box center [509, 526] width 159 height 239
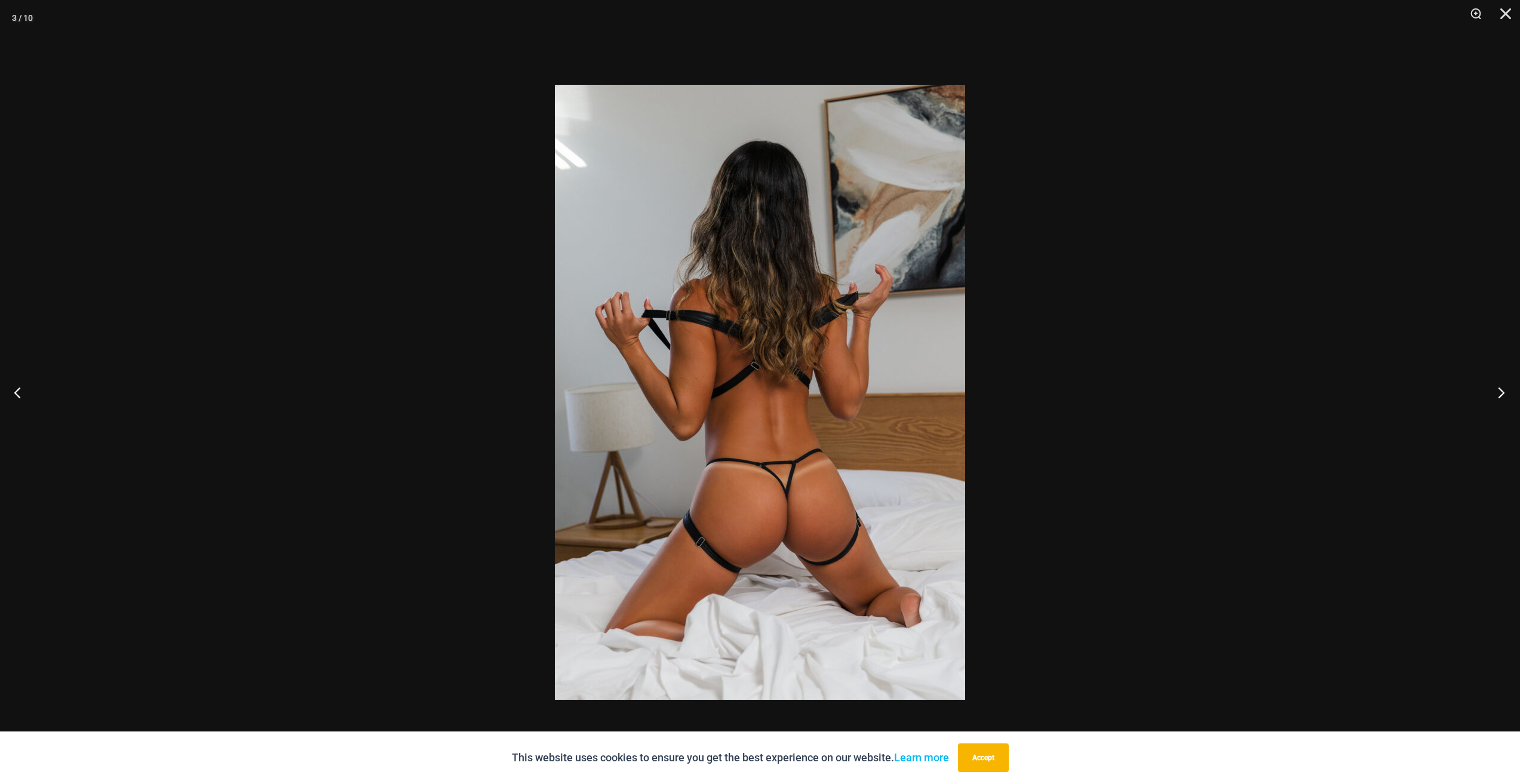
click at [1494, 394] on button "Next" at bounding box center [1497, 392] width 45 height 60
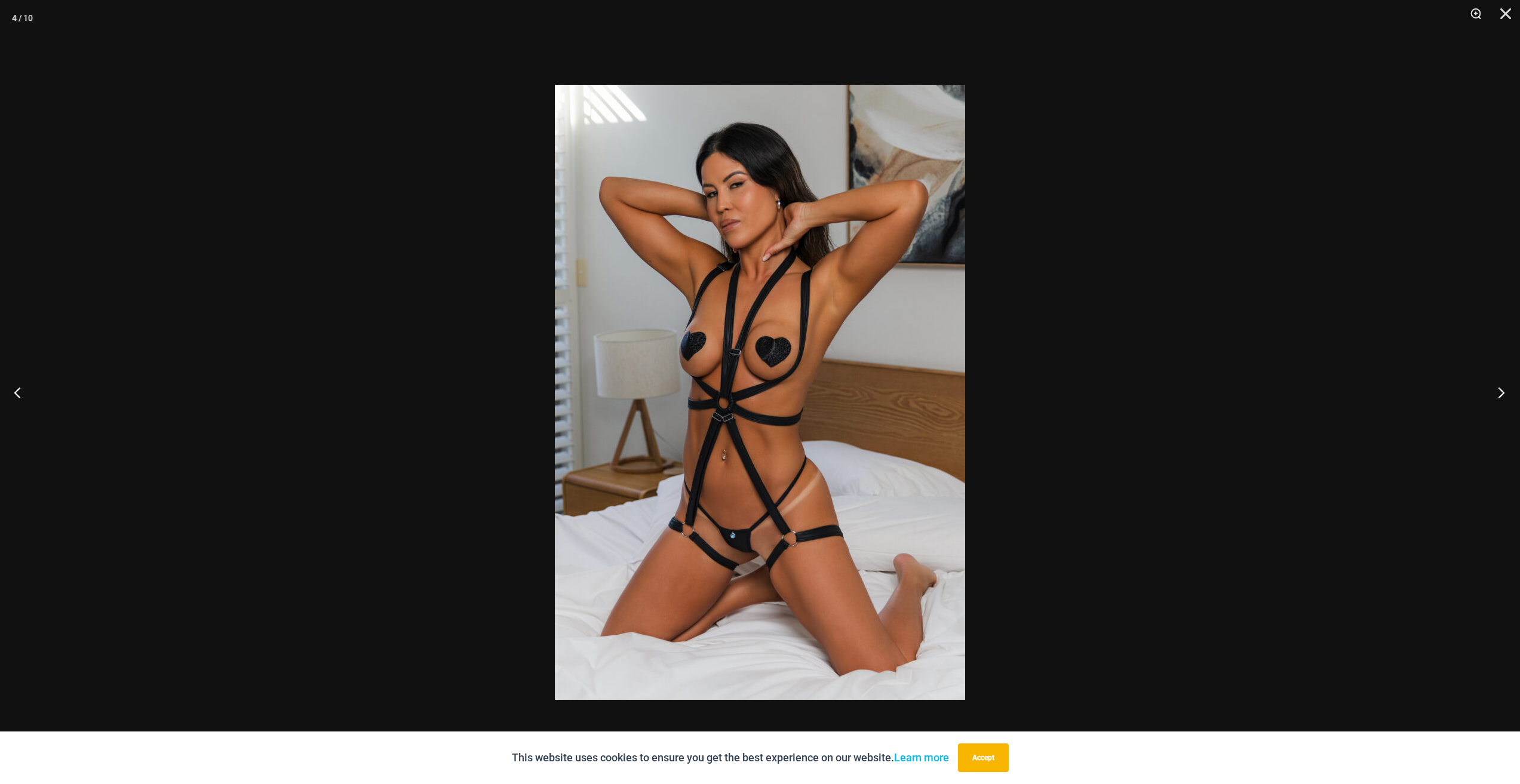
click at [1494, 394] on button "Next" at bounding box center [1497, 392] width 45 height 60
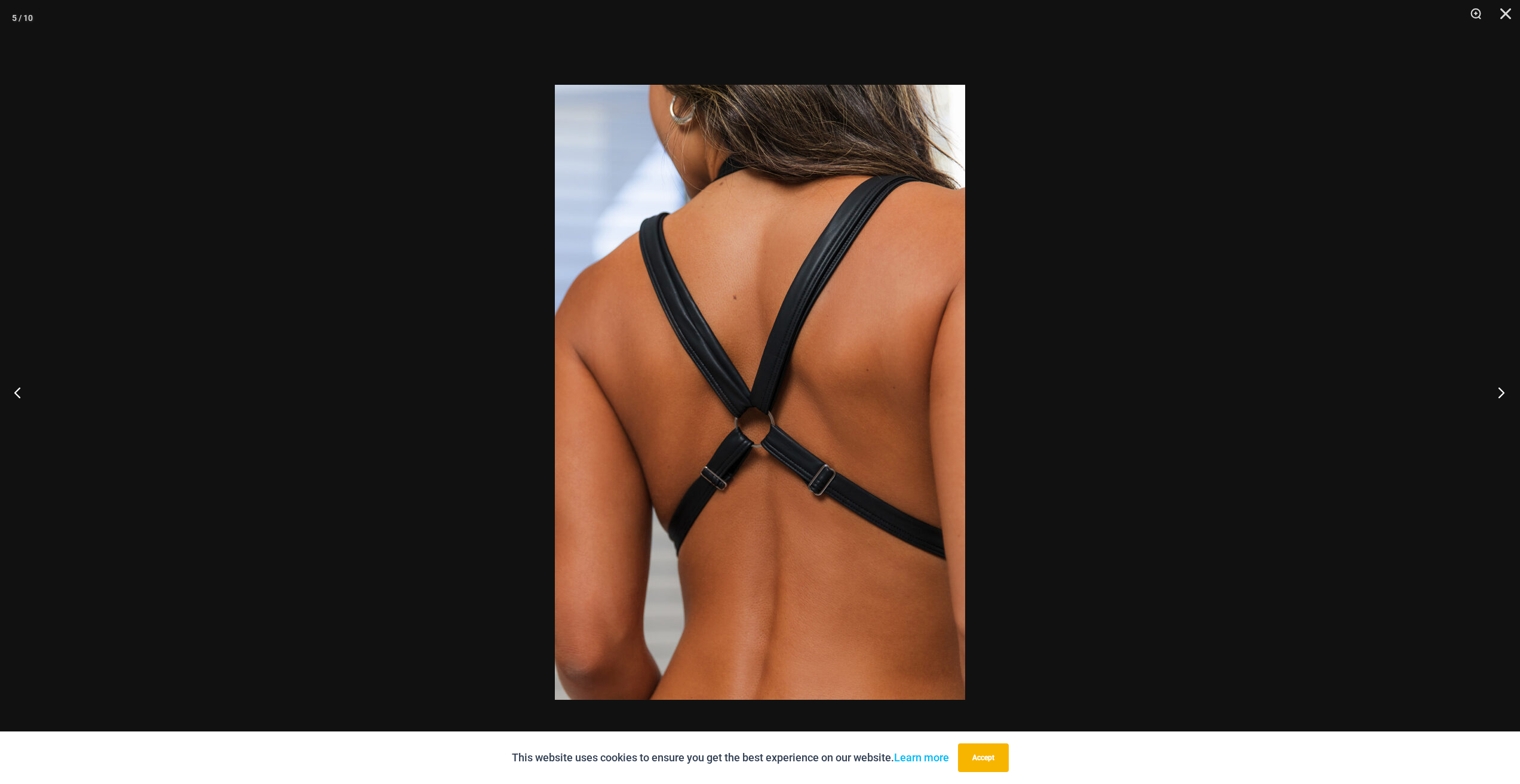
click at [1494, 394] on button "Next" at bounding box center [1497, 392] width 45 height 60
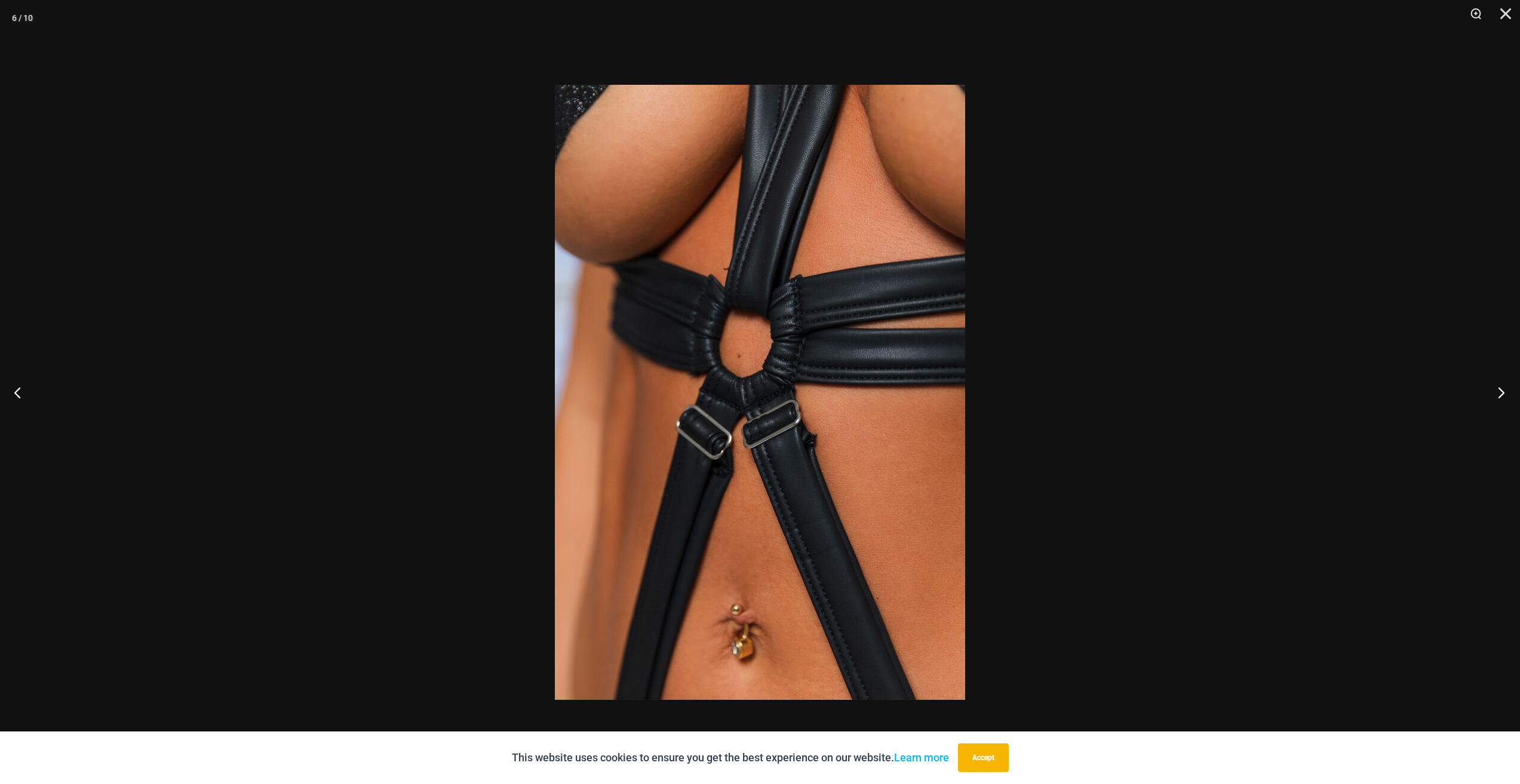
click at [1495, 395] on button "Next" at bounding box center [1497, 392] width 45 height 60
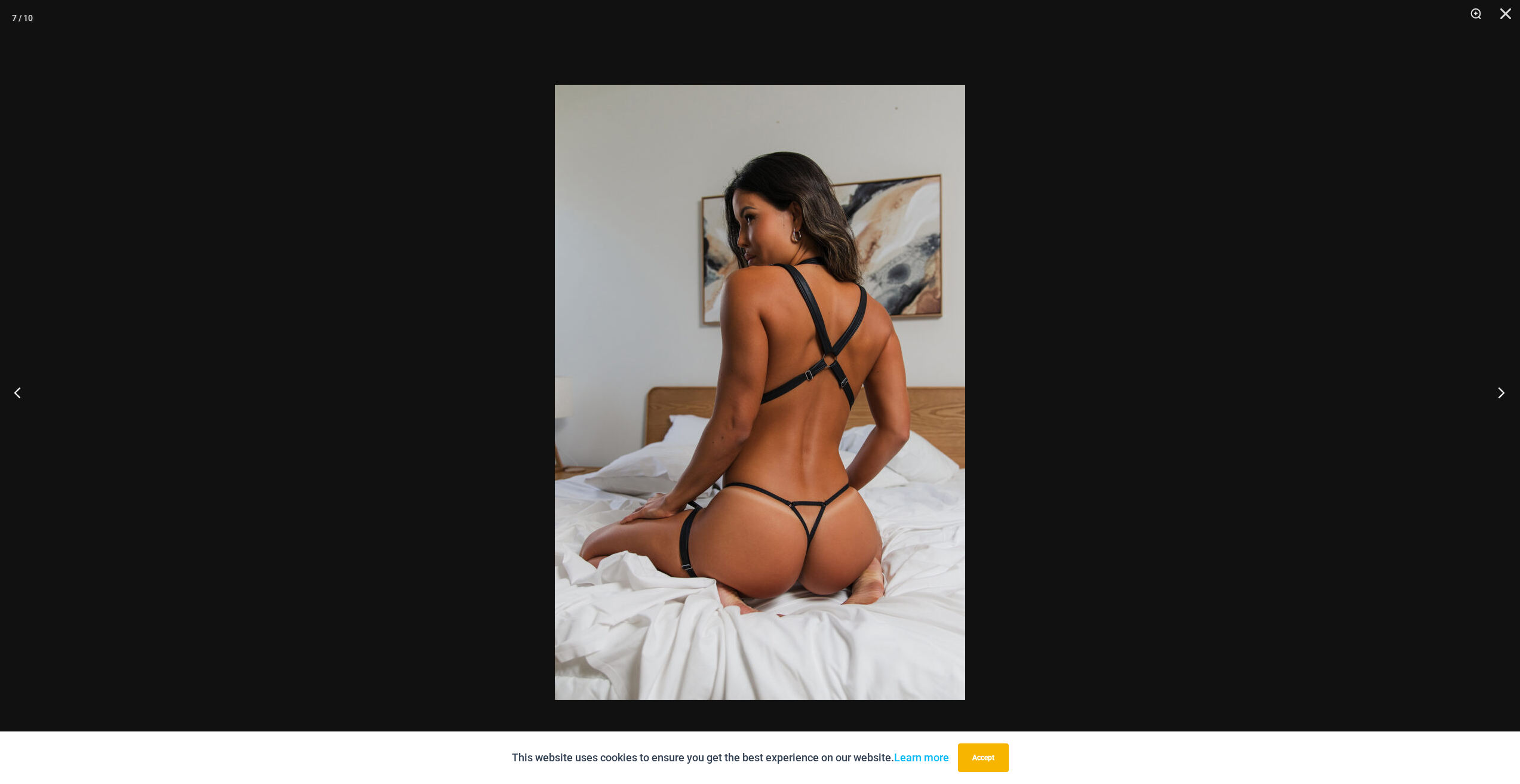
click at [1495, 395] on button "Next" at bounding box center [1497, 392] width 45 height 60
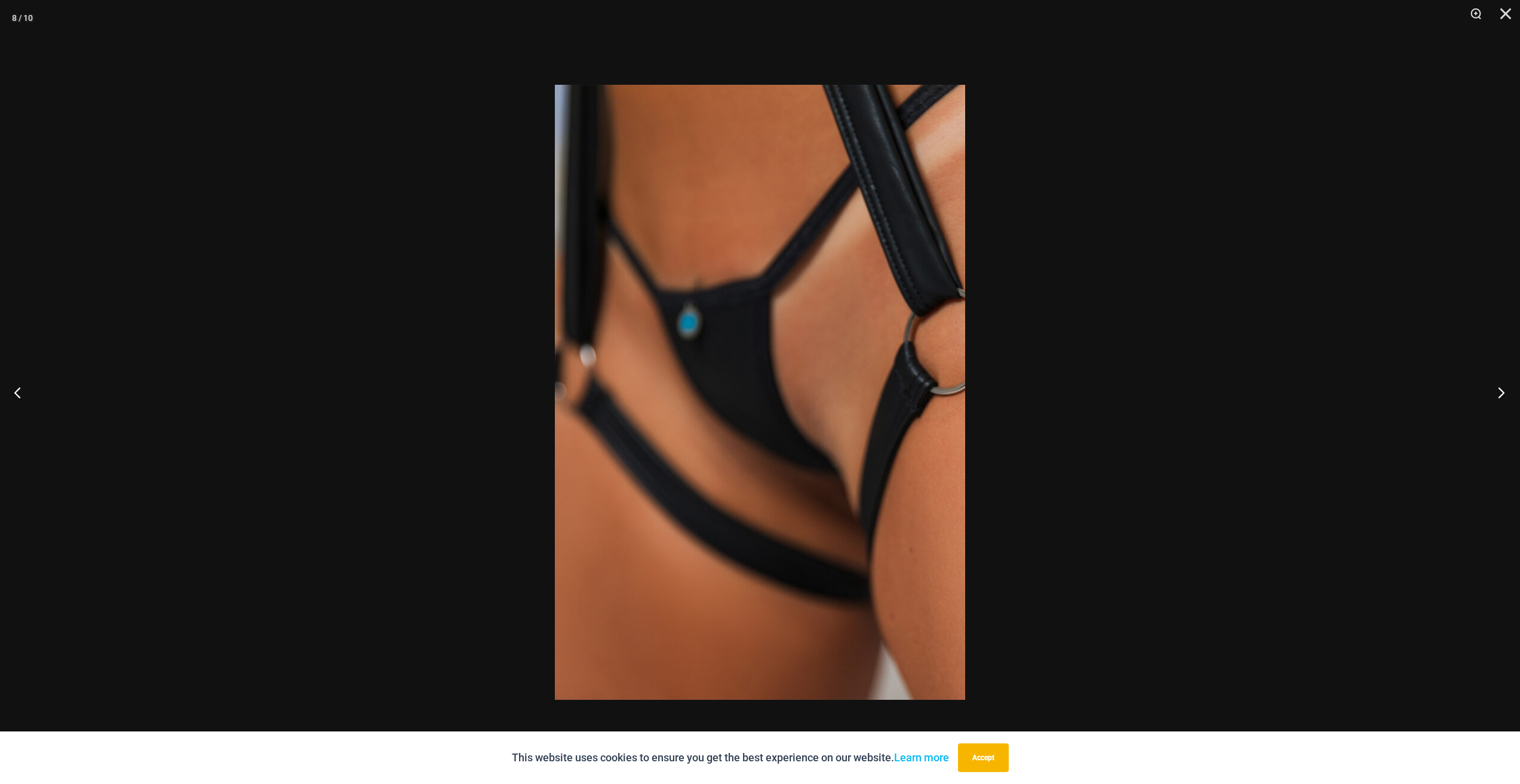
click at [1495, 395] on button "Next" at bounding box center [1497, 392] width 45 height 60
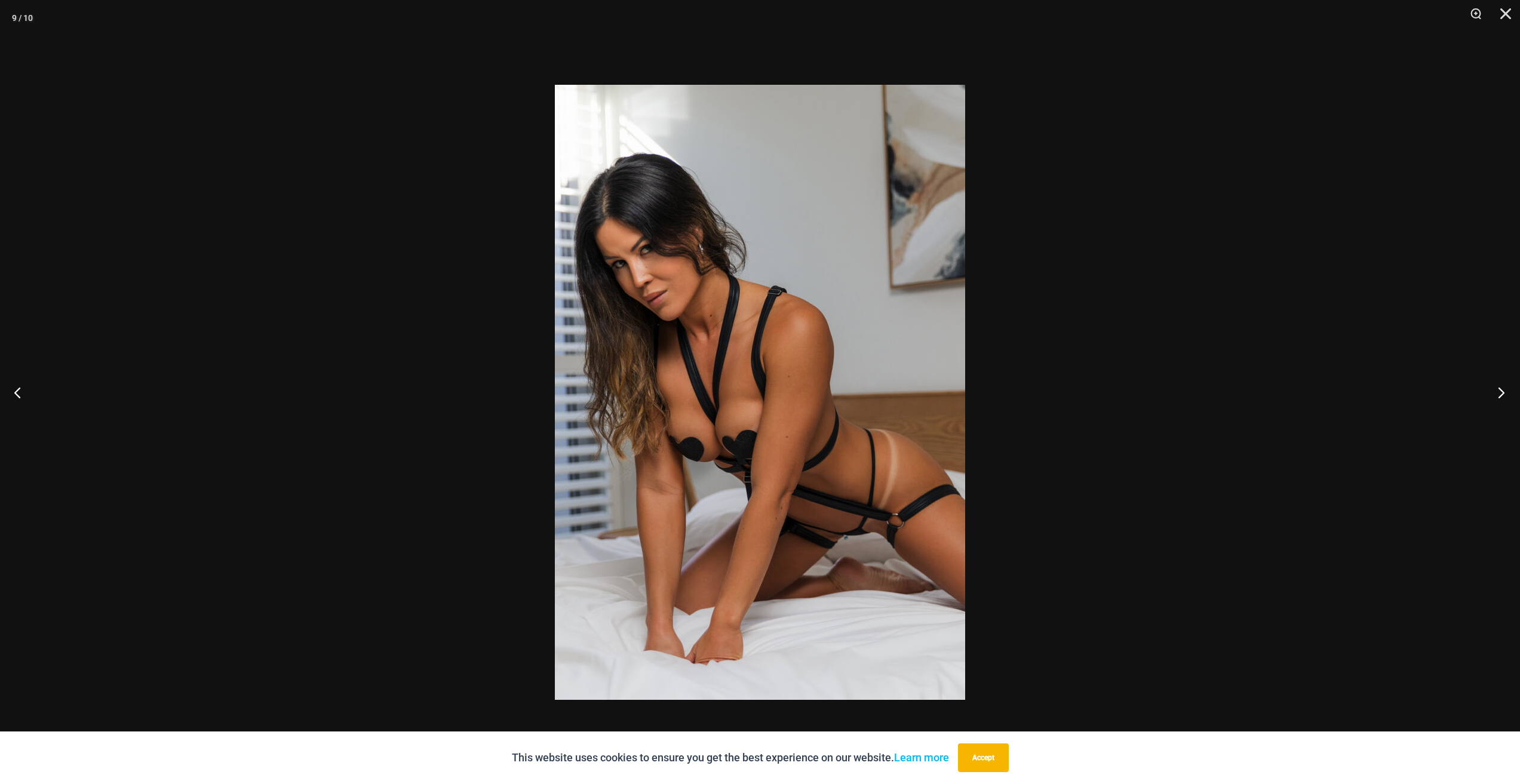
click at [1495, 395] on button "Next" at bounding box center [1497, 392] width 45 height 60
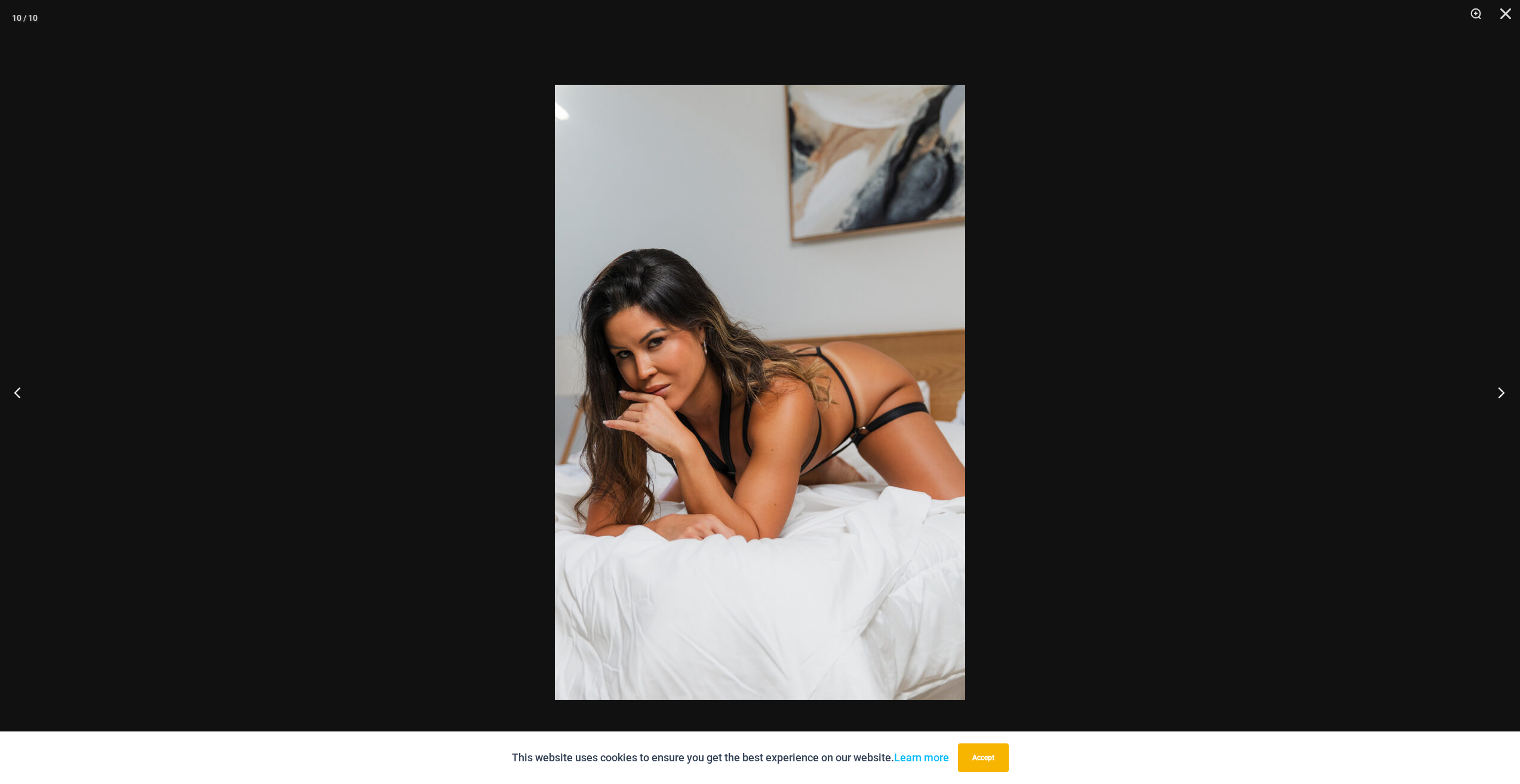
click at [1495, 395] on button "Next" at bounding box center [1497, 392] width 45 height 60
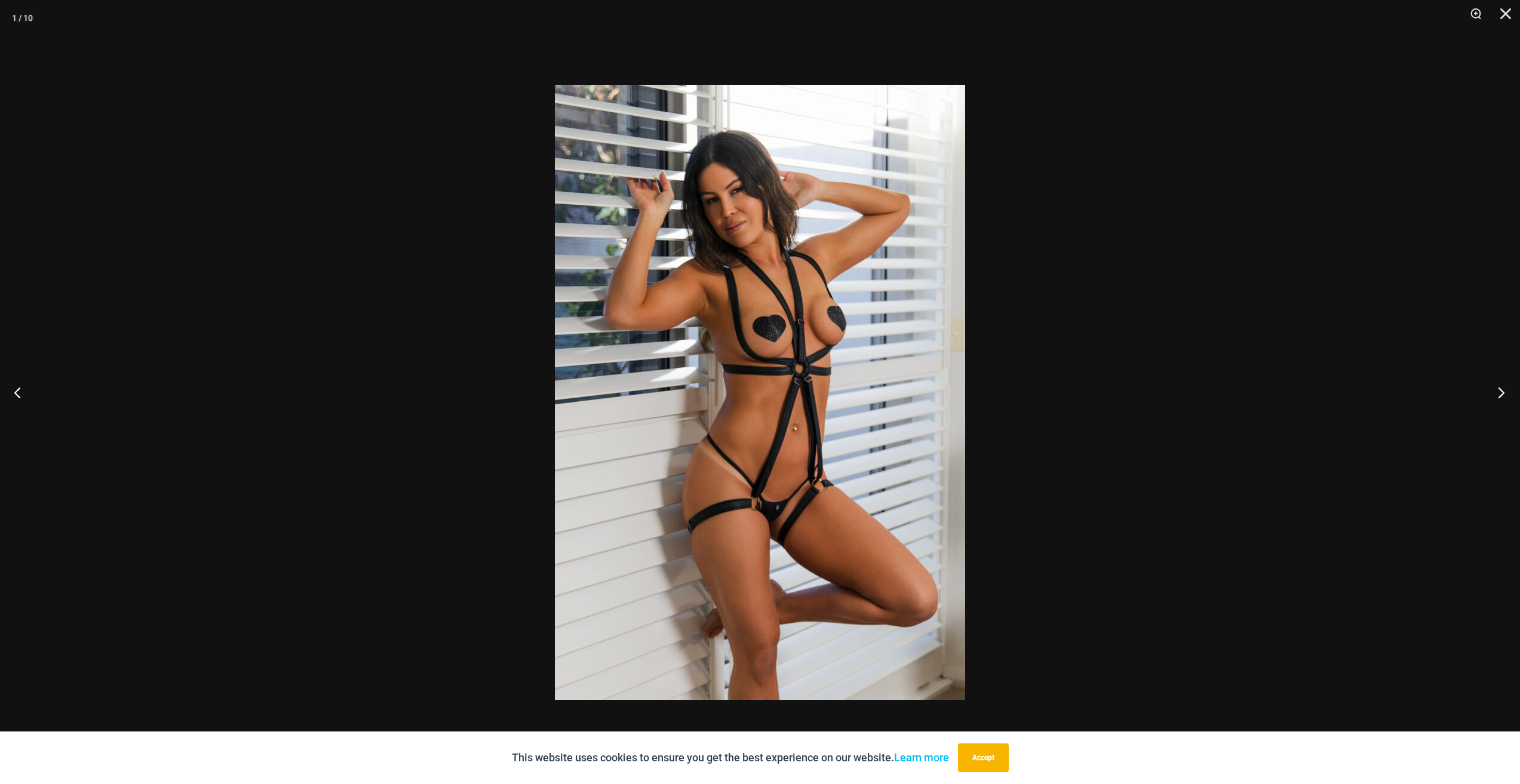
click at [1495, 395] on button "Next" at bounding box center [1497, 392] width 45 height 60
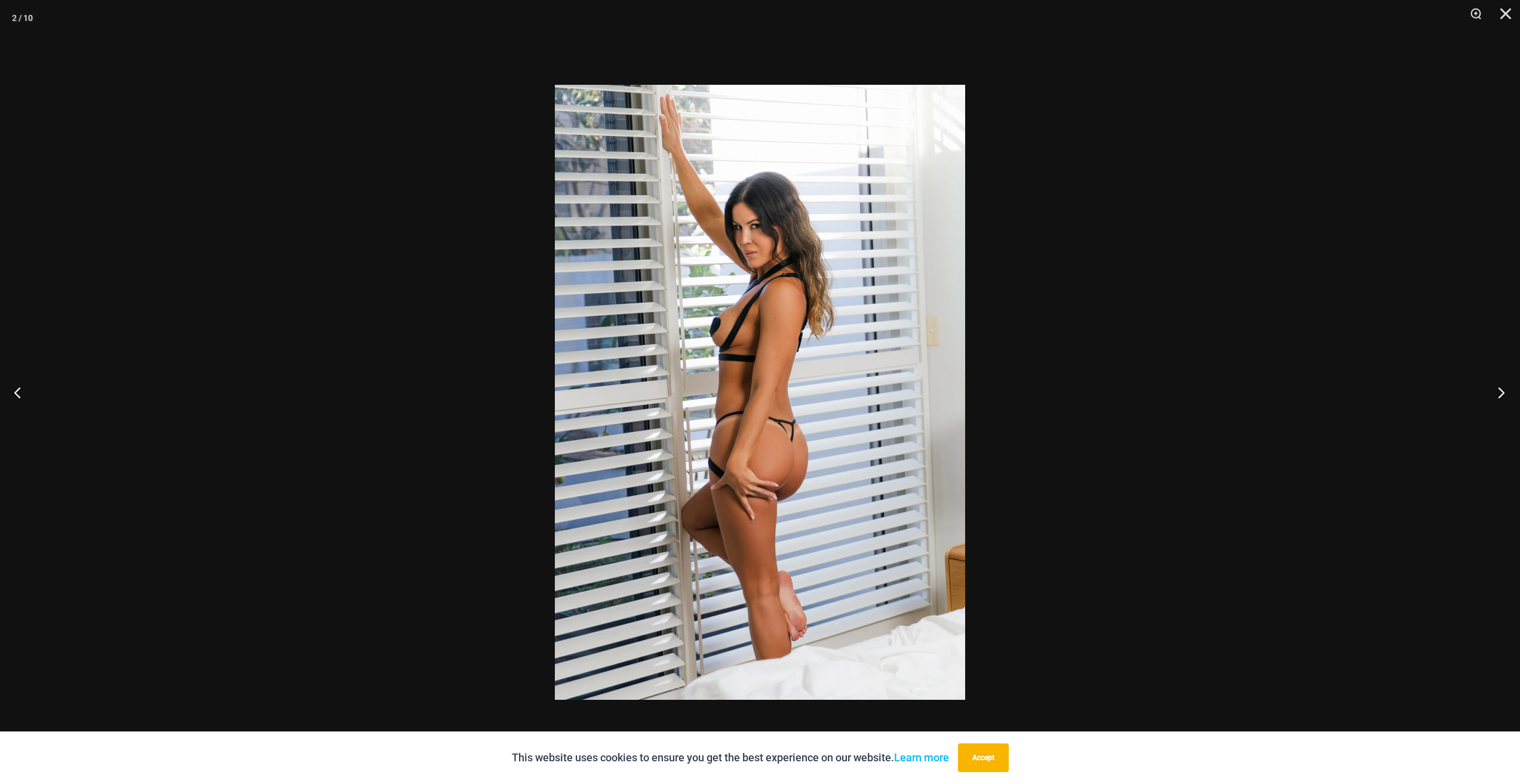
click at [1495, 395] on button "Next" at bounding box center [1497, 392] width 45 height 60
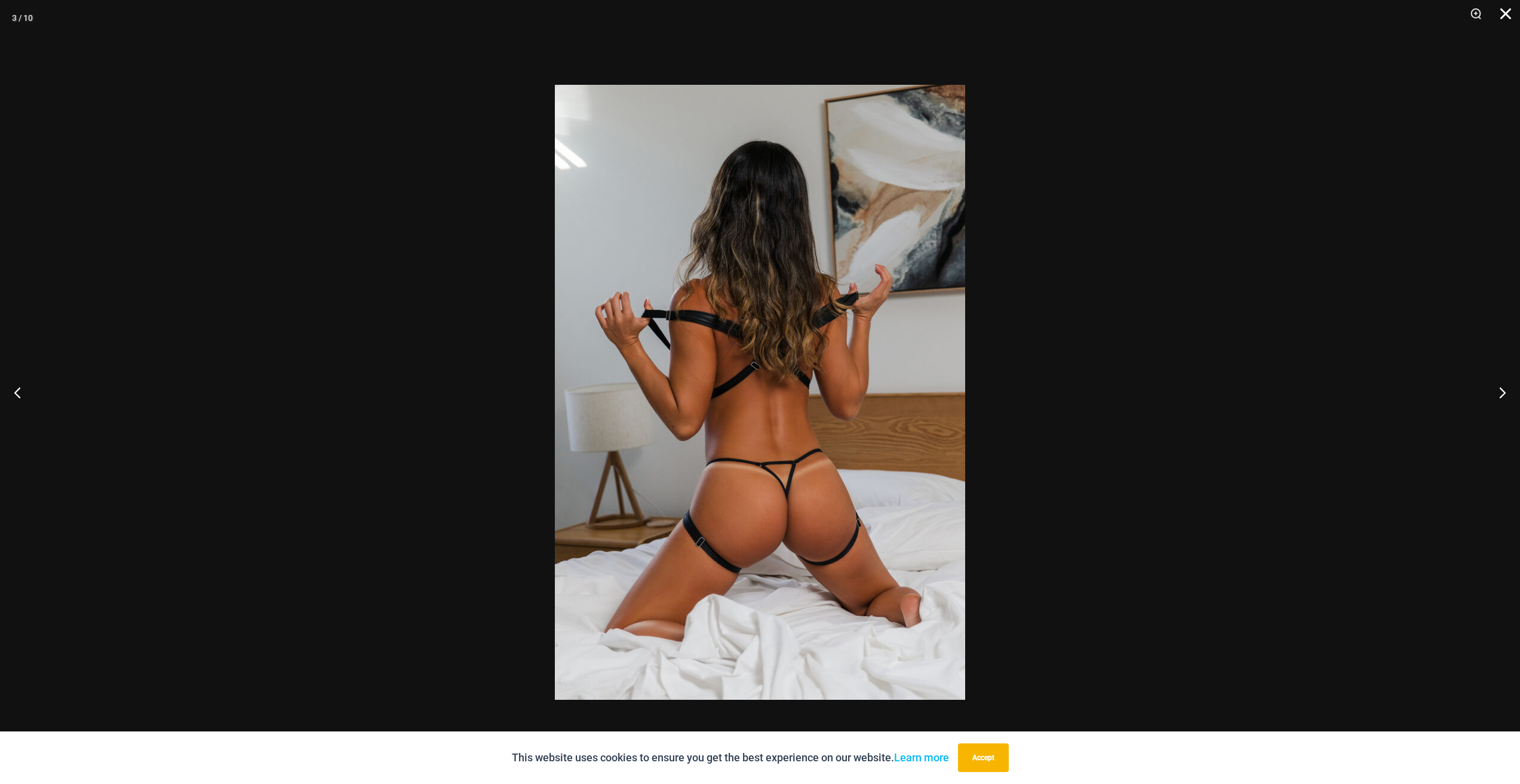
click at [1510, 18] on button "Close" at bounding box center [1501, 18] width 30 height 36
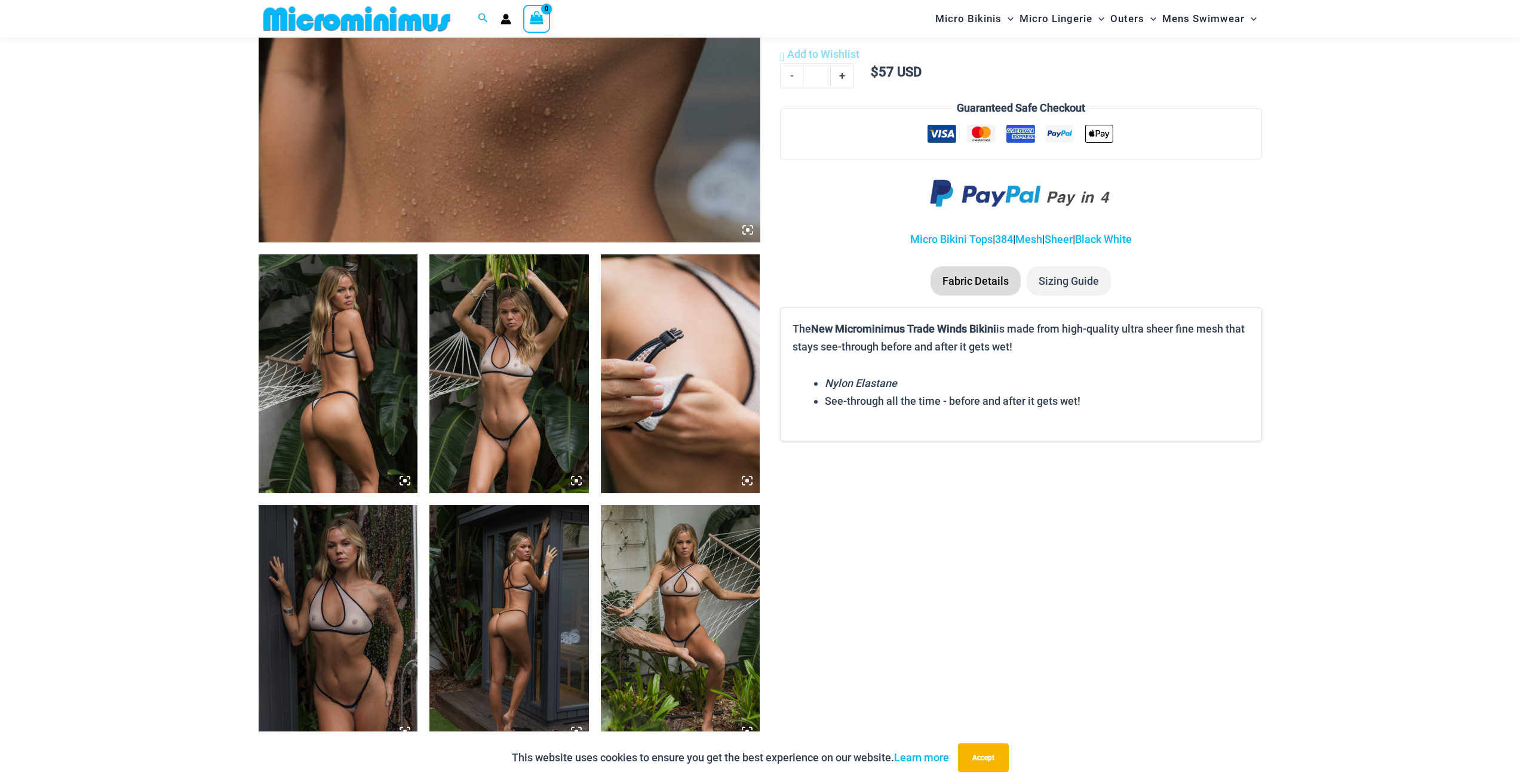
scroll to position [646, 0]
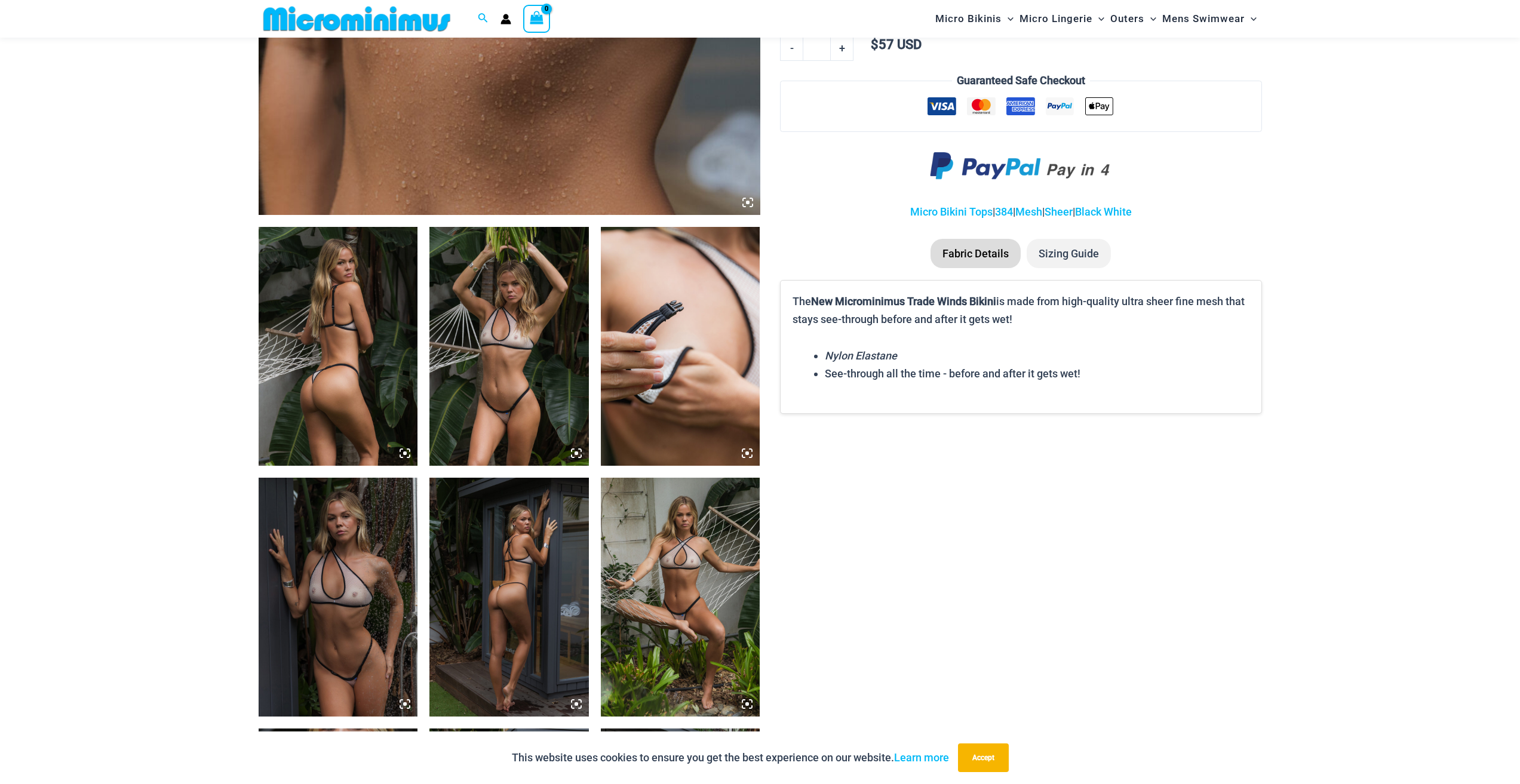
click at [349, 587] on img at bounding box center [338, 597] width 159 height 239
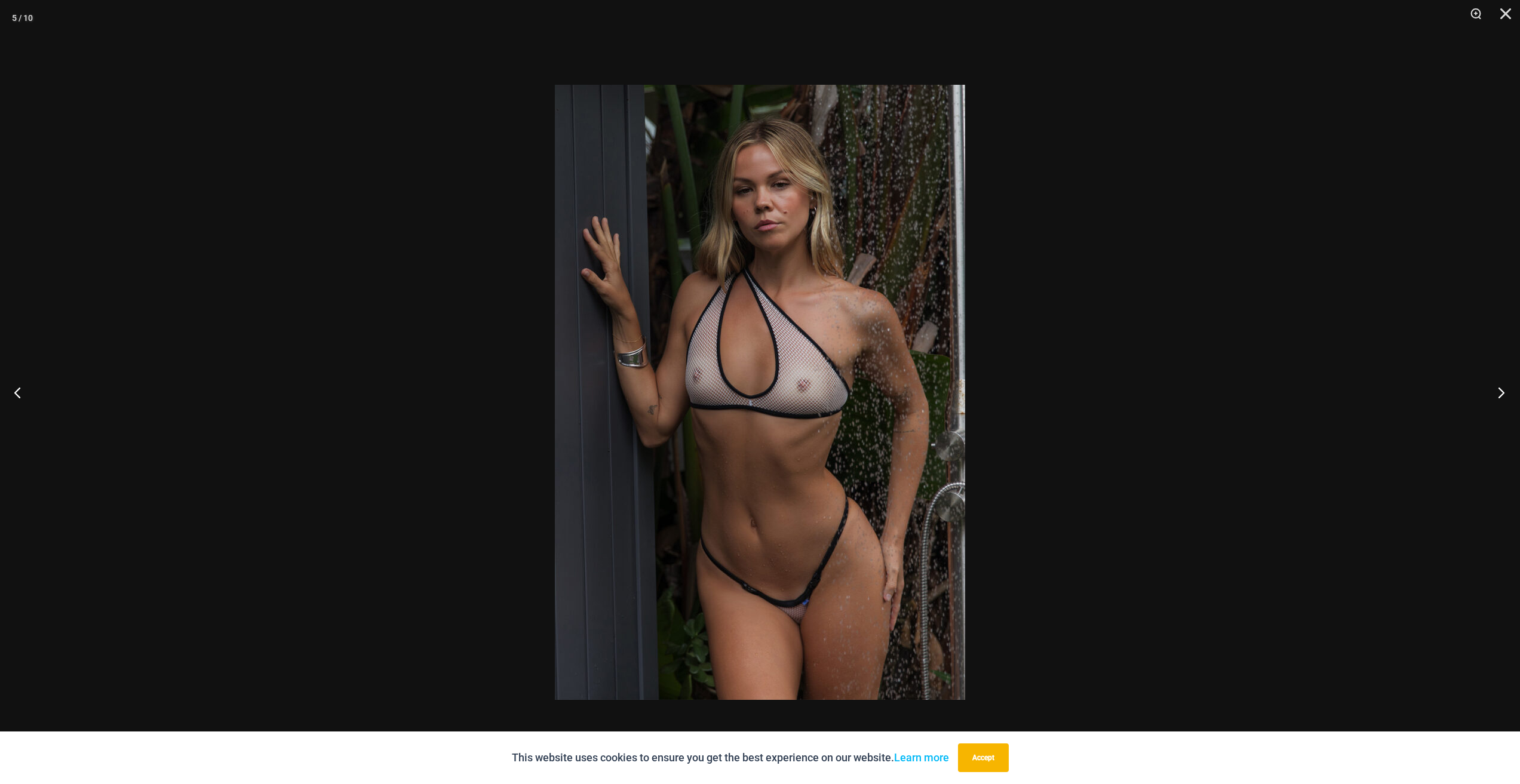
click at [1502, 393] on button "Next" at bounding box center [1497, 392] width 45 height 60
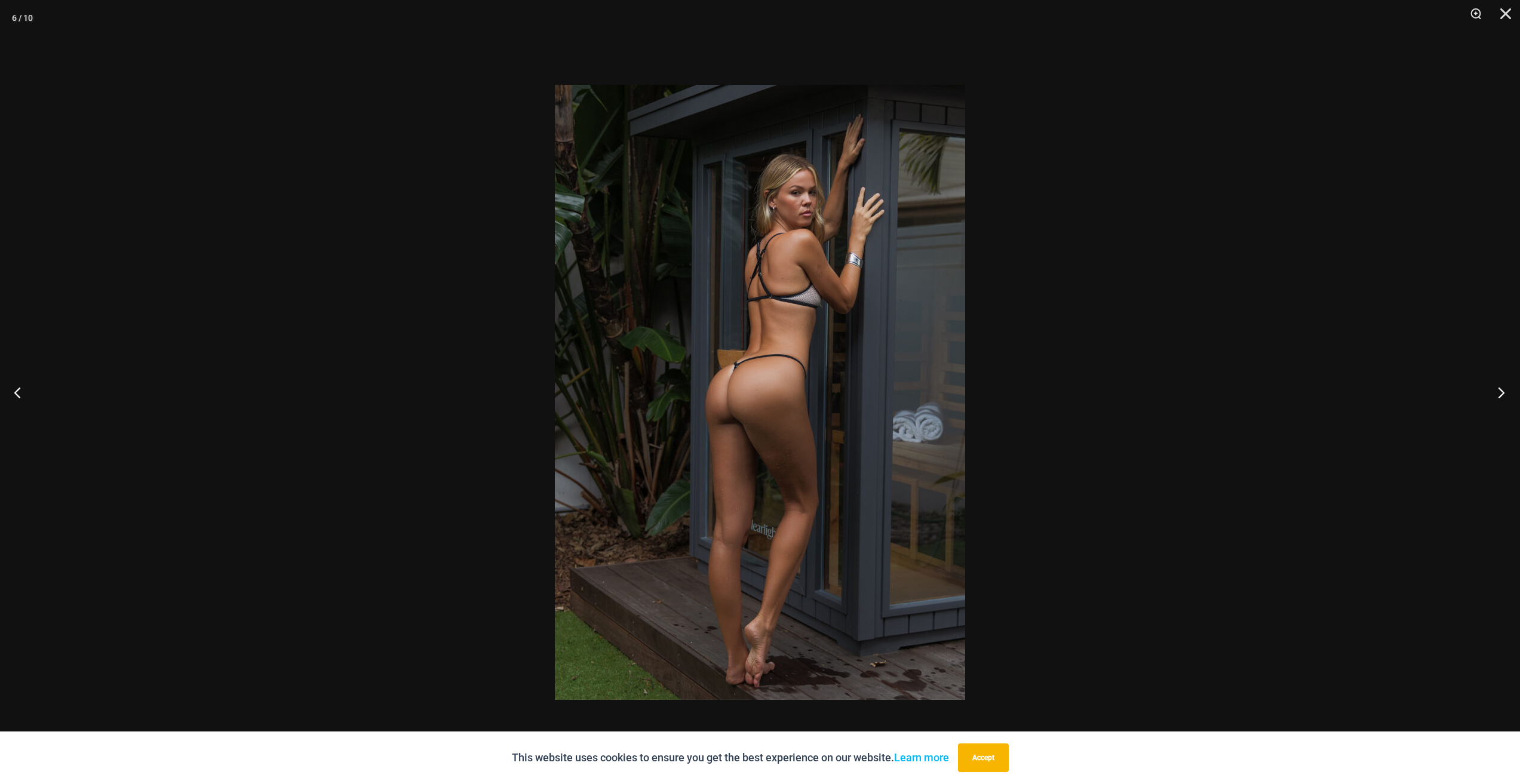
click at [1502, 393] on button "Next" at bounding box center [1497, 392] width 45 height 60
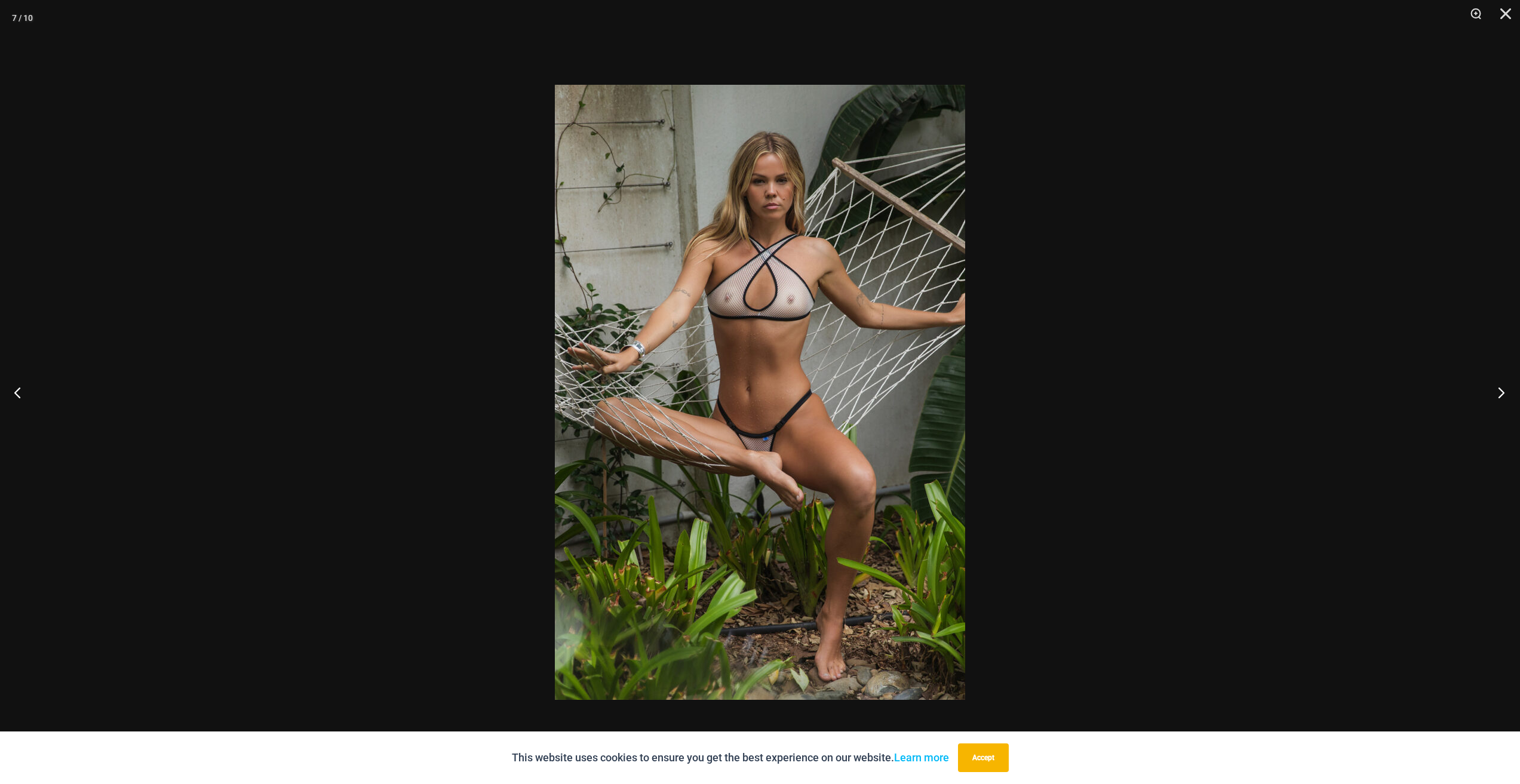
click at [1502, 393] on button "Next" at bounding box center [1497, 392] width 45 height 60
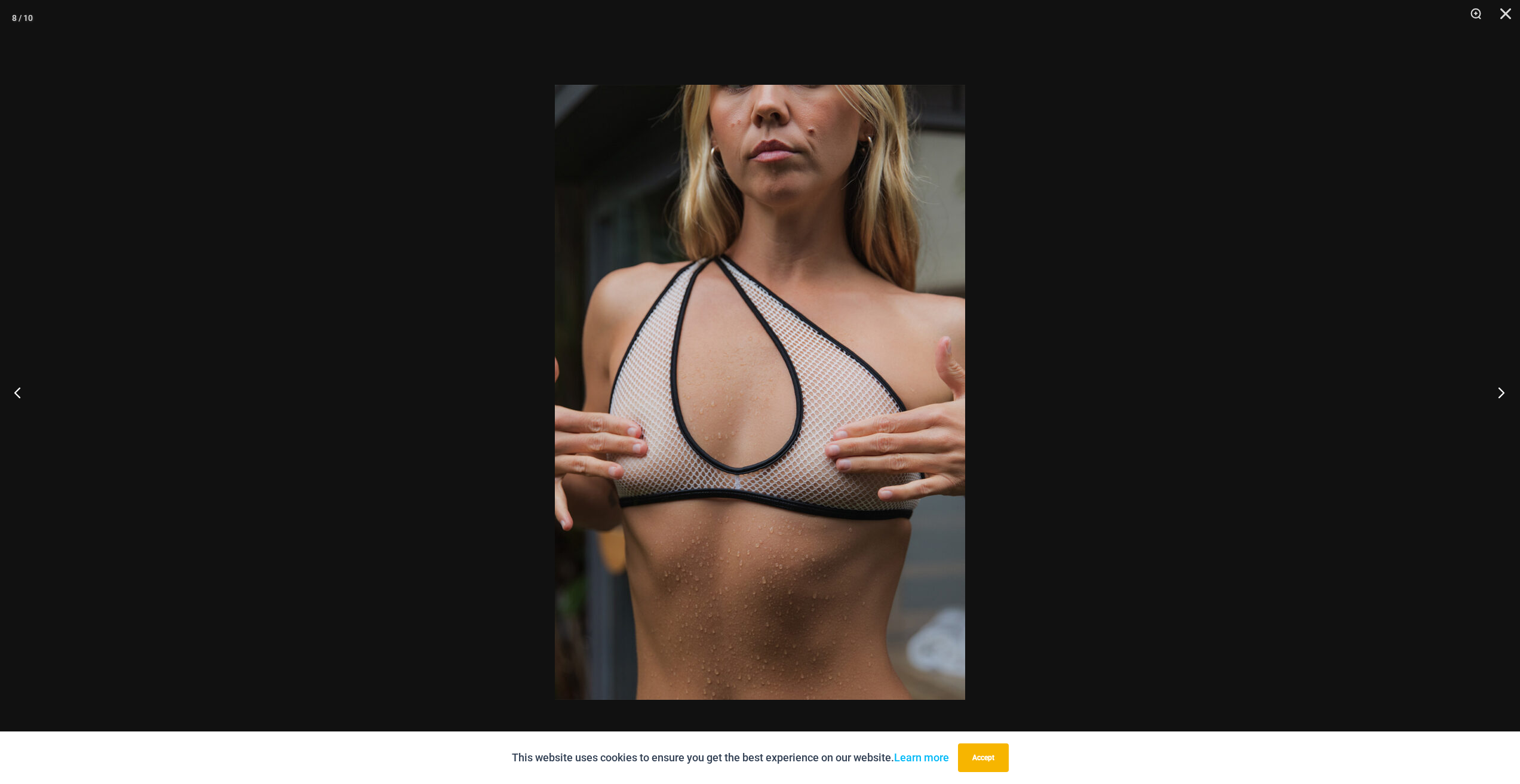
click at [1502, 393] on button "Next" at bounding box center [1497, 392] width 45 height 60
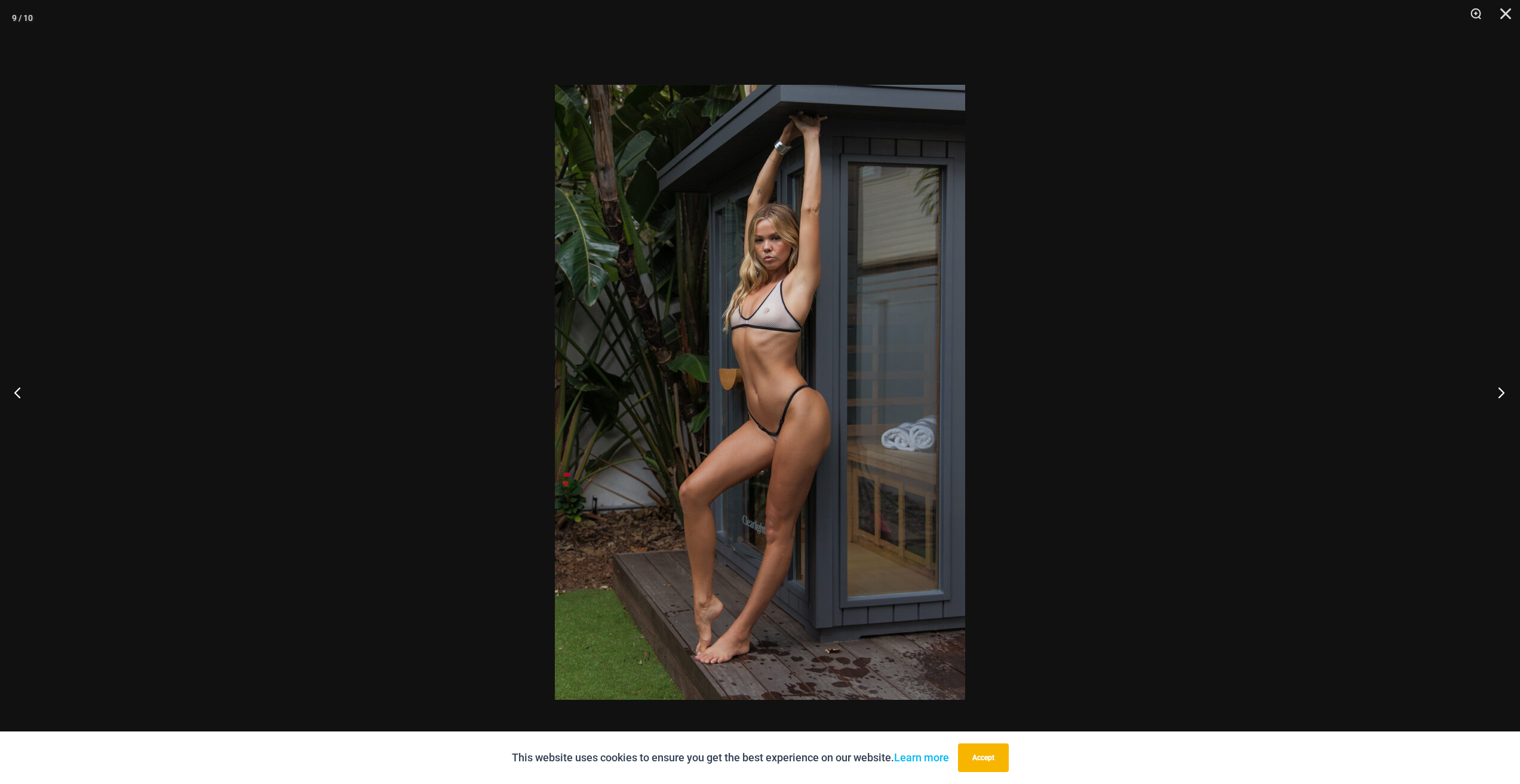
click at [1502, 393] on button "Next" at bounding box center [1497, 392] width 45 height 60
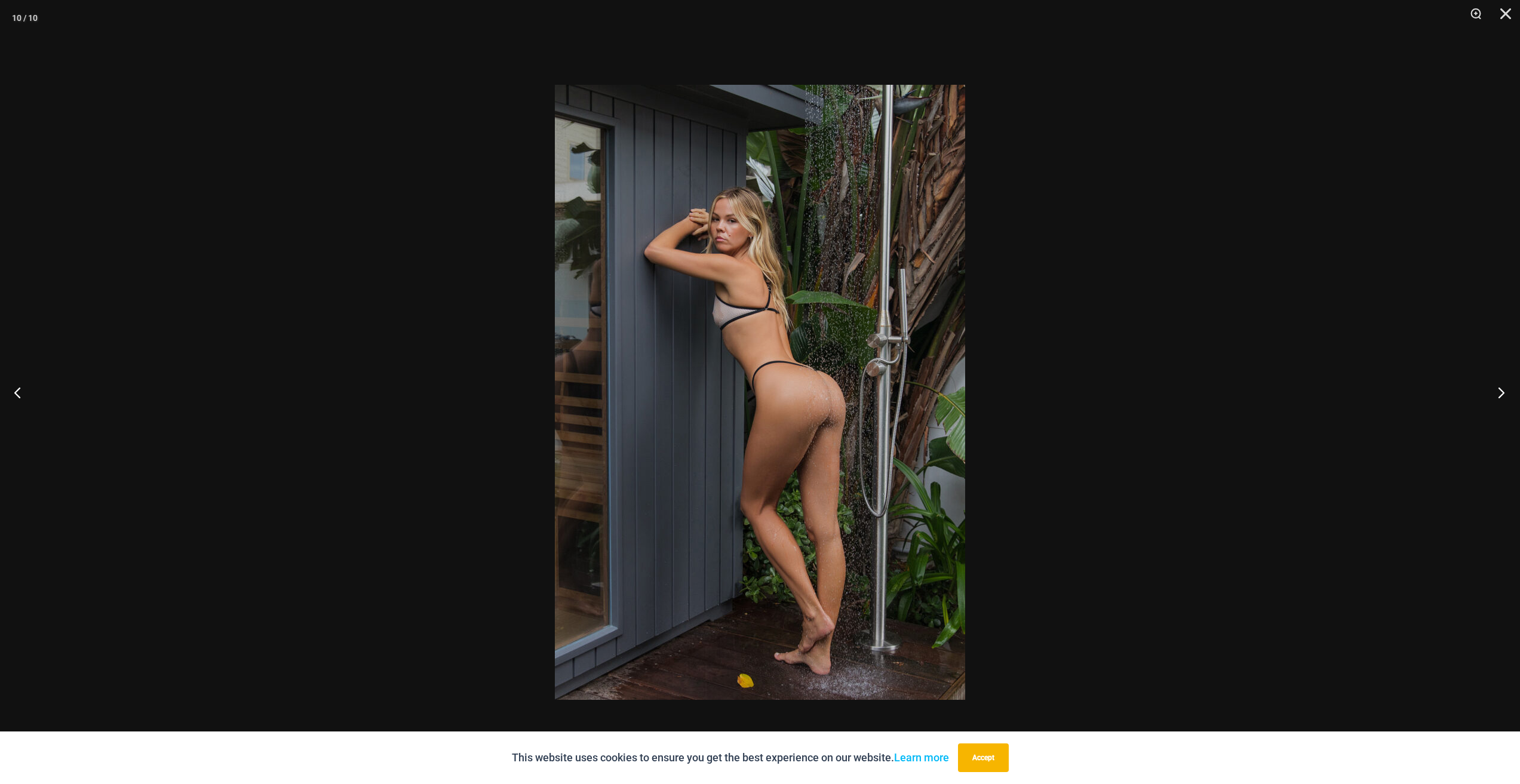
click at [1502, 393] on button "Next" at bounding box center [1497, 392] width 45 height 60
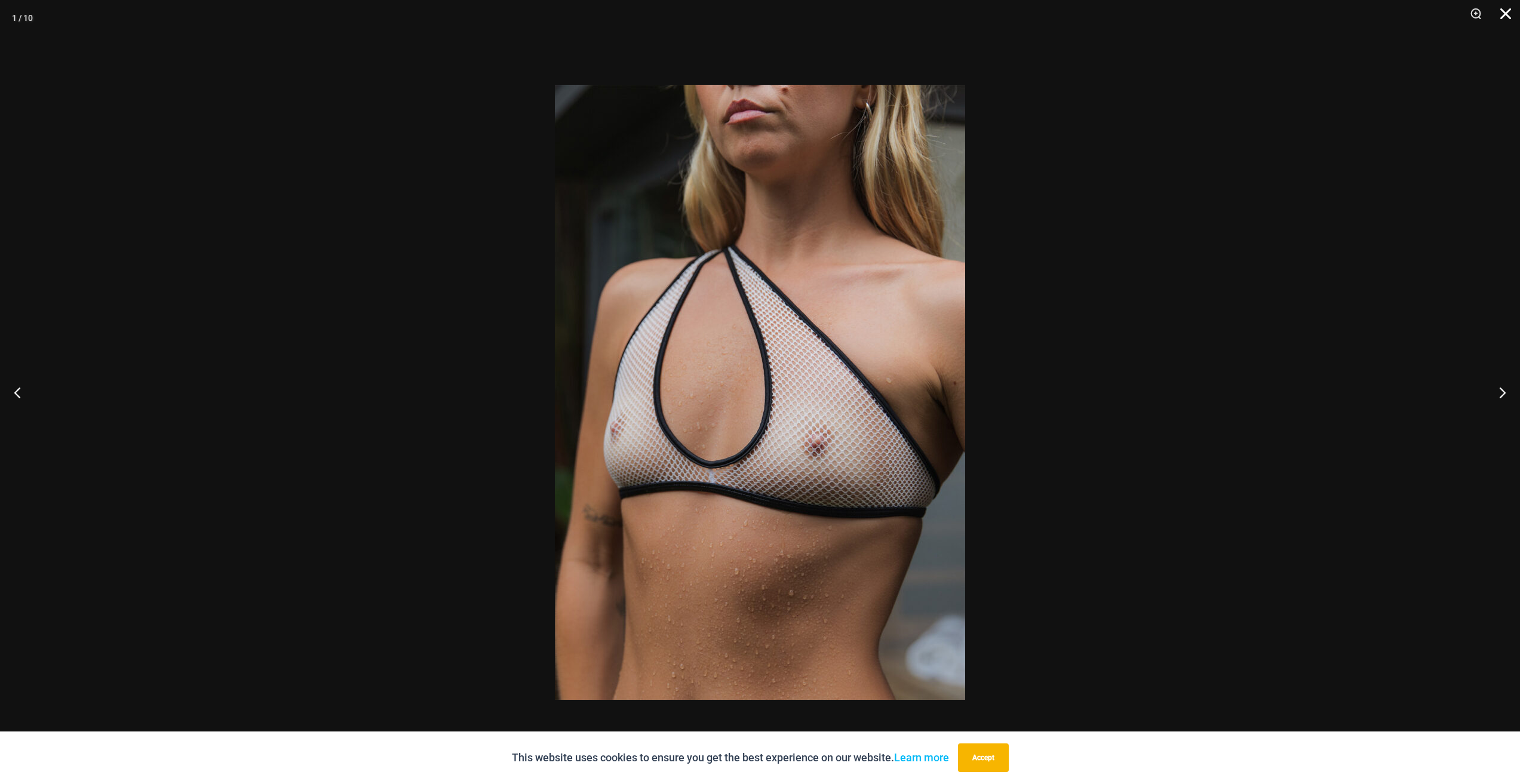
click at [1504, 19] on button "Close" at bounding box center [1501, 18] width 30 height 36
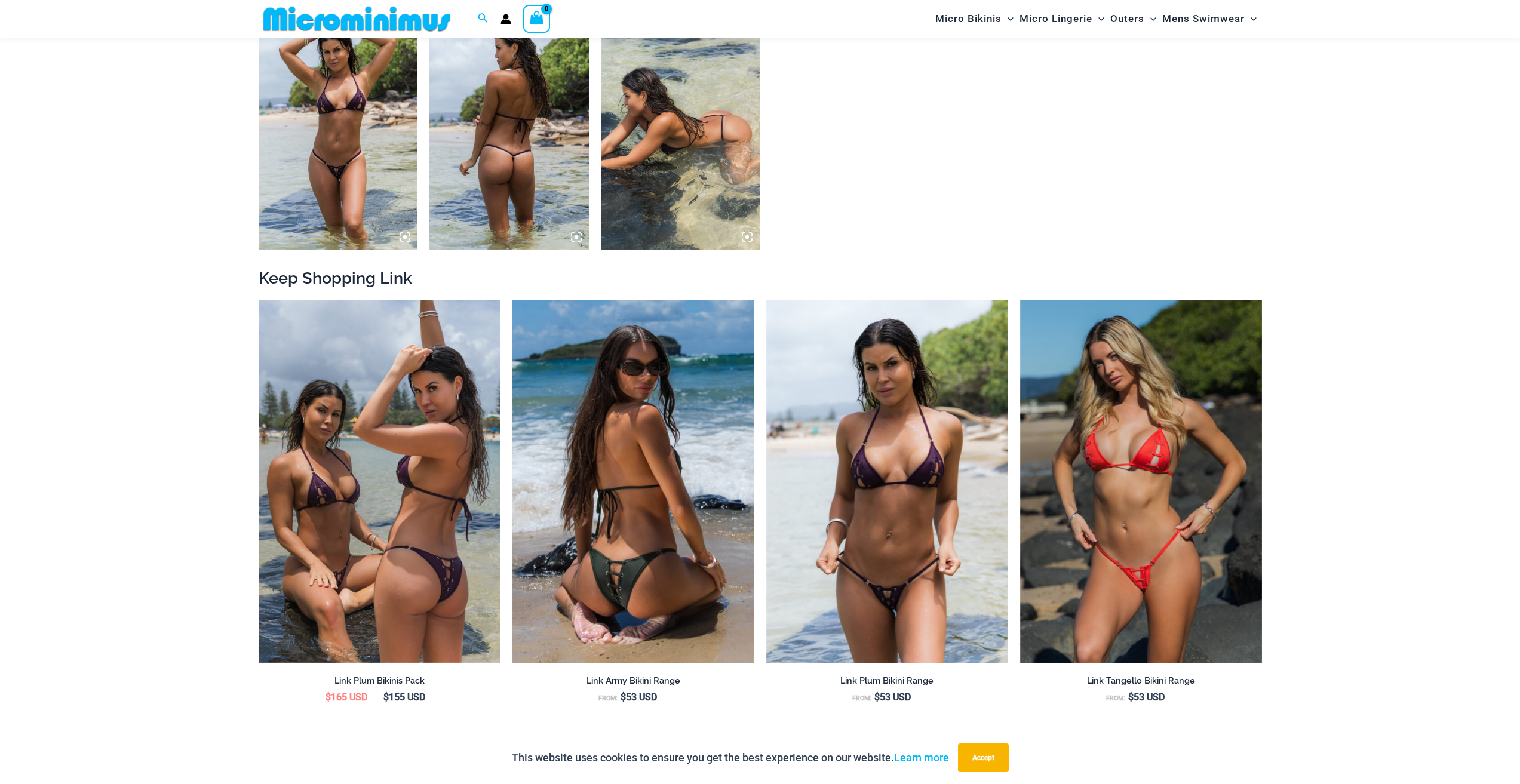
scroll to position [1125, 0]
